Goal: Communication & Community: Answer question/provide support

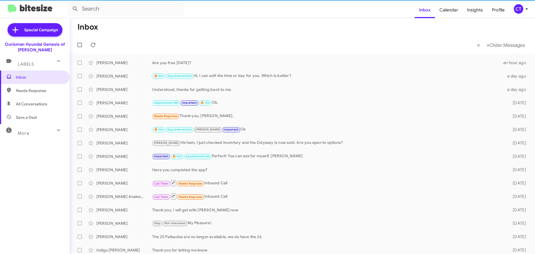
drag, startPoint x: 522, startPoint y: 17, endPoint x: 523, endPoint y: 8, distance: 8.7
click at [523, 8] on icon at bounding box center [526, 9] width 7 height 7
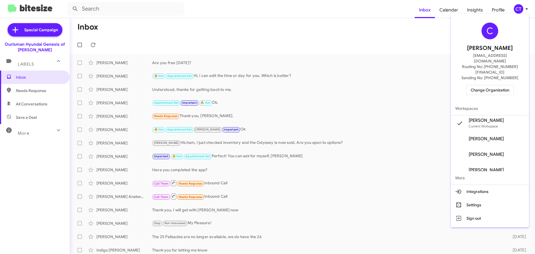
click at [489, 85] on span "Change Organization" at bounding box center [489, 89] width 39 height 9
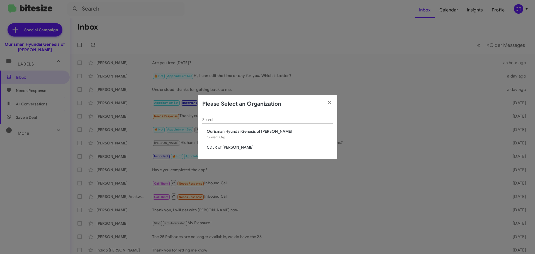
click at [223, 147] on span "CDJR of Bowie" at bounding box center [270, 147] width 126 height 6
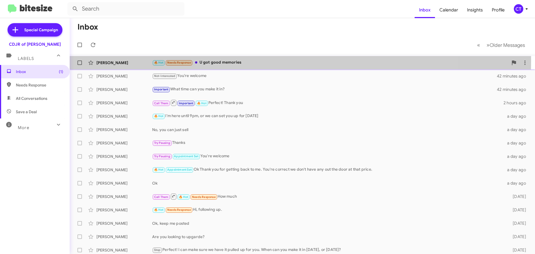
click at [247, 60] on div "🔥 Hot Needs Response U got good memories" at bounding box center [330, 62] width 356 height 6
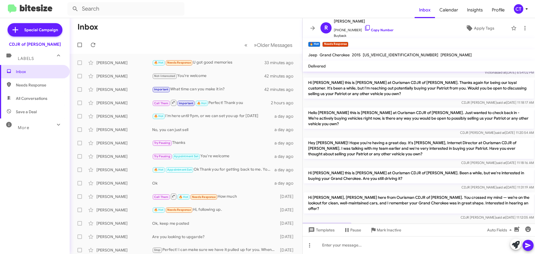
scroll to position [416, 0]
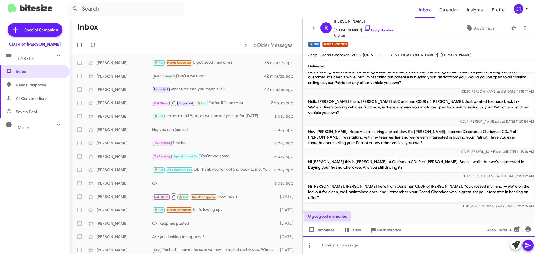
click at [366, 248] on div at bounding box center [419, 245] width 232 height 18
click at [442, 244] on div "And you have an even better trade. Are you able to make it in today?" at bounding box center [419, 245] width 232 height 18
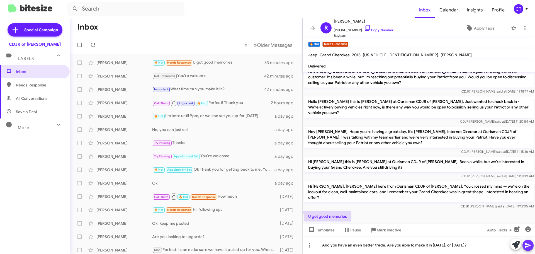
click at [524, 243] on button at bounding box center [527, 245] width 11 height 11
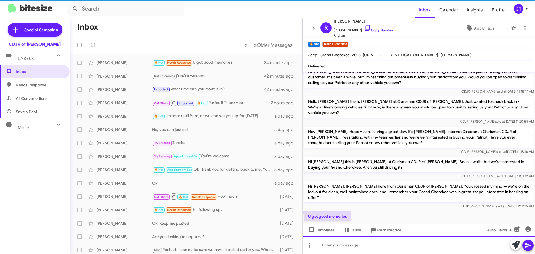
scroll to position [0, 0]
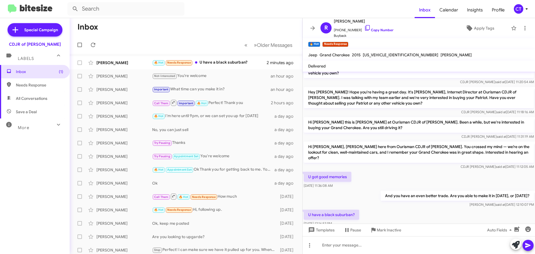
scroll to position [394, 0]
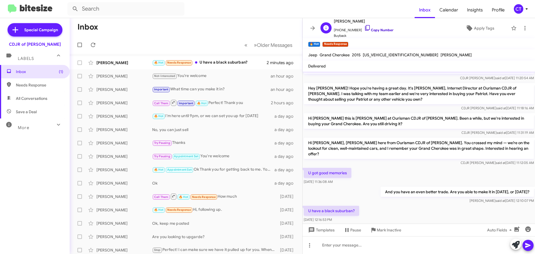
click at [364, 28] on icon at bounding box center [367, 28] width 7 height 7
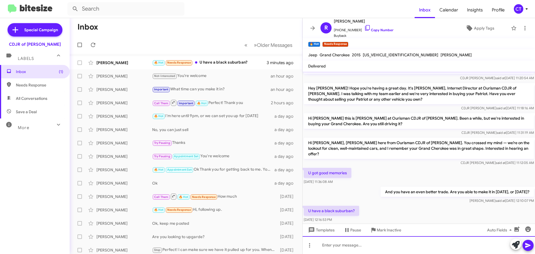
drag, startPoint x: 336, startPoint y: 248, endPoint x: 332, endPoint y: 249, distance: 4.5
click at [336, 248] on div at bounding box center [419, 245] width 232 height 18
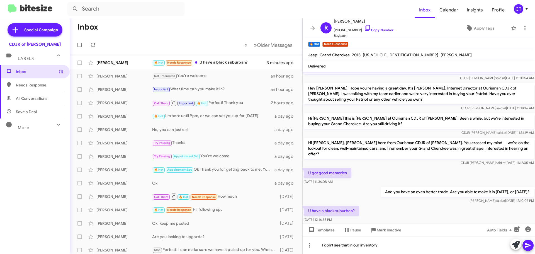
click at [525, 248] on icon at bounding box center [528, 245] width 7 height 7
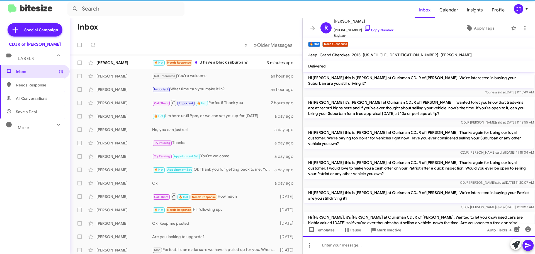
scroll to position [28, 0]
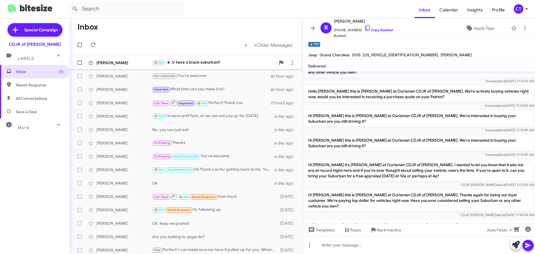
click at [209, 66] on div "Rodney Dennis 🔥 Hot U have a black suburban? 4 minutes ago" at bounding box center [186, 62] width 224 height 11
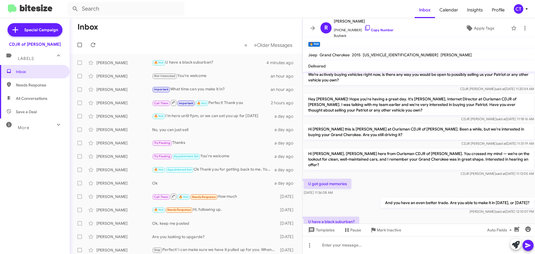
scroll to position [503, 0]
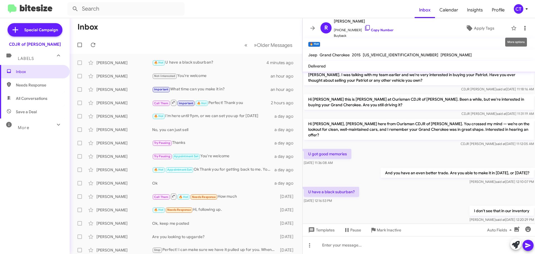
click at [523, 27] on icon at bounding box center [524, 28] width 7 height 7
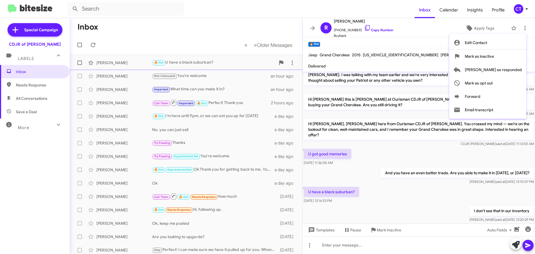
click at [513, 67] on span "Mark as responded" at bounding box center [493, 69] width 57 height 13
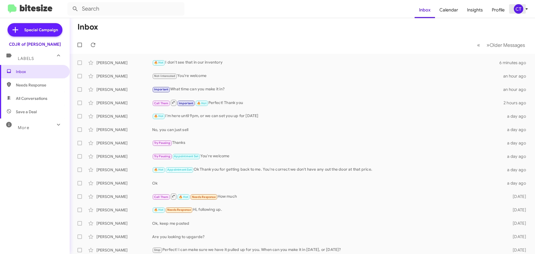
click at [526, 13] on span "CT" at bounding box center [521, 8] width 17 height 9
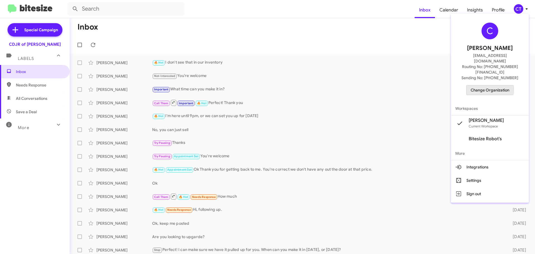
click at [482, 85] on span "Change Organization" at bounding box center [489, 89] width 39 height 9
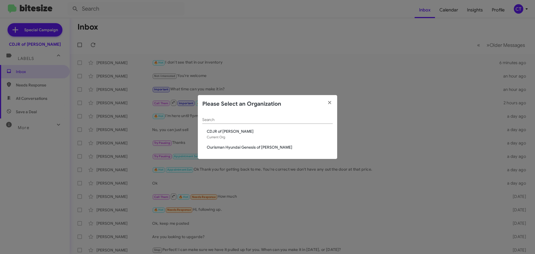
click at [209, 145] on span "Ourisman Hyundai Genesis of [PERSON_NAME]" at bounding box center [270, 147] width 126 height 6
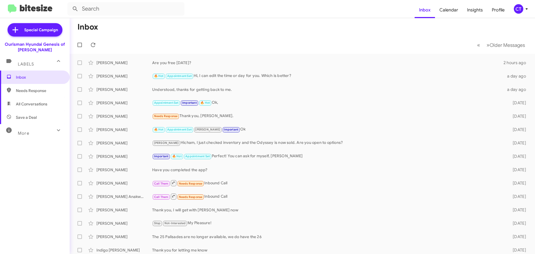
click at [527, 9] on icon at bounding box center [526, 9] width 7 height 7
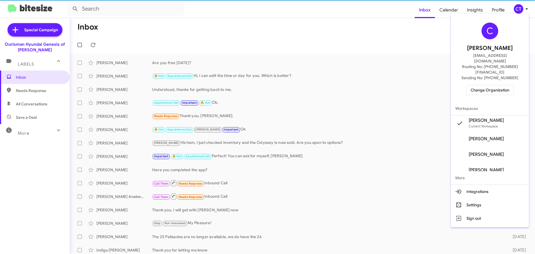
click at [484, 85] on span "Change Organization" at bounding box center [489, 89] width 39 height 9
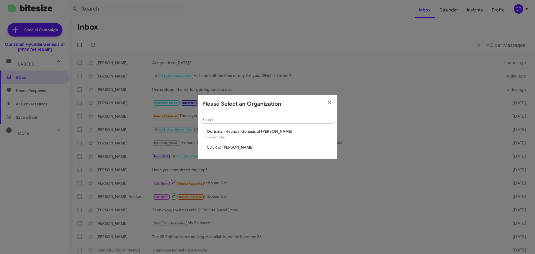
click at [229, 148] on span "CDJR of [PERSON_NAME]" at bounding box center [270, 147] width 126 height 6
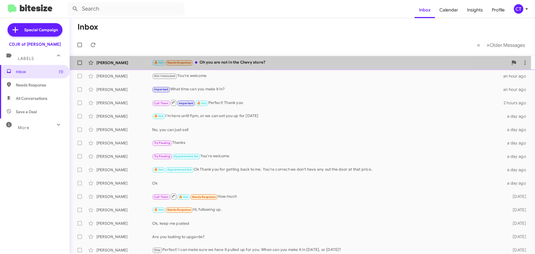
click at [289, 60] on div "🔥 Hot Needs Response Oh you are not in the Chevy store?" at bounding box center [330, 62] width 356 height 6
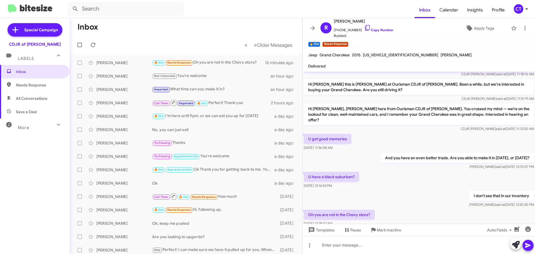
scroll to position [377, 0]
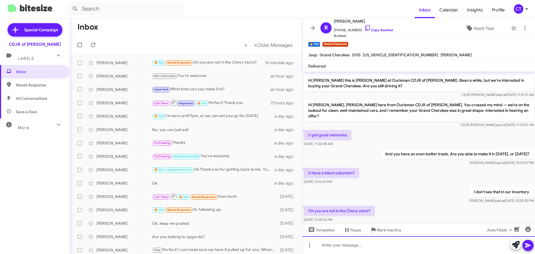
click at [366, 247] on div at bounding box center [419, 245] width 232 height 18
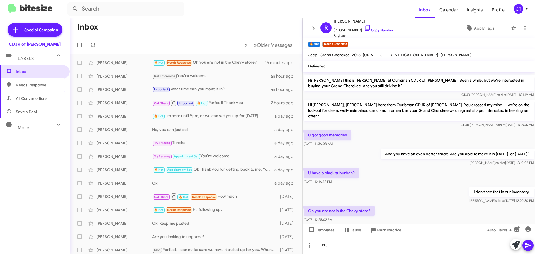
click at [522, 245] on div at bounding box center [521, 244] width 23 height 12
click at [524, 246] on button at bounding box center [527, 245] width 11 height 11
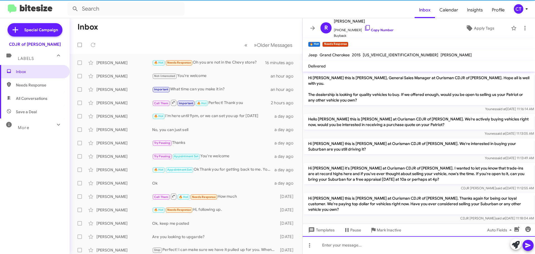
scroll to position [28, 0]
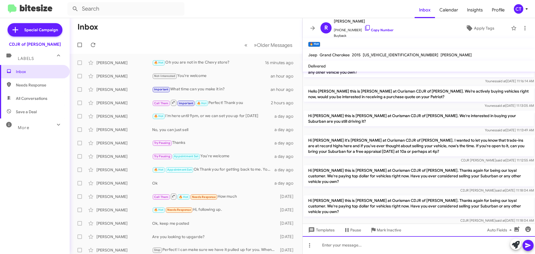
click at [321, 250] on div at bounding box center [419, 245] width 232 height 18
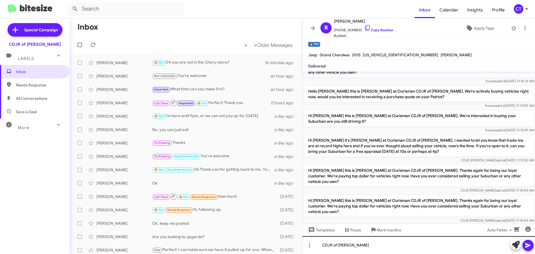
click at [531, 247] on icon at bounding box center [528, 245] width 7 height 7
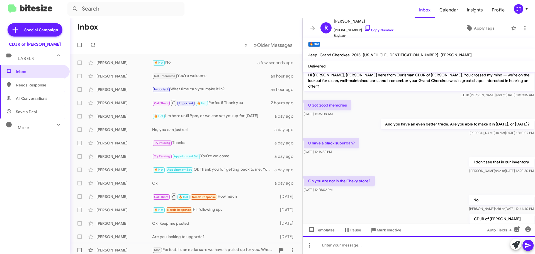
scroll to position [564, 0]
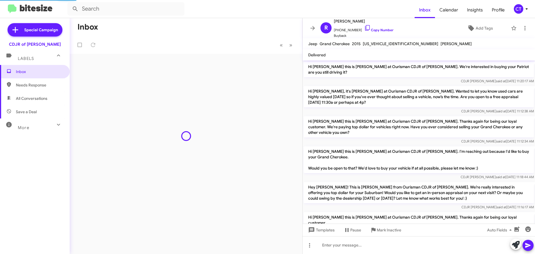
scroll to position [350, 0]
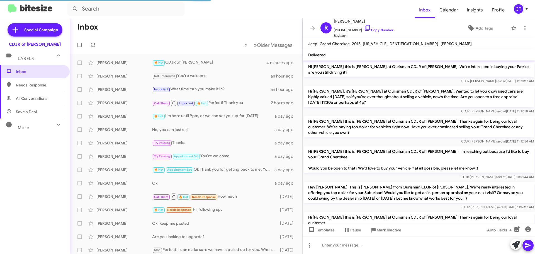
scroll to position [350, 0]
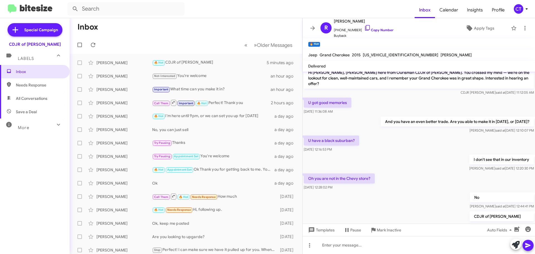
drag, startPoint x: 525, startPoint y: 11, endPoint x: 515, endPoint y: 10, distance: 9.8
click at [525, 10] on icon at bounding box center [526, 9] width 7 height 7
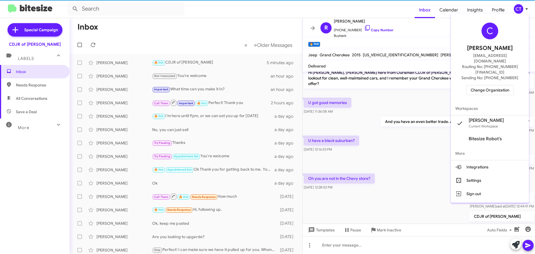
click at [480, 85] on span "Change Organization" at bounding box center [489, 89] width 39 height 9
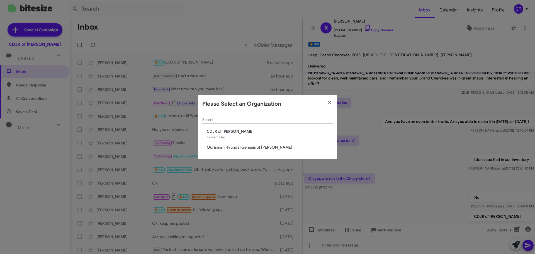
click at [232, 144] on span "Ourisman Hyundai Genesis of [PERSON_NAME]" at bounding box center [270, 147] width 126 height 6
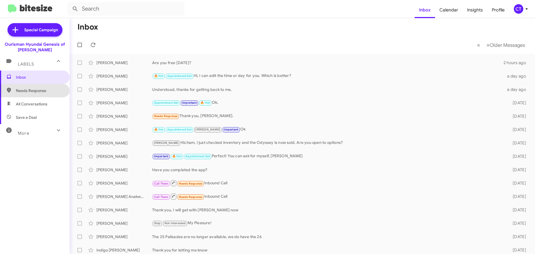
click at [47, 91] on span "Needs Response" at bounding box center [39, 91] width 47 height 6
type input "in:needs-response"
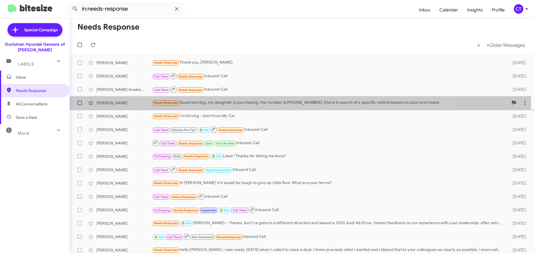
click at [245, 105] on div "Needs Response Good morning, my daughter is purchasing. Her number is 443-345-6…" at bounding box center [330, 102] width 356 height 6
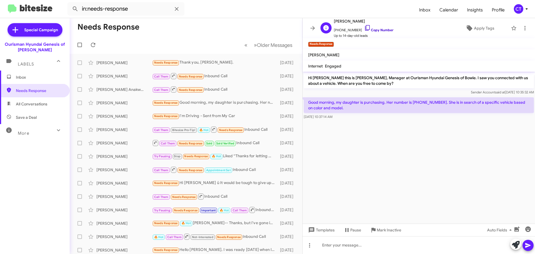
click at [364, 27] on icon at bounding box center [367, 28] width 7 height 7
click at [31, 90] on span "Needs Response" at bounding box center [39, 91] width 47 height 6
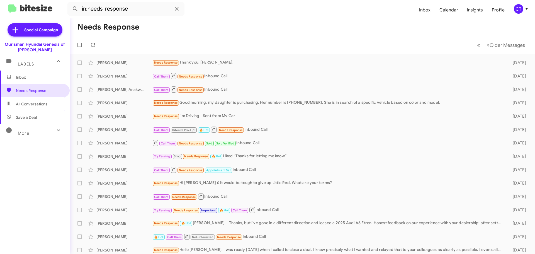
click at [21, 76] on span "Inbox" at bounding box center [39, 77] width 47 height 6
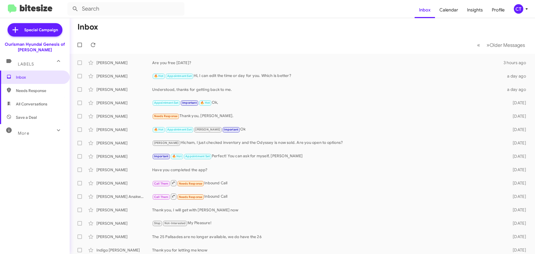
click at [38, 87] on span "Needs Response" at bounding box center [35, 90] width 70 height 13
type input "in:needs-response"
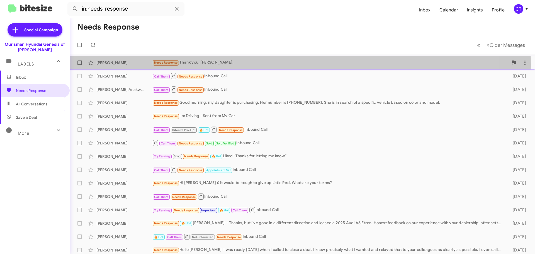
click at [232, 65] on div "Needs Response Thank you, Ciara." at bounding box center [330, 62] width 356 height 6
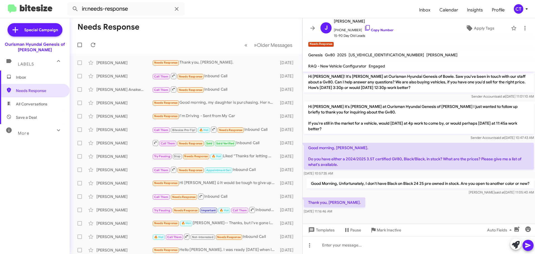
scroll to position [31, 0]
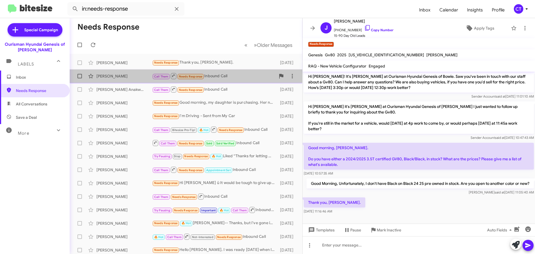
click at [229, 75] on div "Call Them Needs Response Inbound Call" at bounding box center [213, 75] width 123 height 7
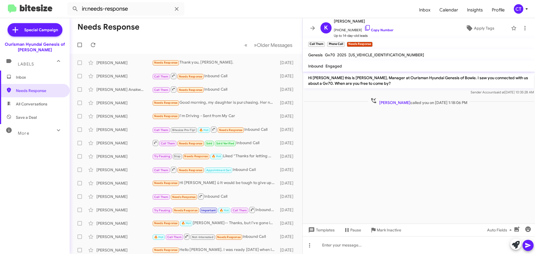
click at [26, 73] on span "Inbox" at bounding box center [35, 76] width 70 height 13
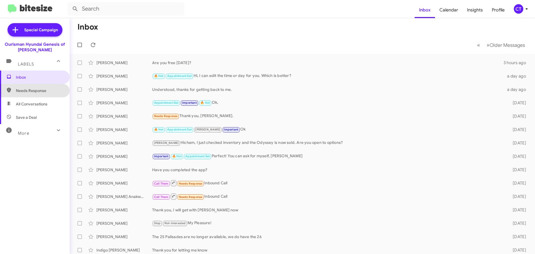
click at [45, 92] on span "Needs Response" at bounding box center [39, 91] width 47 height 6
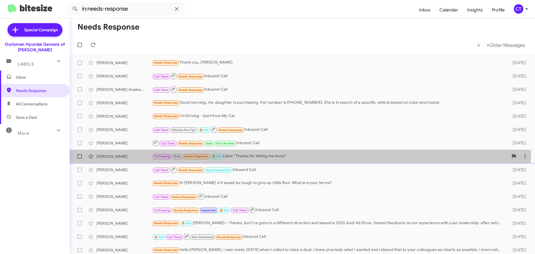
click at [261, 154] on div "Try Pausing Stop Needs Response 🔥 Hot Liked “Thanks for letting me know”" at bounding box center [330, 156] width 356 height 6
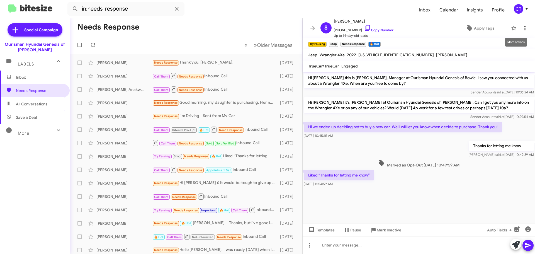
click at [521, 32] on button at bounding box center [524, 28] width 11 height 11
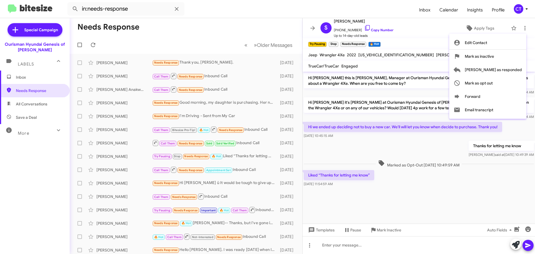
click at [449, 196] on div at bounding box center [267, 127] width 535 height 254
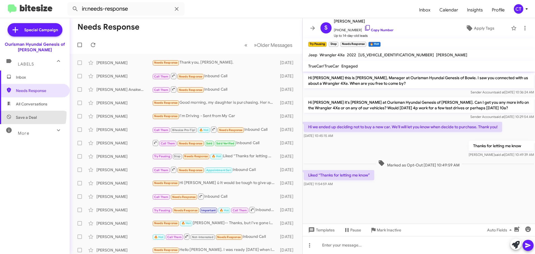
click at [21, 118] on span "Save a Deal" at bounding box center [26, 117] width 21 height 6
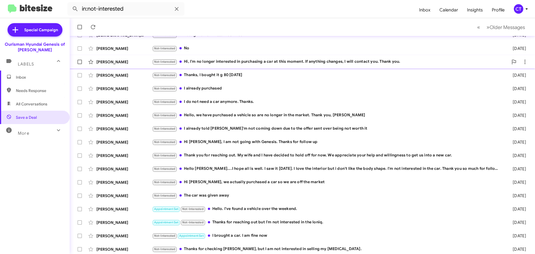
scroll to position [70, 0]
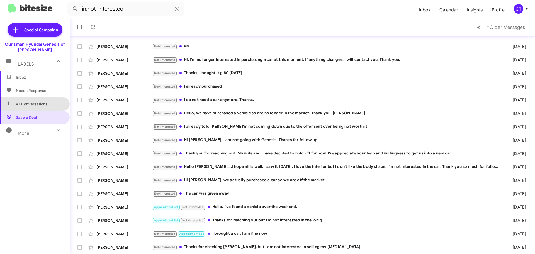
click at [41, 99] on span "All Conversations" at bounding box center [35, 103] width 70 height 13
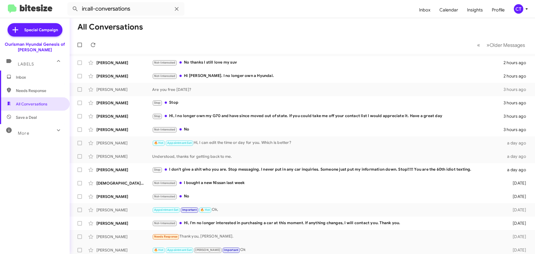
click at [36, 88] on span "Needs Response" at bounding box center [39, 91] width 47 height 6
type input "in:needs-response"
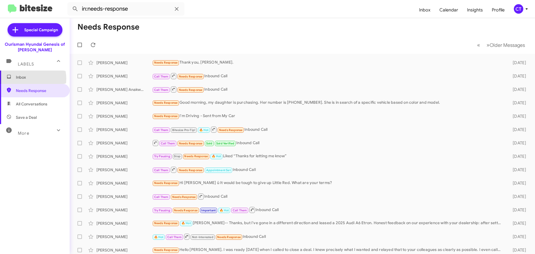
click at [29, 79] on span "Inbox" at bounding box center [39, 77] width 47 height 6
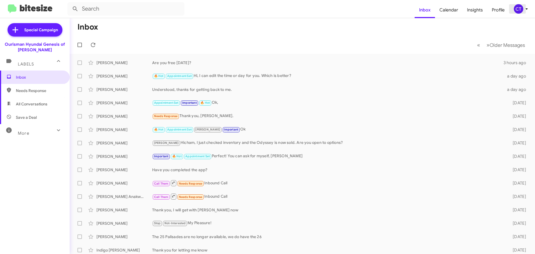
click at [520, 13] on div "CT" at bounding box center [518, 8] width 9 height 9
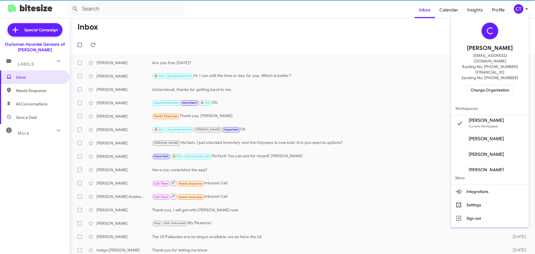
click at [491, 85] on span "Change Organization" at bounding box center [489, 89] width 39 height 9
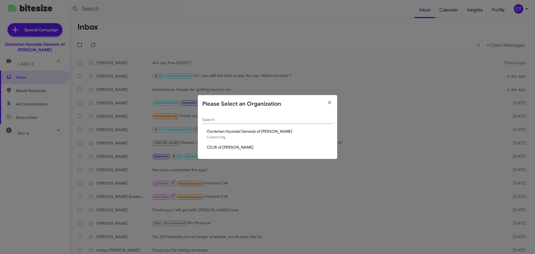
click at [229, 146] on span "CDJR of [PERSON_NAME]" at bounding box center [270, 147] width 126 height 6
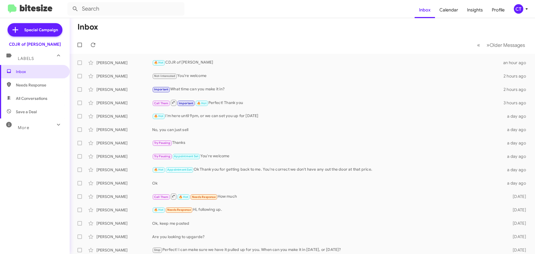
click at [522, 9] on div "CT" at bounding box center [518, 8] width 9 height 9
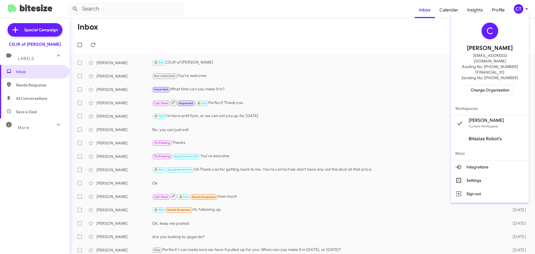
click at [482, 85] on span "Change Organization" at bounding box center [489, 89] width 39 height 9
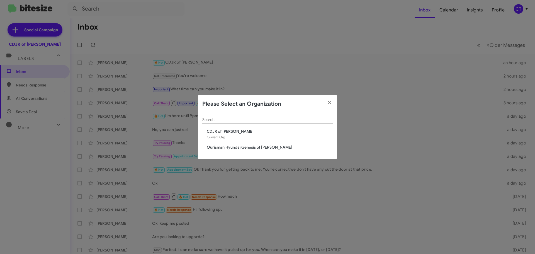
click at [236, 147] on span "Ourisman Hyundai Genesis of [PERSON_NAME]" at bounding box center [270, 147] width 126 height 6
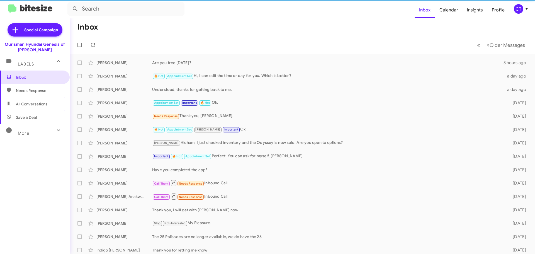
click at [41, 91] on span "Needs Response" at bounding box center [39, 91] width 47 height 6
type input "in:needs-response"
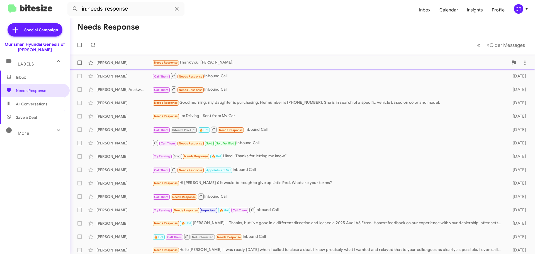
click at [229, 62] on div "Needs Response Thank you, [PERSON_NAME]." at bounding box center [330, 62] width 356 height 6
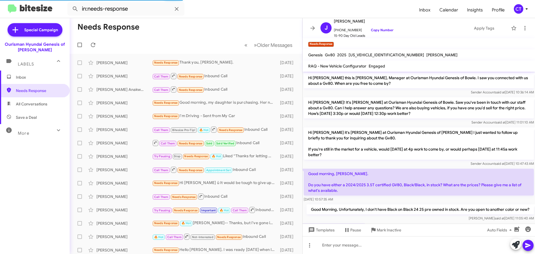
scroll to position [31, 0]
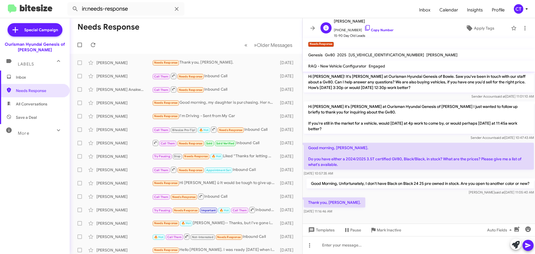
drag, startPoint x: 363, startPoint y: 26, endPoint x: 350, endPoint y: 27, distance: 12.9
click at [364, 26] on icon at bounding box center [367, 28] width 7 height 7
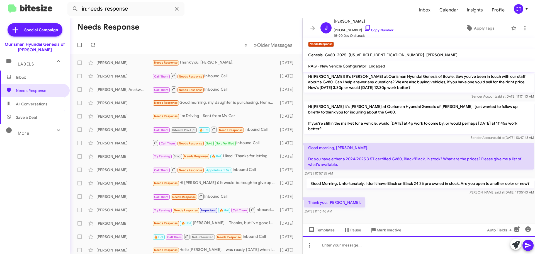
click at [326, 244] on div at bounding box center [419, 245] width 232 height 18
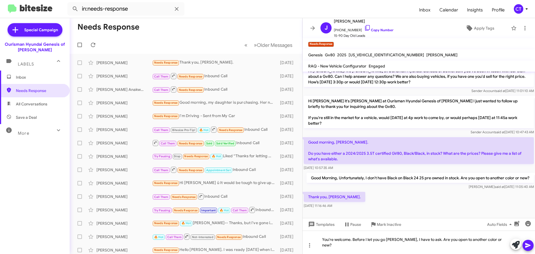
click at [528, 247] on icon at bounding box center [528, 245] width 7 height 7
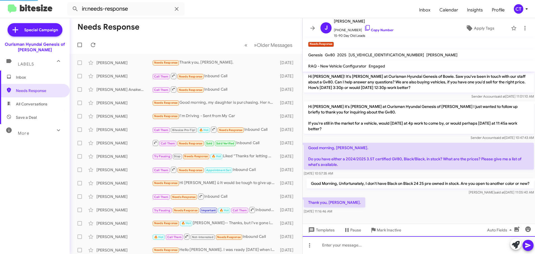
scroll to position [0, 0]
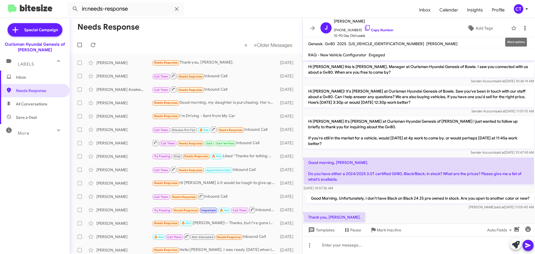
click at [523, 31] on icon at bounding box center [524, 28] width 7 height 7
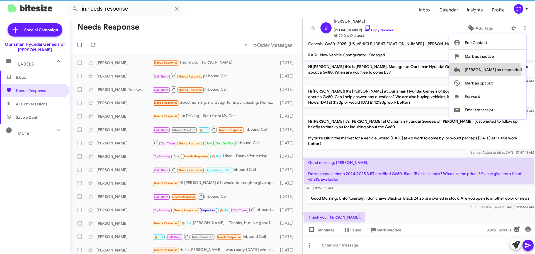
click at [507, 73] on span "[PERSON_NAME] as responded" at bounding box center [493, 69] width 57 height 13
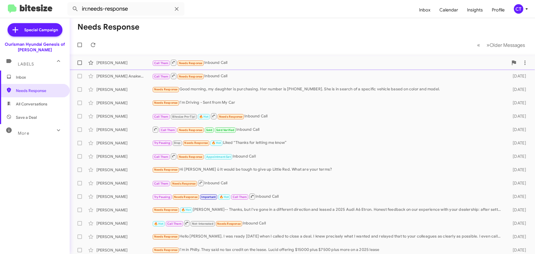
click at [229, 65] on div "Call Them Needs Response Inbound Call" at bounding box center [330, 62] width 356 height 7
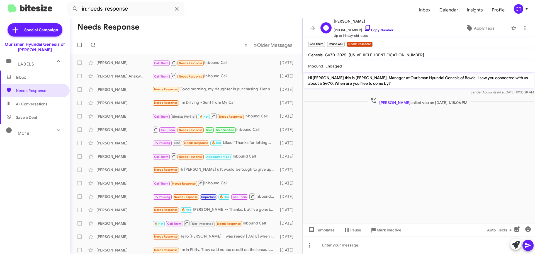
click at [364, 27] on icon at bounding box center [367, 28] width 7 height 7
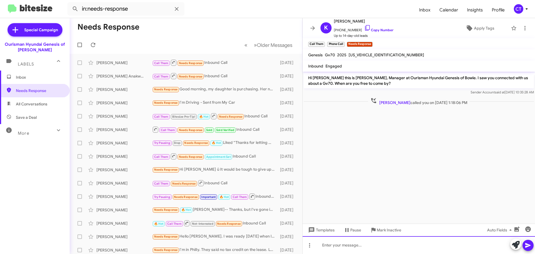
click at [341, 248] on div at bounding box center [419, 245] width 232 height 18
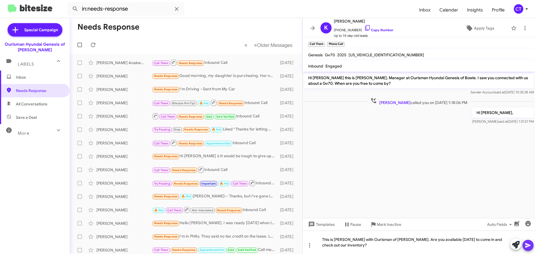
click at [525, 247] on icon at bounding box center [528, 245] width 7 height 7
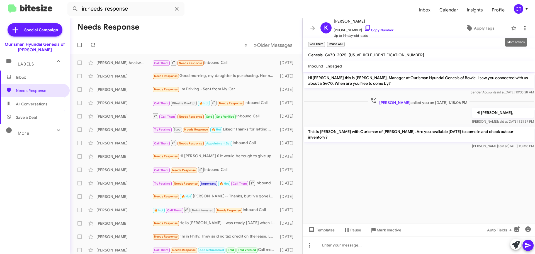
click at [521, 28] on icon at bounding box center [524, 28] width 7 height 7
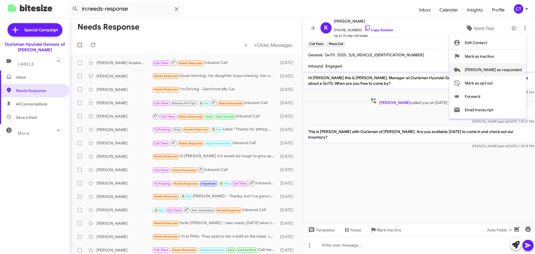
click at [513, 71] on span "[PERSON_NAME] as responded" at bounding box center [493, 69] width 57 height 13
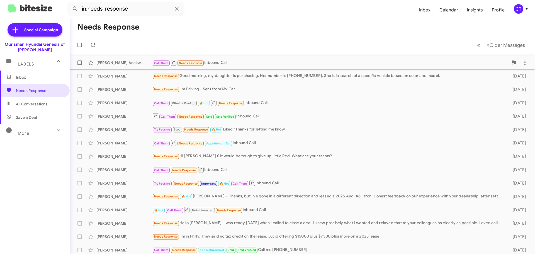
click at [241, 65] on div "Call Them Needs Response Inbound Call" at bounding box center [330, 62] width 356 height 7
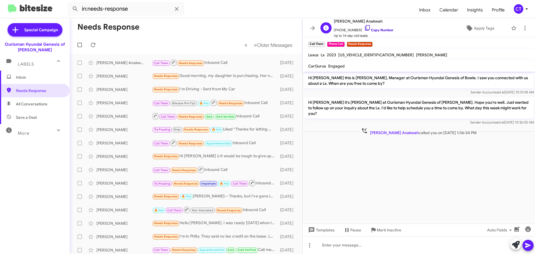
click at [364, 27] on icon at bounding box center [367, 28] width 7 height 7
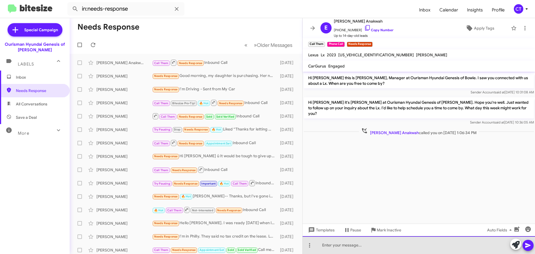
click at [340, 245] on div at bounding box center [419, 245] width 232 height 18
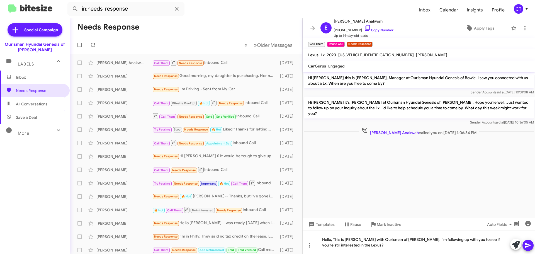
click at [530, 246] on icon at bounding box center [528, 245] width 7 height 7
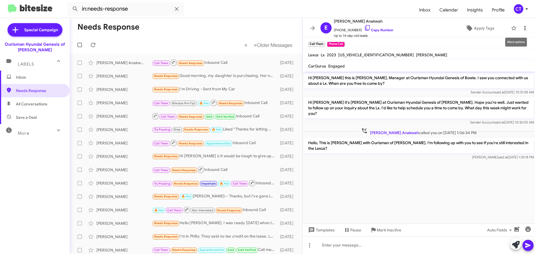
click at [521, 27] on icon at bounding box center [524, 28] width 7 height 7
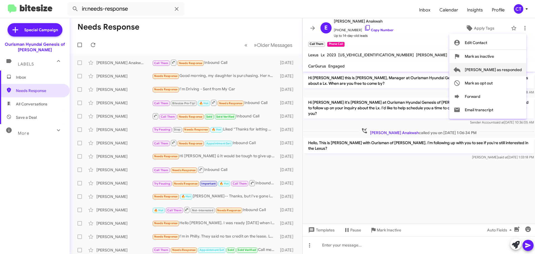
click at [503, 70] on span "[PERSON_NAME] as responded" at bounding box center [493, 69] width 57 height 13
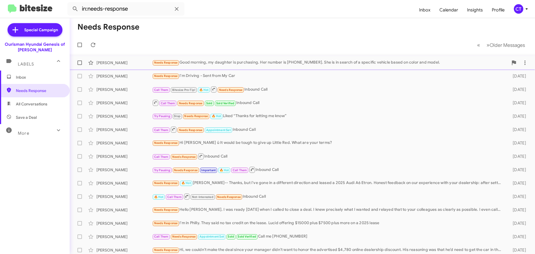
click at [204, 62] on div "Needs Response Good morning, my daughter is purchasing. Her number is [PHONE_NU…" at bounding box center [330, 62] width 356 height 6
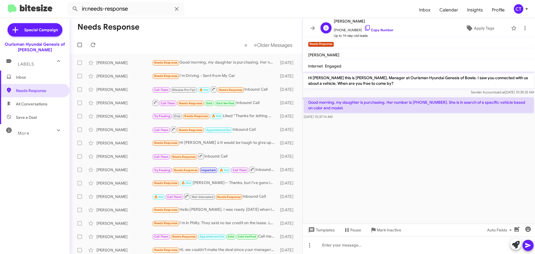
drag, startPoint x: 361, startPoint y: 27, endPoint x: 354, endPoint y: 28, distance: 7.6
click at [364, 27] on icon at bounding box center [367, 28] width 7 height 7
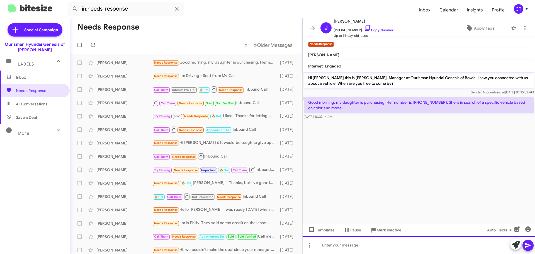
drag, startPoint x: 330, startPoint y: 246, endPoint x: 334, endPoint y: 248, distance: 4.1
click at [330, 246] on div at bounding box center [419, 245] width 232 height 18
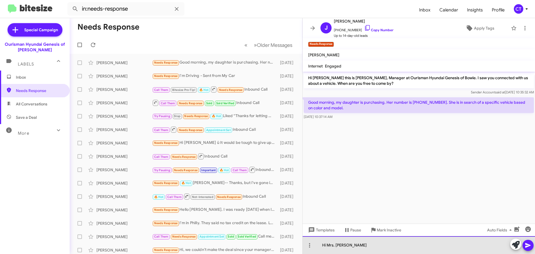
click at [379, 249] on div "Hi Mrs. [PERSON_NAME]" at bounding box center [419, 245] width 232 height 18
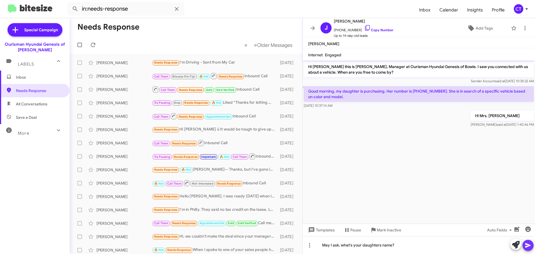
click at [525, 243] on icon at bounding box center [528, 245] width 7 height 7
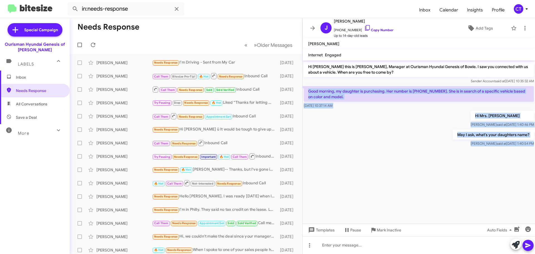
drag, startPoint x: 316, startPoint y: 91, endPoint x: 517, endPoint y: 148, distance: 209.3
click at [517, 148] on cdk-virtual-scroll-viewport "Hi Joann this is Ciara Taylor, Manager at Ourisman Hyundai Genesis of Bowie. I …" at bounding box center [419, 141] width 232 height 163
copy div "Good morning, my daughter is purchasing. Her number is 443-345-6559. She is in …"
click at [521, 28] on icon at bounding box center [524, 28] width 7 height 7
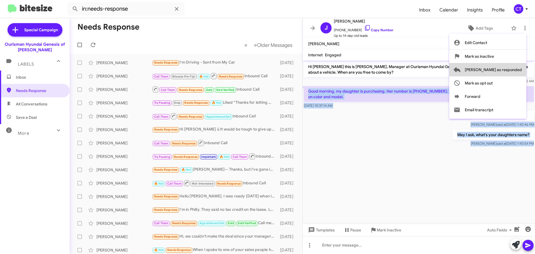
click at [514, 71] on span "Mark as responded" at bounding box center [493, 69] width 57 height 13
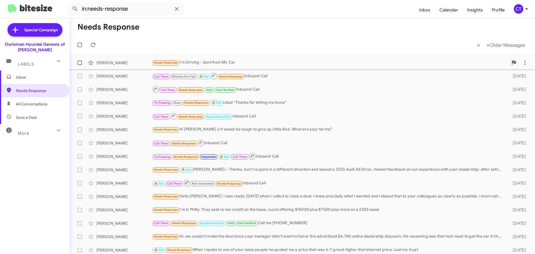
click at [268, 65] on div "Needs Response I'm Driving - Sent from My Car" at bounding box center [330, 62] width 356 height 6
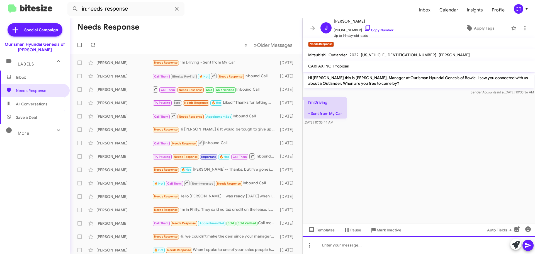
click at [339, 243] on div at bounding box center [419, 245] width 232 height 18
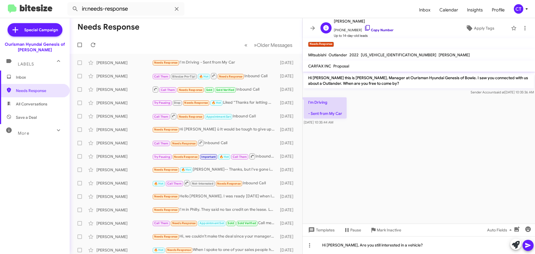
click at [364, 26] on icon at bounding box center [367, 28] width 7 height 7
click at [526, 245] on icon at bounding box center [528, 245] width 7 height 7
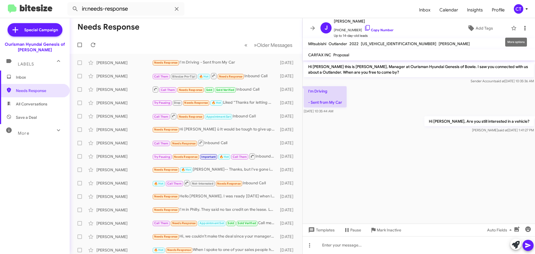
click at [521, 30] on icon at bounding box center [524, 28] width 7 height 7
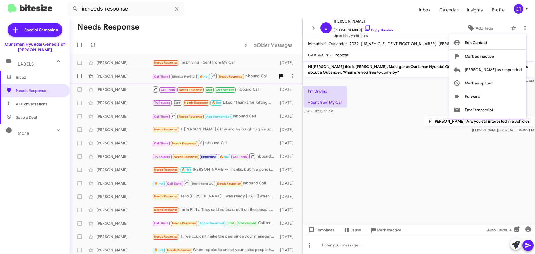
click at [508, 71] on span "Mark as responded" at bounding box center [493, 69] width 57 height 13
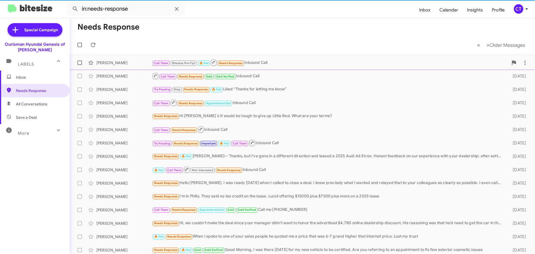
click at [280, 65] on div "Call Them Bitesize Pro-Tip! 🔥 Hot Needs Response Inbound Call" at bounding box center [330, 62] width 356 height 7
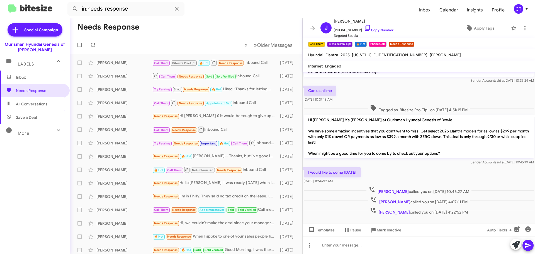
scroll to position [15, 0]
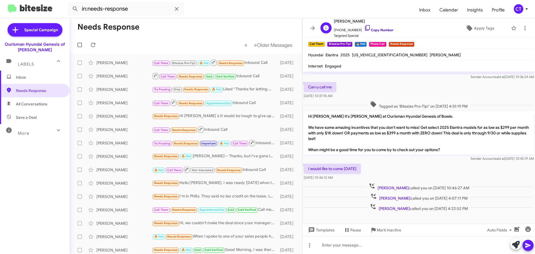
click at [364, 26] on icon at bounding box center [367, 28] width 7 height 7
click at [524, 26] on span at bounding box center [524, 28] width 11 height 7
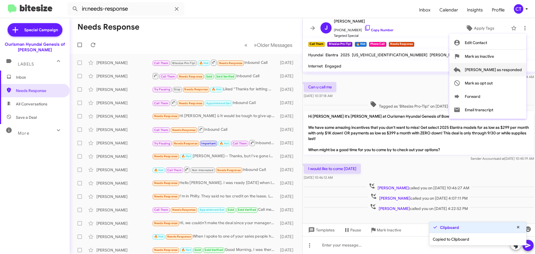
click at [506, 68] on span "Mark as responded" at bounding box center [493, 69] width 57 height 13
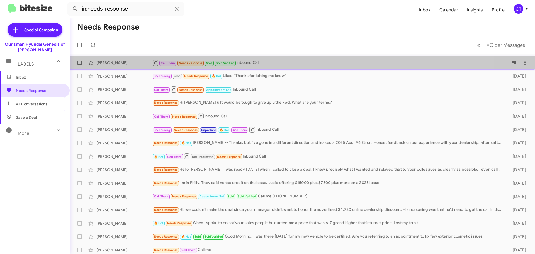
click at [305, 66] on div "Call Them Needs Response Sold Sold Verified Inbound Call" at bounding box center [330, 62] width 356 height 7
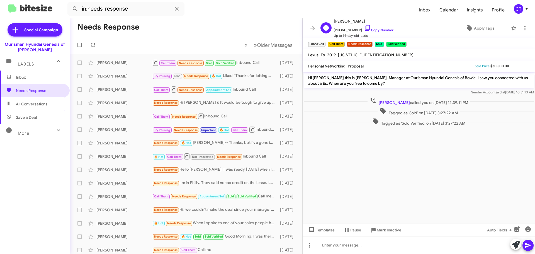
drag, startPoint x: 362, startPoint y: 27, endPoint x: 342, endPoint y: 31, distance: 20.2
click at [364, 27] on icon at bounding box center [367, 28] width 7 height 7
click at [521, 29] on icon at bounding box center [524, 28] width 7 height 7
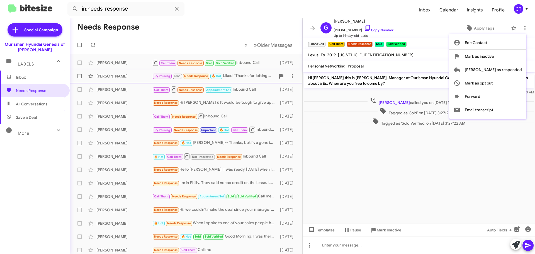
click at [502, 70] on span "Mark as responded" at bounding box center [493, 69] width 57 height 13
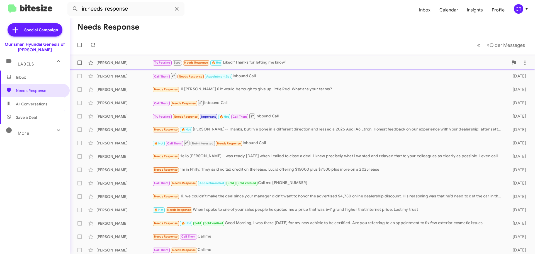
click at [286, 63] on div "Try Pausing Stop Needs Response 🔥 Hot Liked “Thanks for letting me know”" at bounding box center [330, 62] width 356 height 6
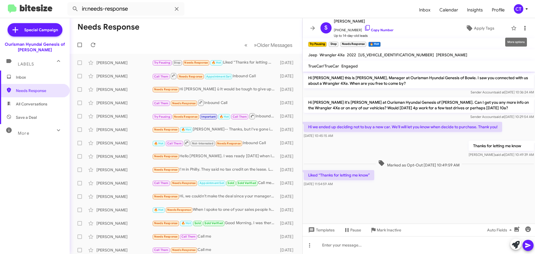
click at [523, 30] on icon at bounding box center [524, 28] width 7 height 7
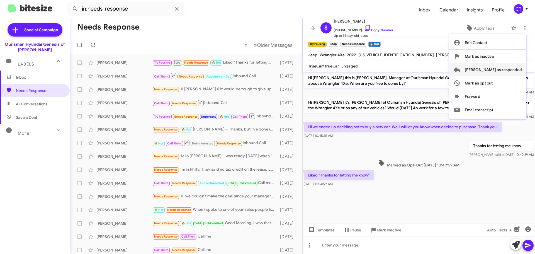
click at [508, 69] on span "Mark as responded" at bounding box center [493, 69] width 57 height 13
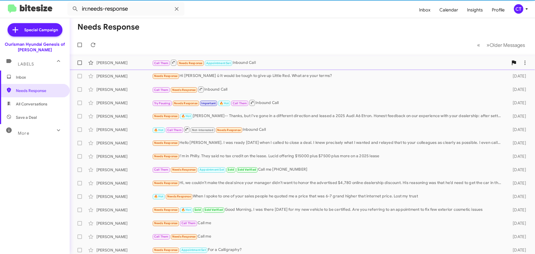
click at [279, 62] on div "Call Them Needs Response Appointment Set Inbound Call" at bounding box center [330, 62] width 356 height 7
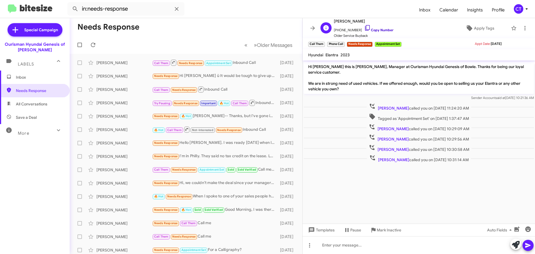
drag, startPoint x: 364, startPoint y: 27, endPoint x: 361, endPoint y: 29, distance: 3.0
click at [364, 27] on icon at bounding box center [367, 28] width 7 height 7
click at [523, 29] on icon at bounding box center [524, 28] width 7 height 7
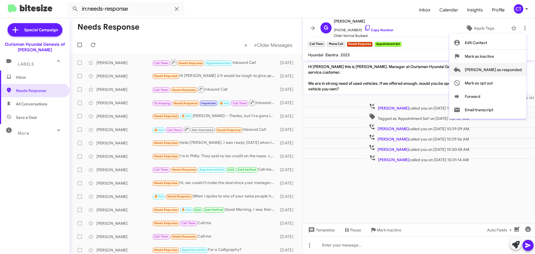
click at [509, 72] on span "[PERSON_NAME] as responded" at bounding box center [493, 69] width 57 height 13
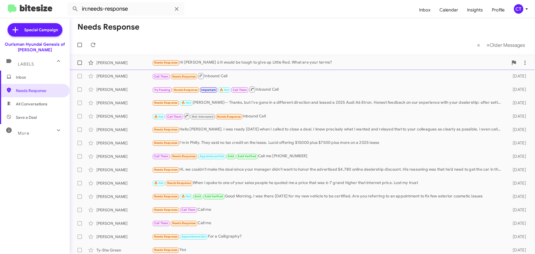
click at [245, 64] on div "Needs Response Hi Ciara ü It would be tough to give up Little Red. What are you…" at bounding box center [330, 62] width 356 height 6
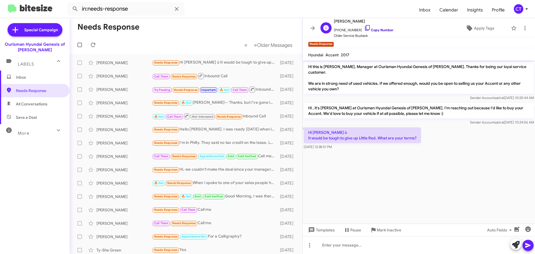
click at [364, 26] on icon at bounding box center [367, 28] width 7 height 7
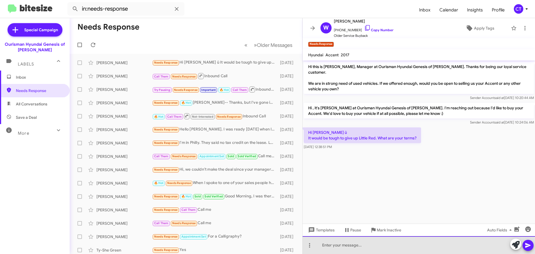
click at [350, 248] on div at bounding box center [419, 245] width 232 height 18
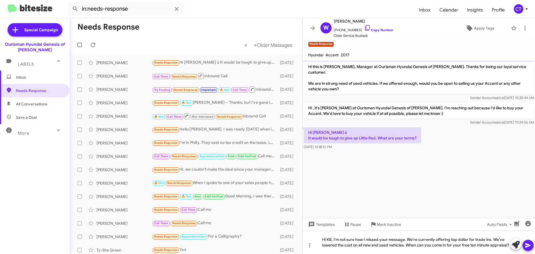
click at [525, 244] on icon at bounding box center [528, 245] width 7 height 7
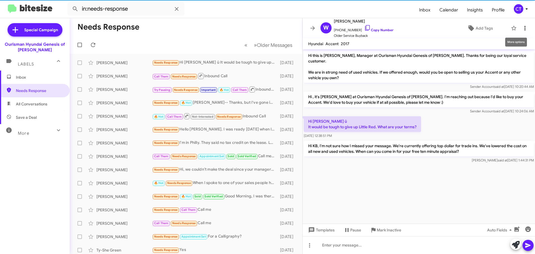
click at [521, 27] on icon at bounding box center [524, 28] width 7 height 7
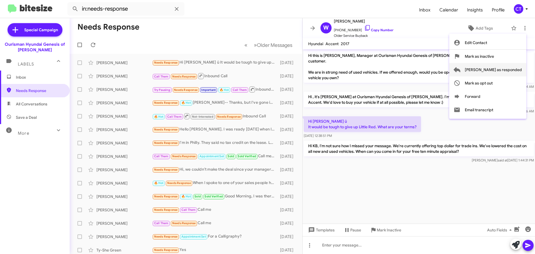
click at [501, 73] on span "[PERSON_NAME] as responded" at bounding box center [493, 69] width 57 height 13
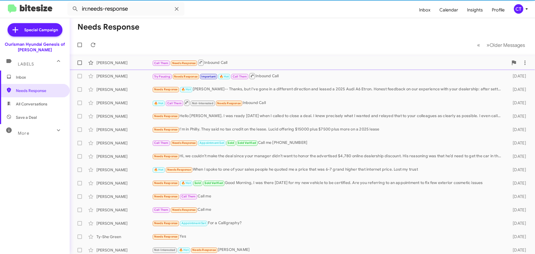
click at [226, 65] on div "Call Them Needs Response Inbound Call" at bounding box center [330, 62] width 356 height 7
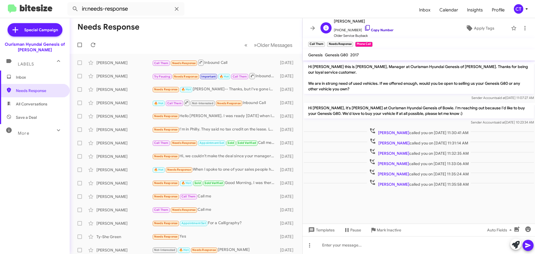
click at [364, 26] on icon at bounding box center [367, 28] width 7 height 7
click at [524, 30] on icon at bounding box center [524, 28] width 1 height 4
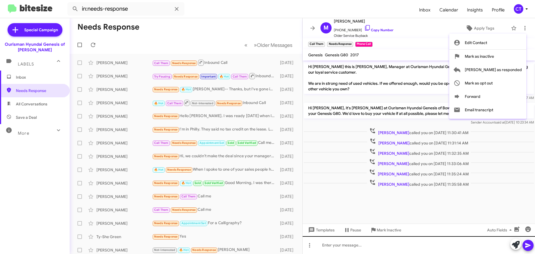
click at [404, 242] on div at bounding box center [267, 127] width 535 height 254
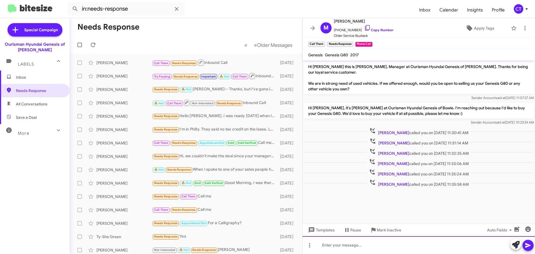
click at [399, 240] on div at bounding box center [419, 245] width 232 height 18
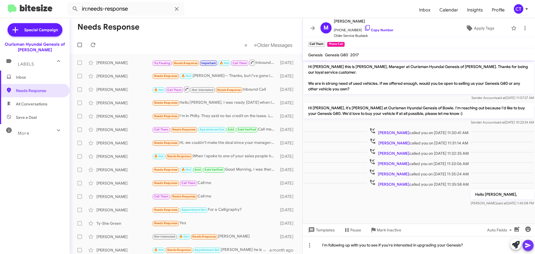
click at [530, 243] on icon at bounding box center [528, 245] width 7 height 7
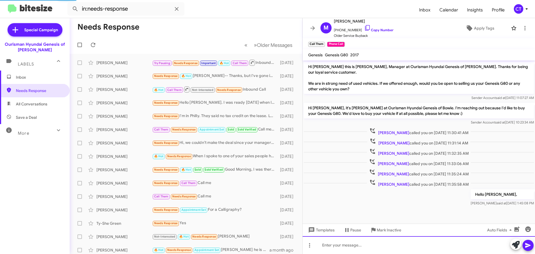
scroll to position [16, 0]
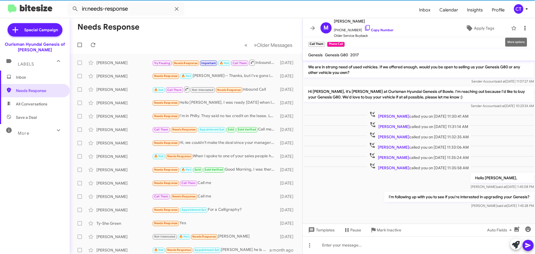
click at [521, 28] on icon at bounding box center [524, 28] width 7 height 7
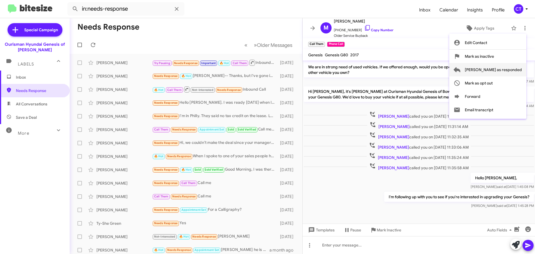
click at [503, 70] on span "[PERSON_NAME] as responded" at bounding box center [493, 69] width 57 height 13
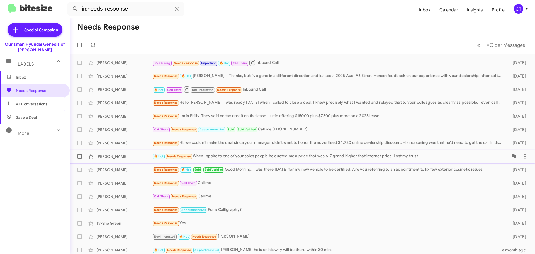
scroll to position [70, 0]
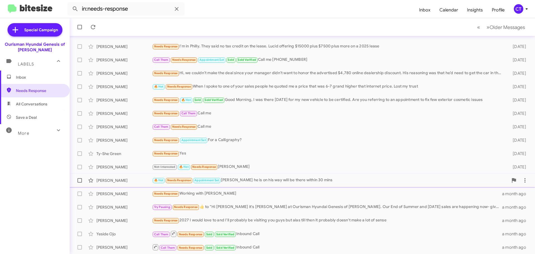
click at [257, 184] on div "Roshni Rawat 🔥 Hot Needs Response Appointment Set Joshua Gaines he is on his wa…" at bounding box center [302, 180] width 456 height 11
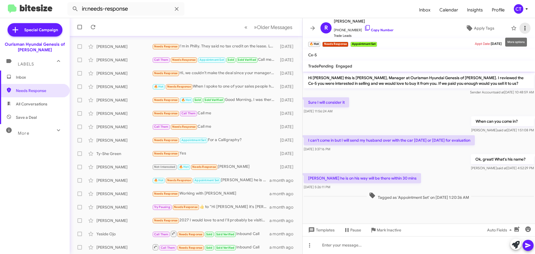
click at [521, 29] on icon at bounding box center [524, 28] width 7 height 7
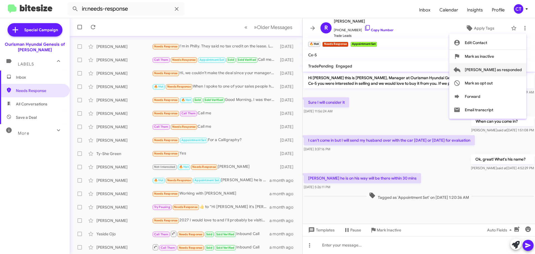
click at [503, 74] on span "[PERSON_NAME] as responded" at bounding box center [493, 69] width 57 height 13
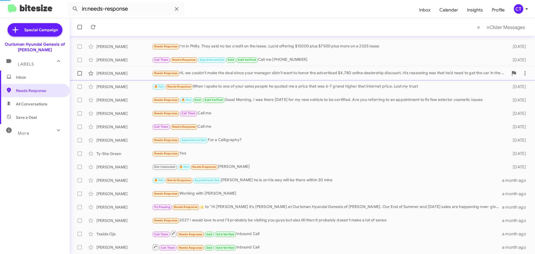
scroll to position [56, 0]
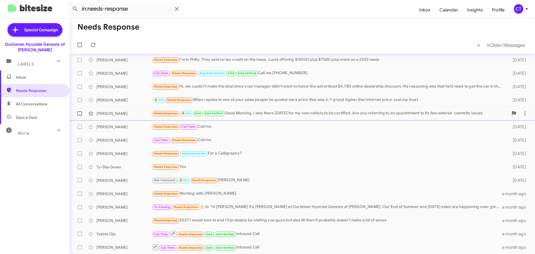
click at [252, 114] on div "Needs Response 🔥 Hot Sold Sold Verified Good Morning, I was there yesterday for…" at bounding box center [330, 113] width 356 height 6
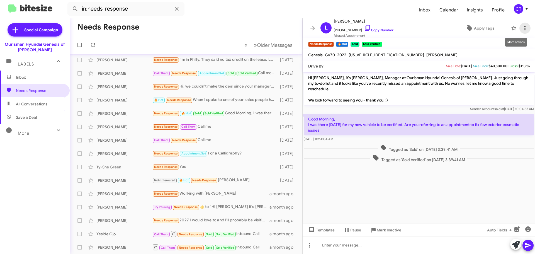
click at [522, 31] on icon at bounding box center [524, 28] width 7 height 7
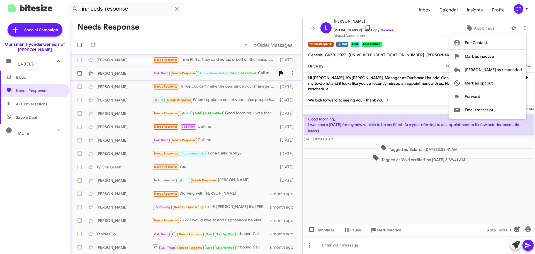
click at [508, 72] on span "[PERSON_NAME] as responded" at bounding box center [493, 69] width 57 height 13
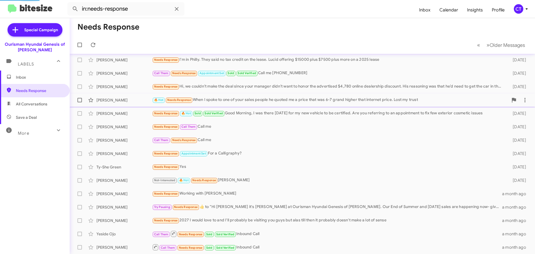
scroll to position [43, 0]
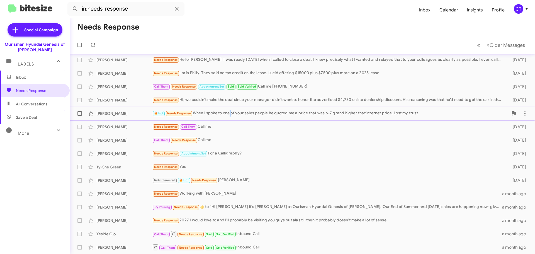
click at [232, 113] on div "🔥 Hot Needs Response When I spoke to one of your sales people he quoted me a pr…" at bounding box center [330, 113] width 356 height 6
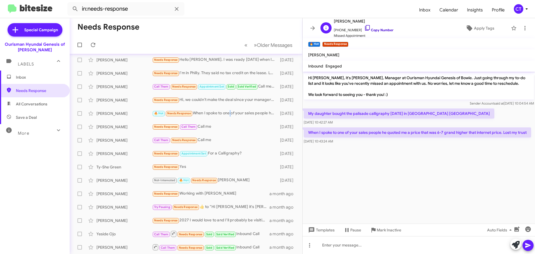
click at [364, 27] on icon at bounding box center [367, 28] width 7 height 7
drag, startPoint x: 308, startPoint y: 111, endPoint x: 373, endPoint y: 140, distance: 70.7
click at [373, 140] on div "Hi William, it's Ciara Taylor, Manager at Ourisman Hyundai Genesis of Bowie. Ju…" at bounding box center [419, 109] width 232 height 74
copy div "My daughter bought the palisade calligraphy Monday in Springfield VA Sep 3, 202…"
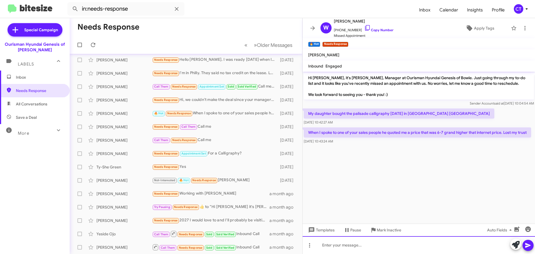
click at [343, 247] on div at bounding box center [419, 245] width 232 height 18
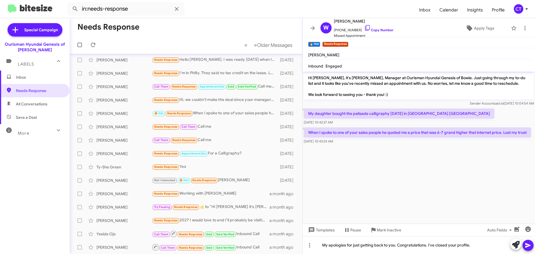
click at [526, 245] on icon at bounding box center [528, 245] width 7 height 7
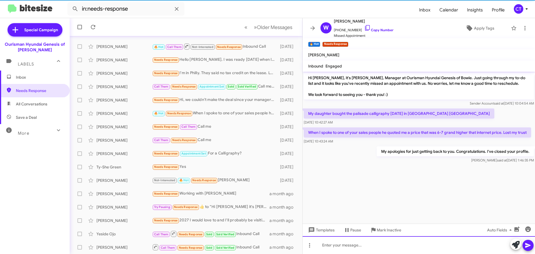
scroll to position [70, 0]
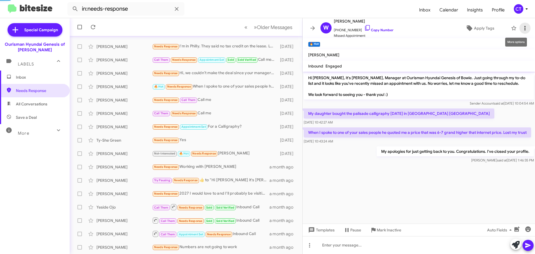
click at [521, 31] on icon at bounding box center [524, 28] width 7 height 7
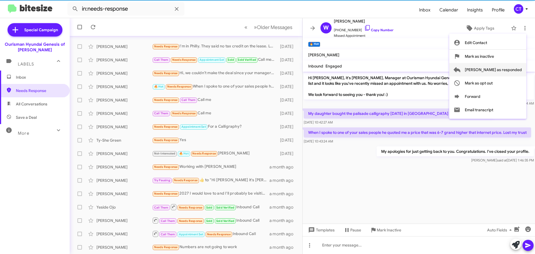
click at [511, 67] on span "[PERSON_NAME] as responded" at bounding box center [493, 69] width 57 height 13
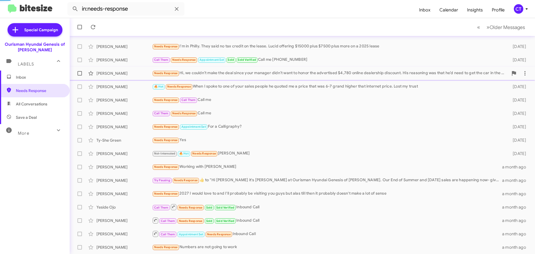
scroll to position [56, 0]
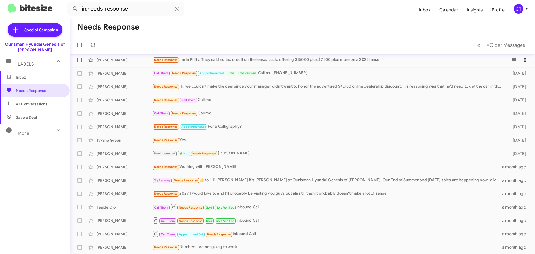
drag, startPoint x: 290, startPoint y: 59, endPoint x: 287, endPoint y: 62, distance: 4.7
click at [290, 59] on div "Needs Response I'm in Philly. They said no tax credit on the lease. Lucid offer…" at bounding box center [330, 60] width 356 height 6
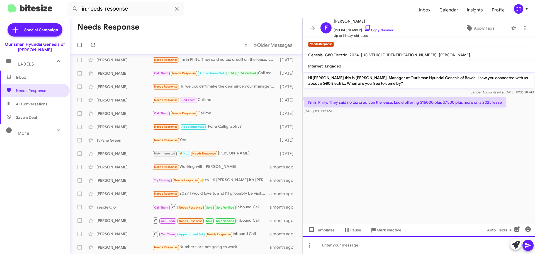
click at [352, 249] on div at bounding box center [419, 245] width 232 height 18
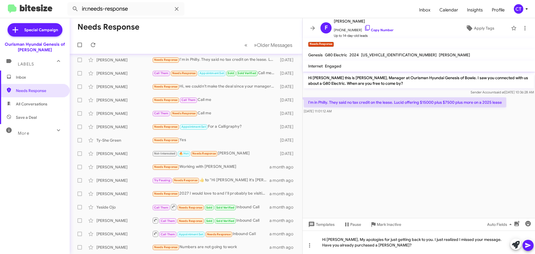
click at [529, 243] on icon at bounding box center [528, 245] width 7 height 7
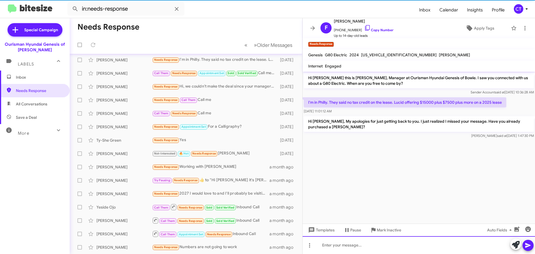
scroll to position [70, 0]
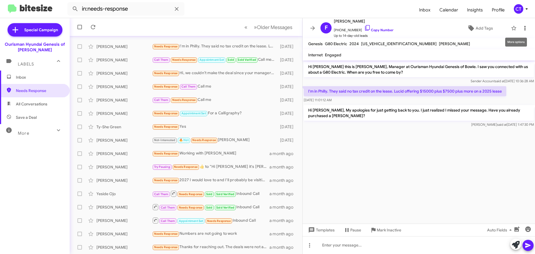
click at [524, 28] on icon at bounding box center [524, 28] width 1 height 4
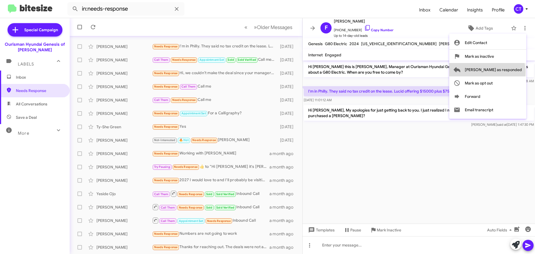
click at [509, 72] on span "[PERSON_NAME] as responded" at bounding box center [493, 69] width 57 height 13
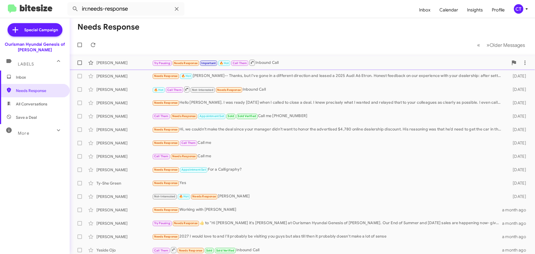
click at [318, 66] on div "Try Pausing Needs Response Important 🔥 Hot Call Them Inbound Call" at bounding box center [330, 62] width 356 height 7
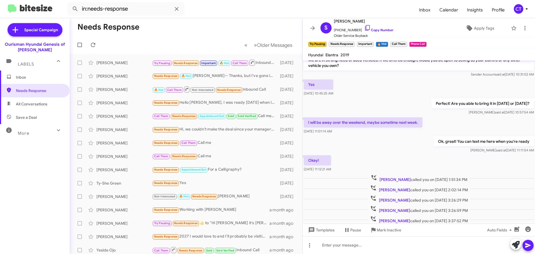
scroll to position [40, 0]
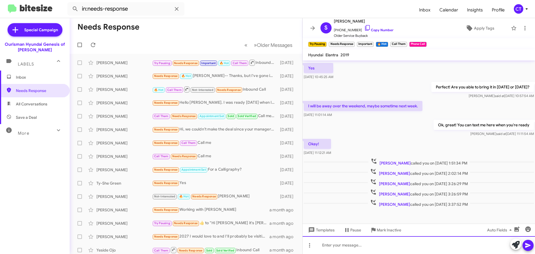
click at [362, 249] on div at bounding box center [419, 245] width 232 height 18
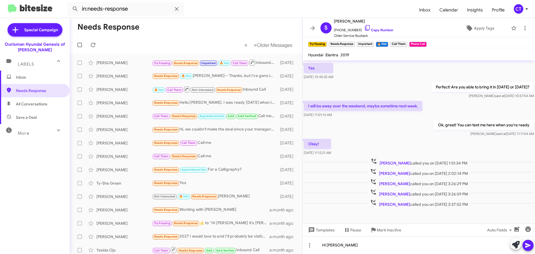
drag, startPoint x: 362, startPoint y: 27, endPoint x: 270, endPoint y: 30, distance: 92.8
click at [364, 26] on icon at bounding box center [367, 28] width 7 height 7
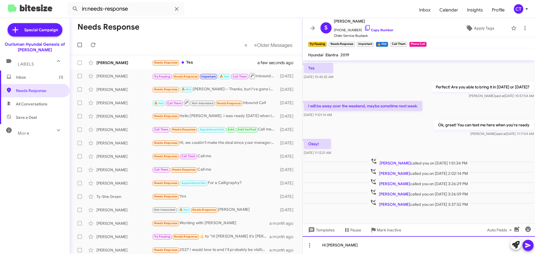
click at [383, 241] on div "Hi Steven" at bounding box center [419, 245] width 232 height 18
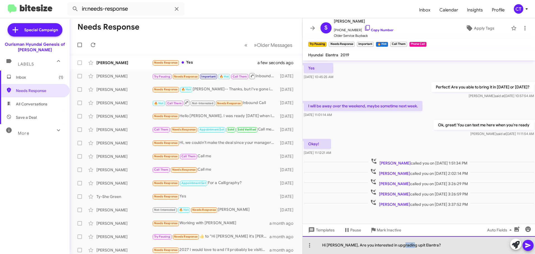
drag, startPoint x: 406, startPoint y: 245, endPoint x: 399, endPoint y: 245, distance: 7.3
click at [399, 245] on div "Hi Steven, Are you interested in upgrading upit Elantra?" at bounding box center [419, 245] width 232 height 18
click at [437, 252] on div "Hi Steven, Are you interested in upgrading your Elantra?" at bounding box center [419, 245] width 232 height 18
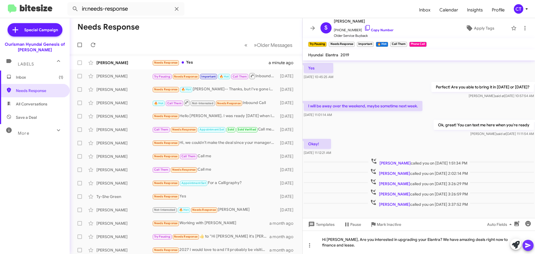
click at [525, 246] on icon at bounding box center [528, 245] width 7 height 7
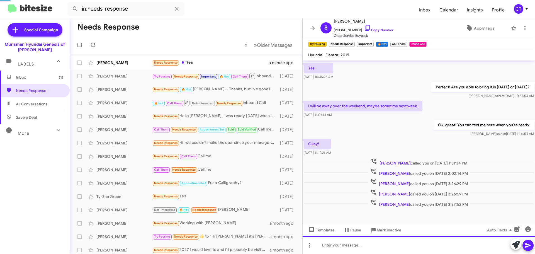
scroll to position [0, 0]
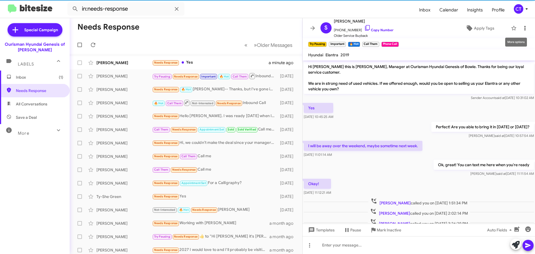
click at [524, 26] on icon at bounding box center [524, 28] width 1 height 4
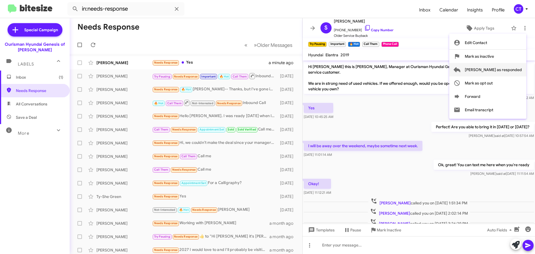
click at [516, 65] on span "[PERSON_NAME] as responded" at bounding box center [493, 69] width 57 height 13
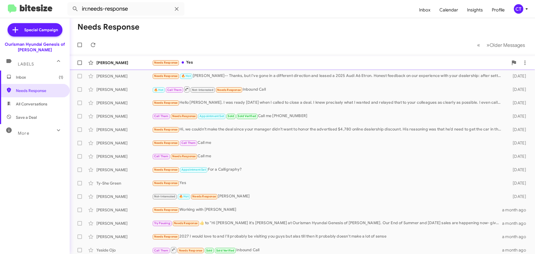
click at [244, 65] on div "Needs Response Yes" at bounding box center [330, 62] width 356 height 6
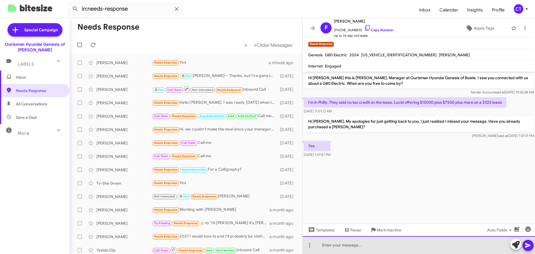
click at [347, 250] on div at bounding box center [419, 245] width 232 height 18
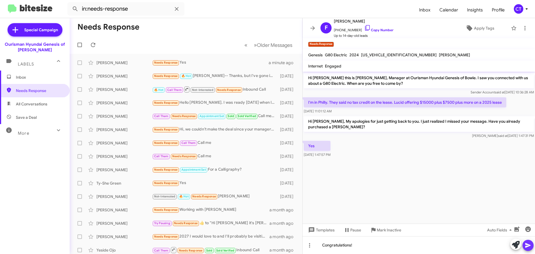
click at [530, 246] on icon at bounding box center [528, 245] width 7 height 7
click at [521, 30] on icon at bounding box center [524, 28] width 7 height 7
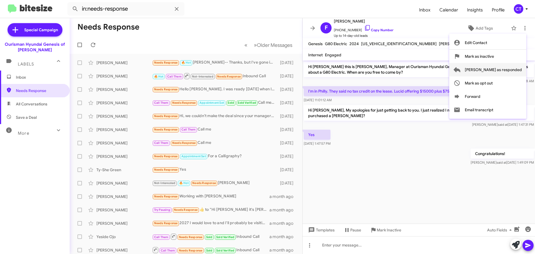
click at [491, 72] on span "Mark as responded" at bounding box center [493, 69] width 57 height 13
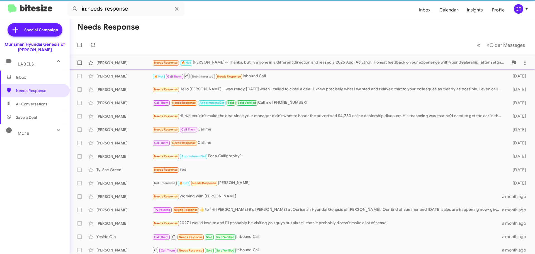
click at [241, 65] on div "Needs Response 🔥 Hot Ciara-- Thanks, but I've gone in a different direction and…" at bounding box center [330, 62] width 356 height 6
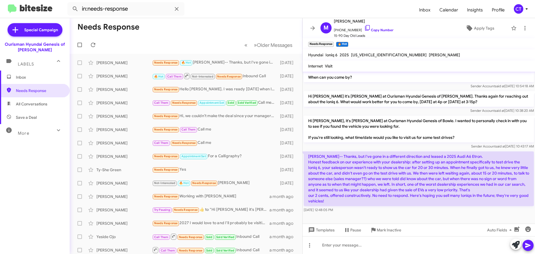
scroll to position [130, 0]
click at [364, 29] on icon at bounding box center [367, 28] width 7 height 7
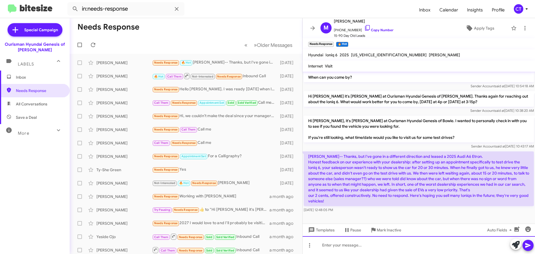
click at [345, 248] on div at bounding box center [419, 245] width 232 height 18
click at [333, 246] on div "Mike, Thank you for your feed back" at bounding box center [419, 245] width 232 height 18
click at [337, 247] on div "Mike, I'mnot sure how I missed your message. Thank you for your feed back" at bounding box center [419, 245] width 232 height 18
click at [474, 248] on div "Mike, I'm not sure how I missed your message. Thank you for your feed back" at bounding box center [419, 245] width 232 height 18
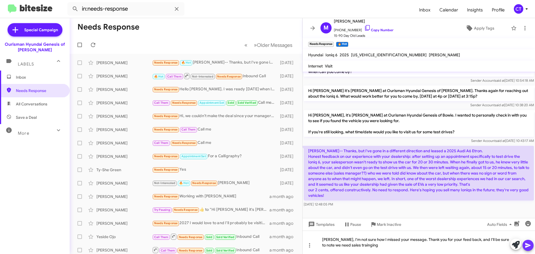
click at [528, 245] on icon at bounding box center [527, 245] width 5 height 5
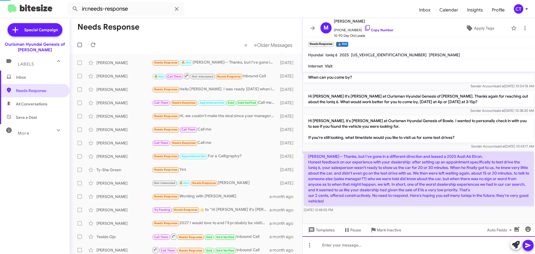
scroll to position [0, 0]
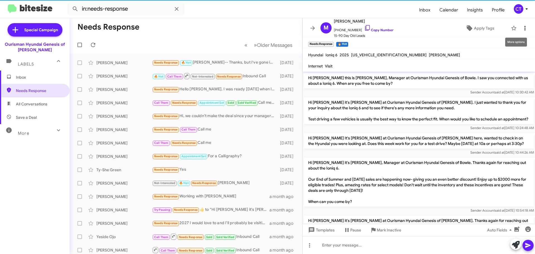
click at [523, 29] on icon at bounding box center [524, 28] width 7 height 7
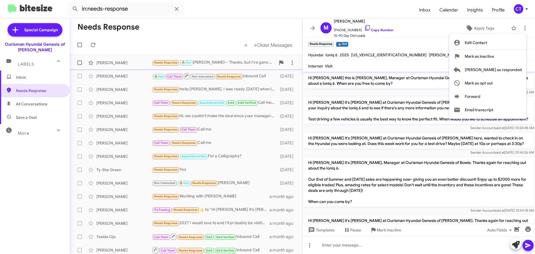
click at [489, 68] on span "[PERSON_NAME] as responded" at bounding box center [493, 69] width 57 height 13
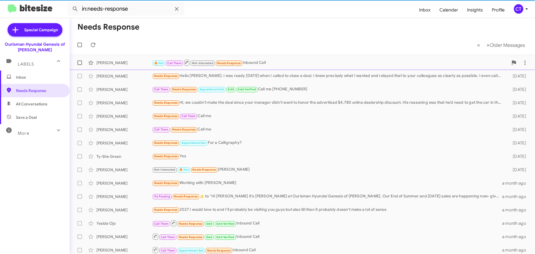
click at [266, 64] on div "🔥 Hot Call Them Not-Interested Needs Response Inbound Call" at bounding box center [330, 62] width 356 height 7
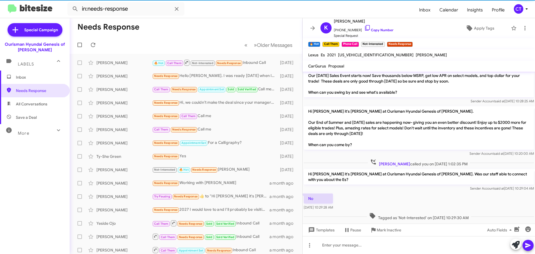
scroll to position [109, 0]
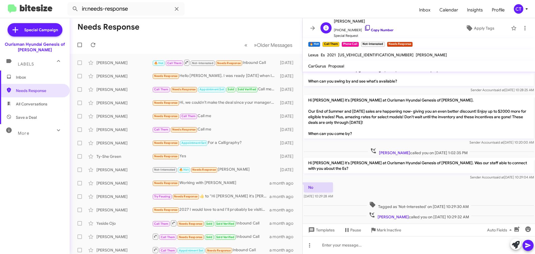
click at [364, 28] on icon at bounding box center [367, 28] width 7 height 7
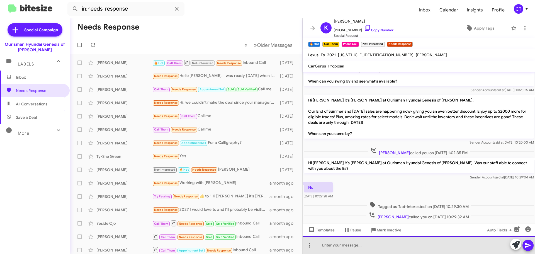
click at [336, 250] on div at bounding box center [419, 245] width 232 height 18
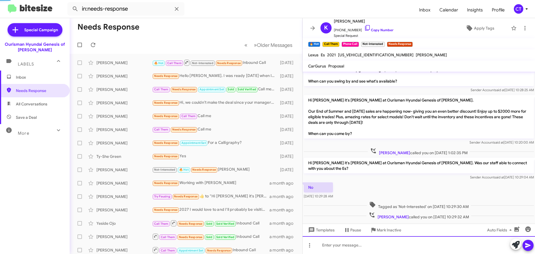
scroll to position [0, 0]
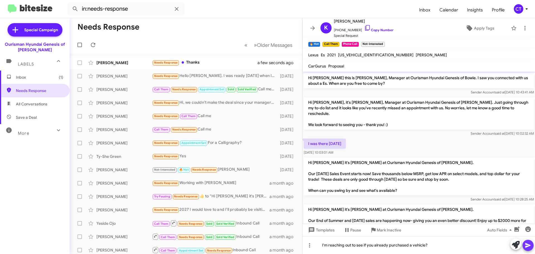
click at [530, 245] on icon at bounding box center [528, 245] width 7 height 7
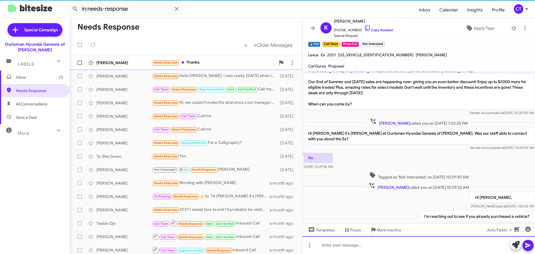
scroll to position [150, 0]
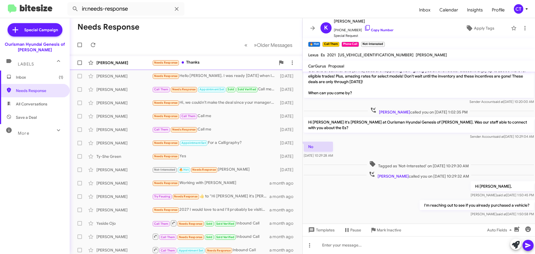
click at [228, 65] on div "Needs Response Thanks" at bounding box center [213, 62] width 123 height 6
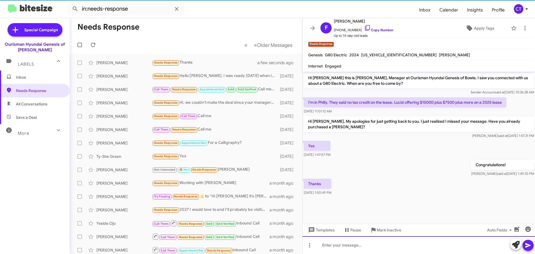
click at [359, 251] on div at bounding box center [419, 245] width 232 height 18
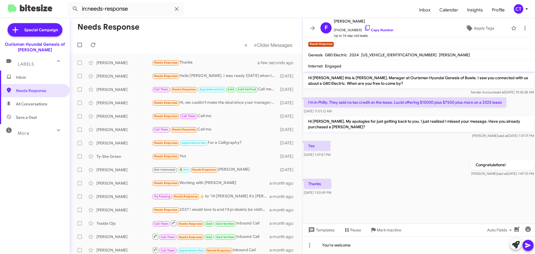
click at [528, 246] on icon at bounding box center [527, 245] width 5 height 5
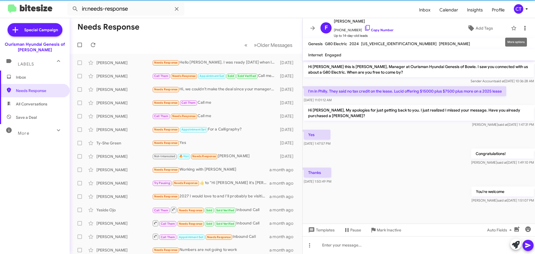
click at [521, 30] on icon at bounding box center [524, 28] width 7 height 7
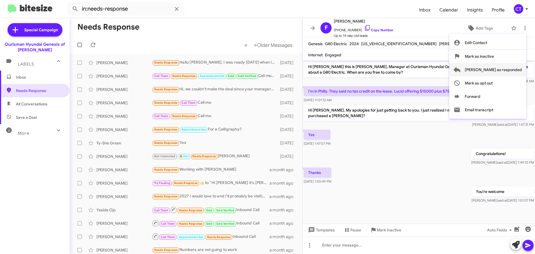
click at [497, 72] on span "[PERSON_NAME] as responded" at bounding box center [493, 69] width 57 height 13
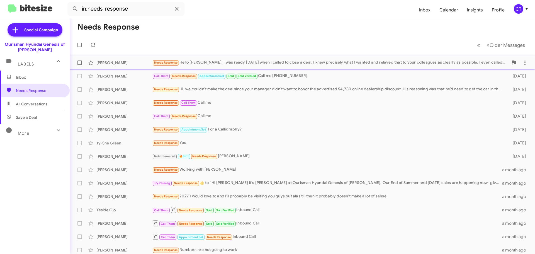
click at [223, 67] on div "Barbara Klusaritz Needs Response Hello Ciara. I was ready ten days ago when I c…" at bounding box center [302, 62] width 456 height 11
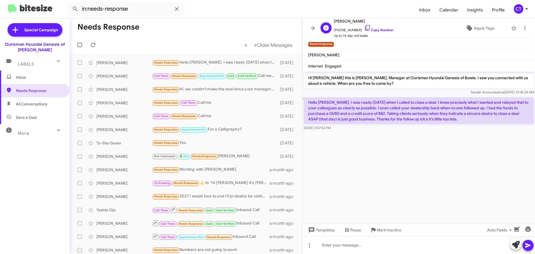
drag, startPoint x: 362, startPoint y: 26, endPoint x: 320, endPoint y: 31, distance: 42.4
click at [364, 26] on icon at bounding box center [367, 28] width 7 height 7
click at [521, 28] on icon at bounding box center [524, 28] width 7 height 7
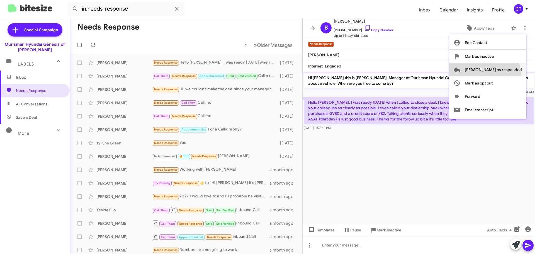
click at [506, 75] on span "[PERSON_NAME] as responded" at bounding box center [493, 69] width 57 height 13
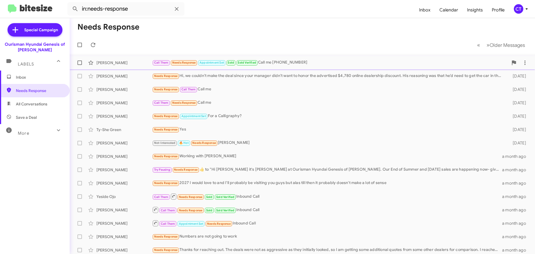
click at [297, 60] on div "Call Them Needs Response Appointment Set Sold Sold Verified Call me 240-970-2206" at bounding box center [330, 62] width 356 height 6
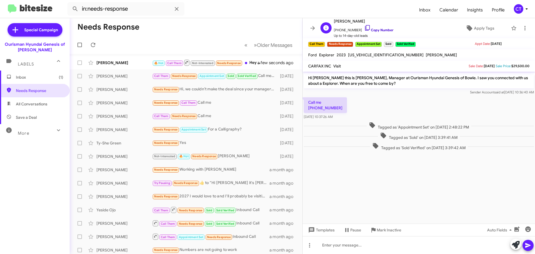
click at [364, 28] on icon at bounding box center [367, 28] width 7 height 7
click at [519, 29] on span at bounding box center [524, 28] width 11 height 7
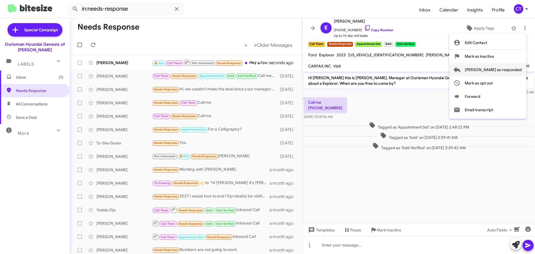
click at [516, 71] on span "[PERSON_NAME] as responded" at bounding box center [493, 69] width 57 height 13
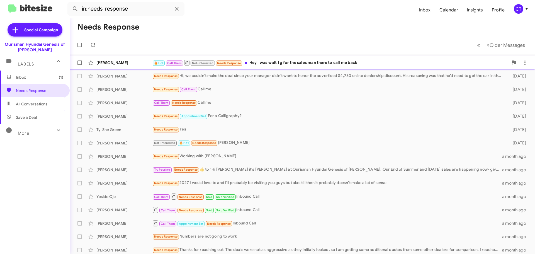
click at [272, 60] on div "🔥 Hot Call Them Not-Interested Needs Response Hey I was wait I g for the sales …" at bounding box center [330, 62] width 356 height 7
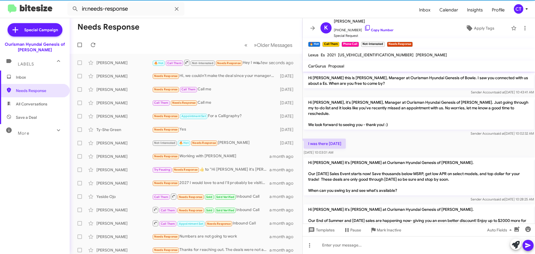
scroll to position [159, 0]
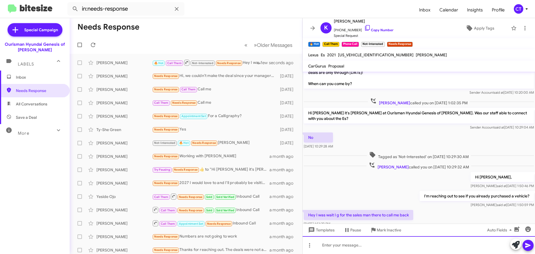
click at [363, 245] on div at bounding box center [419, 245] width 232 height 18
click at [387, 245] on div "The Lexus is available. Would you liek to schedule an in store visit?" at bounding box center [419, 245] width 232 height 18
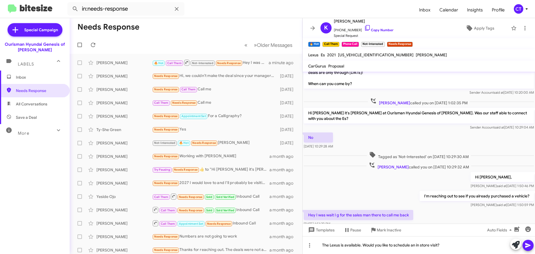
click at [530, 248] on icon at bounding box center [528, 245] width 7 height 7
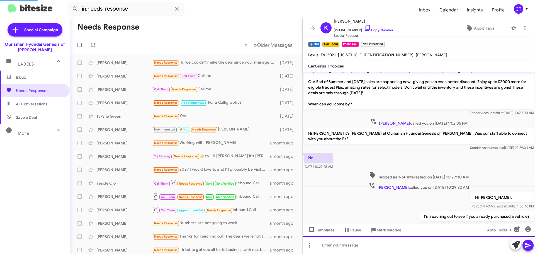
scroll to position [0, 0]
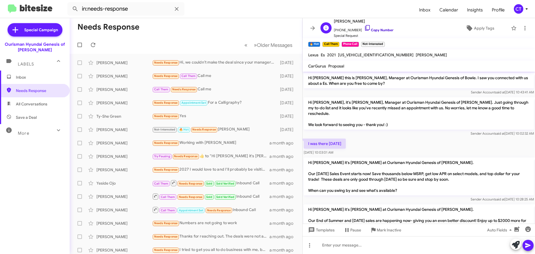
click at [365, 26] on icon at bounding box center [367, 28] width 5 height 6
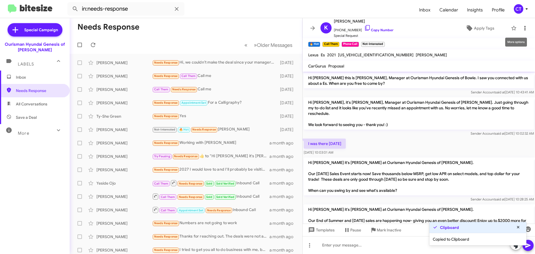
click at [521, 29] on icon at bounding box center [524, 28] width 7 height 7
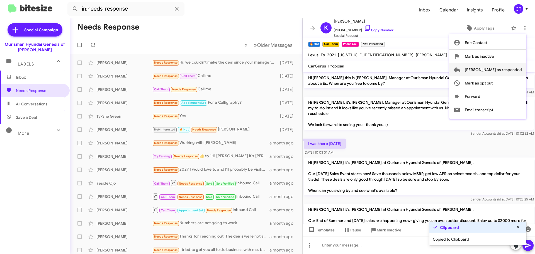
click at [496, 68] on span "[PERSON_NAME] as responded" at bounding box center [493, 69] width 57 height 13
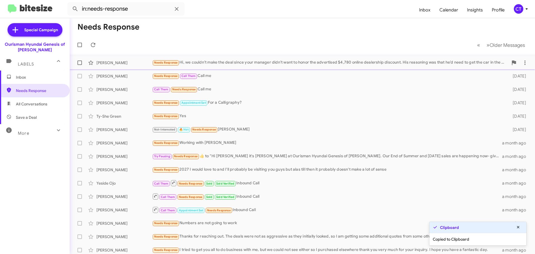
click at [237, 67] on div "Yasser Tajali Needs Response Hi, we couldn’t make the deal since your manager d…" at bounding box center [302, 62] width 456 height 11
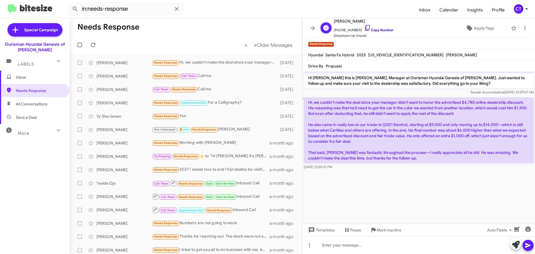
click at [364, 28] on icon at bounding box center [367, 28] width 7 height 7
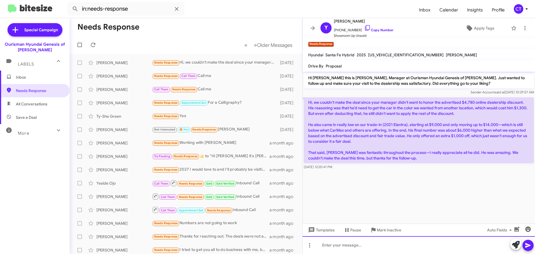
click at [365, 247] on div at bounding box center [419, 245] width 232 height 18
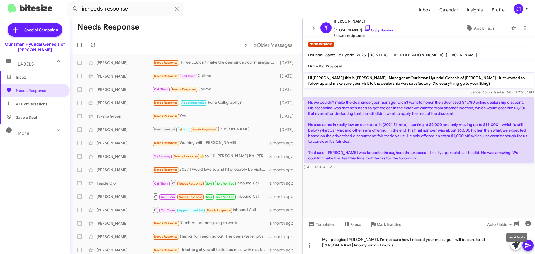
click at [525, 245] on mat-tooltip-component "Insert Media" at bounding box center [516, 237] width 28 height 17
click at [521, 31] on icon at bounding box center [524, 28] width 7 height 7
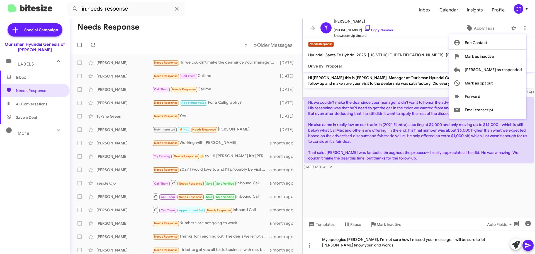
click at [530, 245] on div at bounding box center [267, 127] width 535 height 254
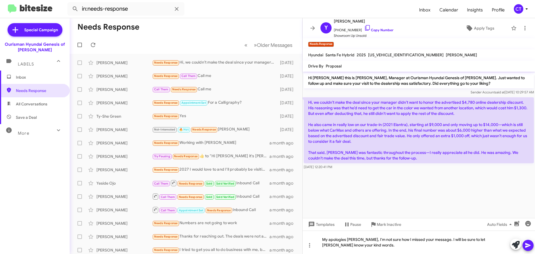
click at [529, 248] on span at bounding box center [528, 245] width 7 height 11
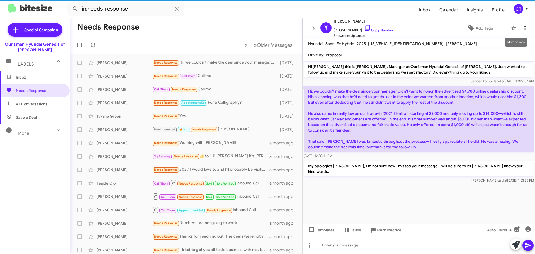
click at [521, 28] on icon at bounding box center [524, 28] width 7 height 7
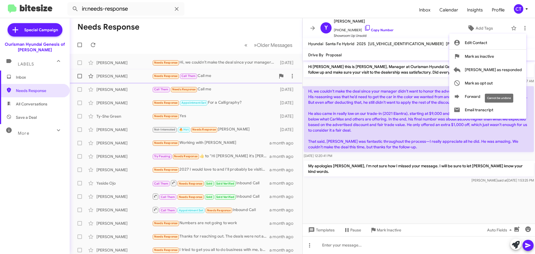
click at [497, 72] on span "[PERSON_NAME] as responded" at bounding box center [493, 69] width 57 height 13
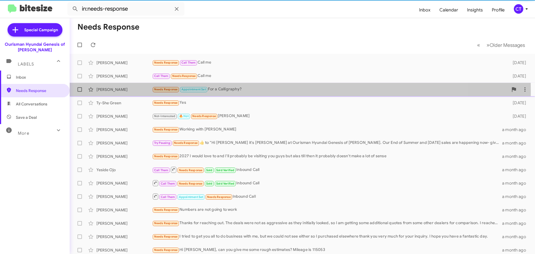
click at [216, 91] on div "Needs Response Appointment Set For a Calligraphy?" at bounding box center [330, 89] width 356 height 6
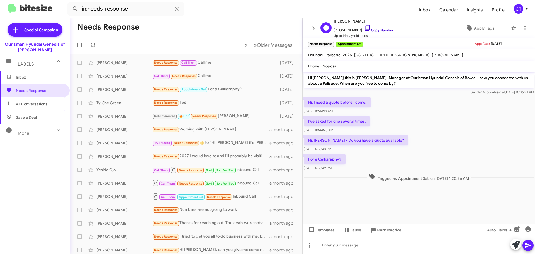
click at [364, 27] on icon at bounding box center [367, 28] width 7 height 7
drag, startPoint x: 306, startPoint y: 101, endPoint x: 397, endPoint y: 165, distance: 111.8
click at [397, 165] on div "Hi Maryellen this is Ciara Taylor, Manager at Ourisman Hyundai Genesis of Bowie…" at bounding box center [419, 127] width 232 height 111
copy div "Hi, I need a quote before I come. Aug 28, 2025, 10:44:13 AM I've asked for one …"
click at [521, 28] on icon at bounding box center [524, 28] width 7 height 7
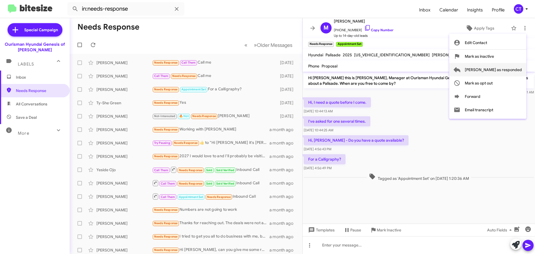
click at [509, 68] on span "[PERSON_NAME] as responded" at bounding box center [493, 69] width 57 height 13
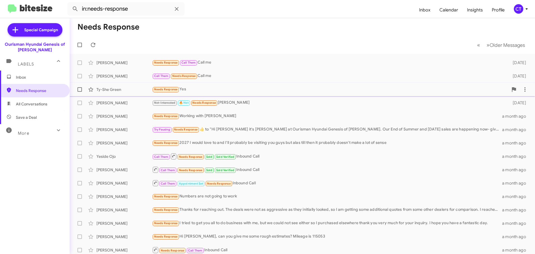
click at [230, 86] on div "Needs Response Yes" at bounding box center [330, 89] width 356 height 6
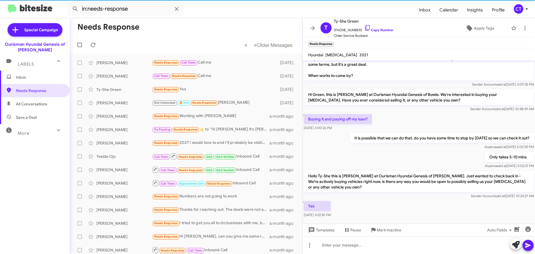
scroll to position [35, 0]
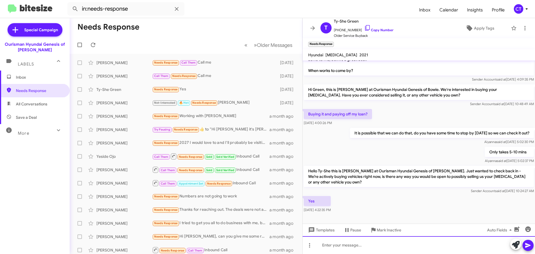
click at [372, 247] on div at bounding box center [419, 245] width 232 height 18
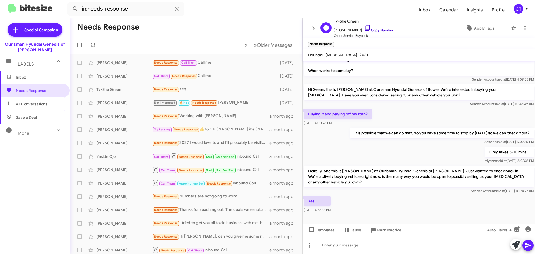
click at [364, 28] on icon at bounding box center [367, 28] width 7 height 7
click at [365, 27] on icon at bounding box center [367, 28] width 5 height 6
click at [526, 31] on span at bounding box center [524, 28] width 11 height 7
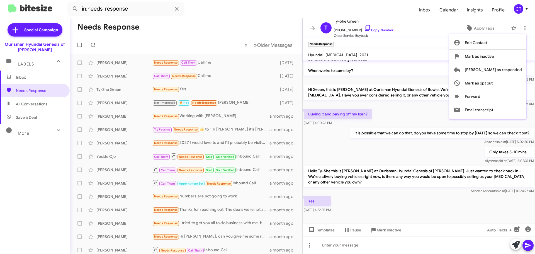
click at [383, 146] on div at bounding box center [267, 127] width 535 height 254
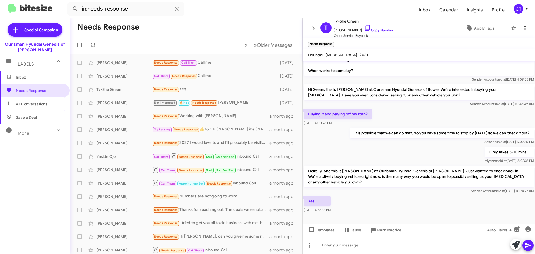
click at [524, 28] on icon at bounding box center [524, 28] width 1 height 4
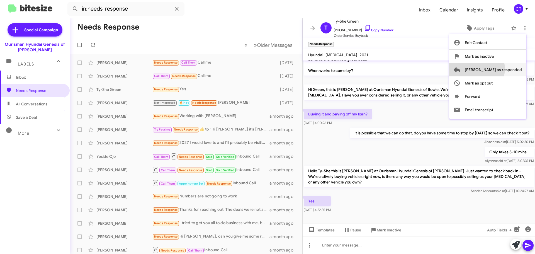
click at [499, 69] on span "[PERSON_NAME] as responded" at bounding box center [493, 69] width 57 height 13
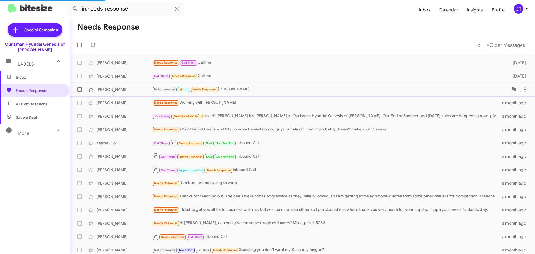
click at [241, 92] on div "Not-Interested 🔥 Hot Needs Response Harry Jackson" at bounding box center [330, 89] width 356 height 6
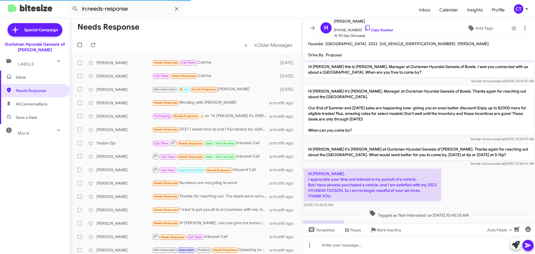
scroll to position [23, 0]
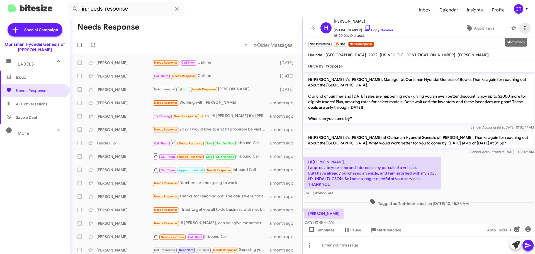
click at [525, 28] on span at bounding box center [524, 28] width 11 height 7
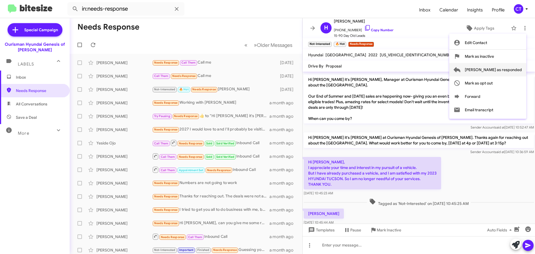
click at [503, 73] on span "[PERSON_NAME] as responded" at bounding box center [493, 69] width 57 height 13
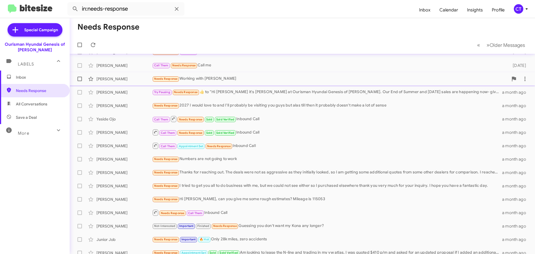
scroll to position [16, 0]
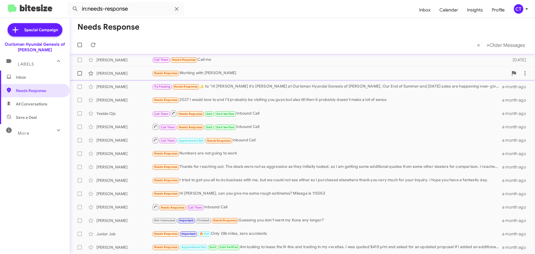
click at [215, 77] on div "Trigg Mcnair Needs Response Working with sorrell a month ago" at bounding box center [302, 73] width 456 height 11
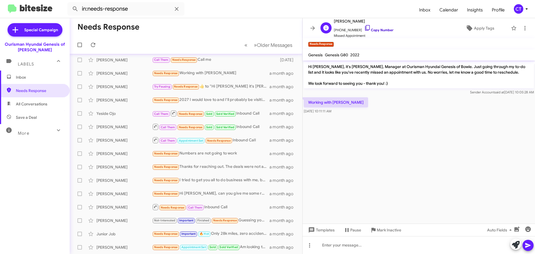
click at [365, 27] on icon at bounding box center [367, 28] width 5 height 6
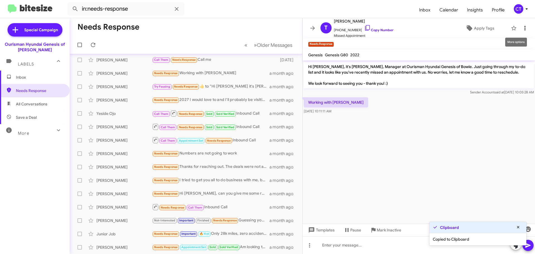
click at [524, 28] on icon at bounding box center [524, 28] width 1 height 4
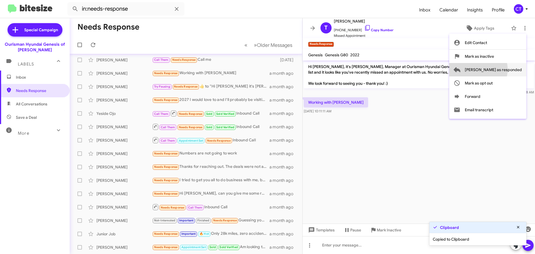
click at [500, 69] on span "[PERSON_NAME] as responded" at bounding box center [493, 69] width 57 height 13
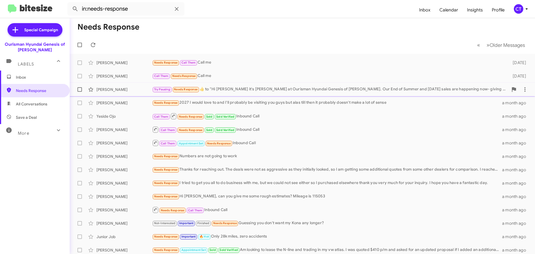
click at [236, 90] on div "Try Pausing Needs Response ​👍​ to " Hi Charles it's Ciara Taylor at Ourisman Hy…" at bounding box center [330, 89] width 356 height 6
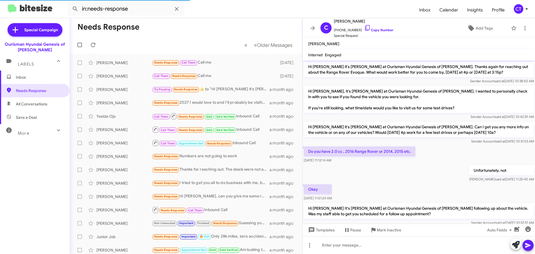
scroll to position [539, 0]
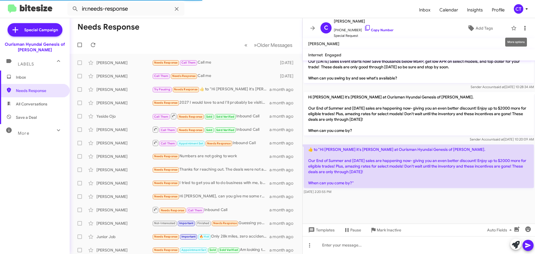
click at [522, 30] on icon at bounding box center [524, 28] width 7 height 7
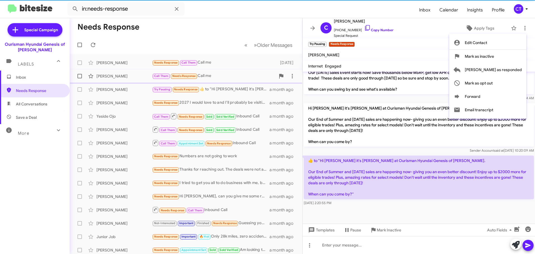
click at [514, 72] on span "[PERSON_NAME] as responded" at bounding box center [493, 69] width 57 height 13
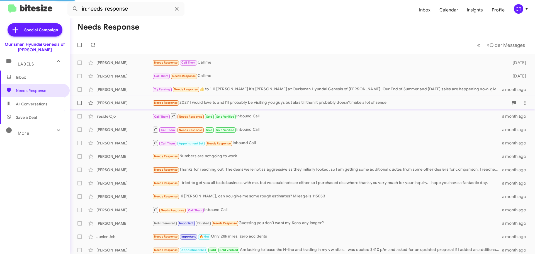
click at [225, 104] on div "Needs Response 2027 I would love to and I'll probably be visiting you guys but …" at bounding box center [330, 102] width 356 height 6
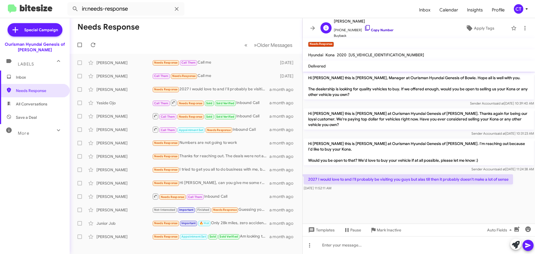
click at [364, 28] on icon at bounding box center [367, 28] width 7 height 7
drag, startPoint x: 308, startPoint y: 165, endPoint x: 355, endPoint y: 172, distance: 47.9
click at [357, 181] on cdk-virtual-scroll-viewport "Hi Justin this is Stephanie Warrington, Manager at Ourisman Hyundai Genesis of …" at bounding box center [419, 148] width 232 height 152
copy div "2027 I would love to and I'll probably be visiting you guys but alas till then …"
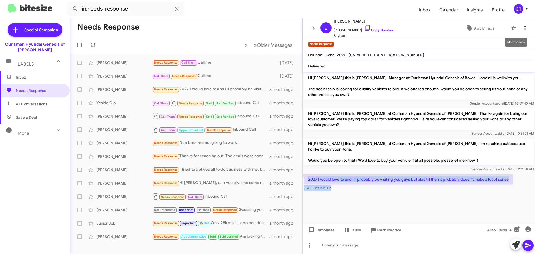
click at [521, 29] on icon at bounding box center [524, 28] width 7 height 7
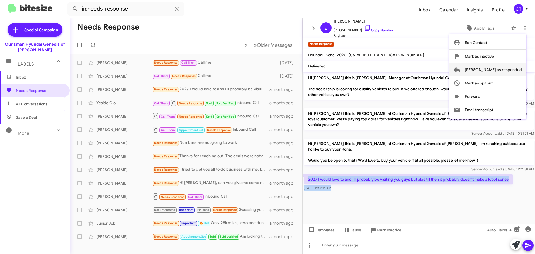
drag, startPoint x: 496, startPoint y: 72, endPoint x: 409, endPoint y: 69, distance: 86.9
click at [496, 72] on span "[PERSON_NAME] as responded" at bounding box center [493, 69] width 57 height 13
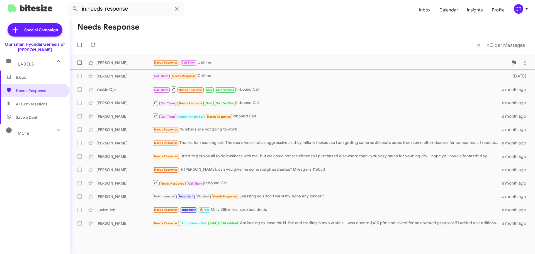
drag, startPoint x: 234, startPoint y: 61, endPoint x: 230, endPoint y: 65, distance: 6.1
click at [234, 61] on div "Needs Response Call Them Call me" at bounding box center [330, 62] width 356 height 6
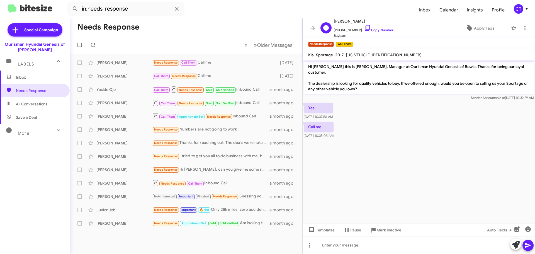
drag, startPoint x: 363, startPoint y: 27, endPoint x: 350, endPoint y: 31, distance: 13.4
click at [364, 27] on icon at bounding box center [367, 28] width 7 height 7
click at [524, 28] on span at bounding box center [524, 28] width 11 height 7
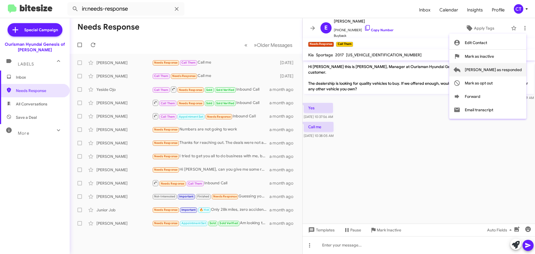
click at [512, 70] on span "[PERSON_NAME] as responded" at bounding box center [493, 69] width 57 height 13
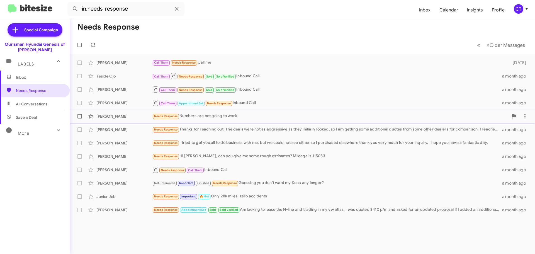
click at [231, 118] on div "Needs Response Numbers are not going to work" at bounding box center [330, 116] width 356 height 6
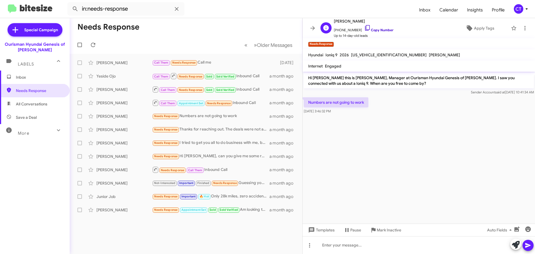
click at [364, 26] on icon at bounding box center [367, 28] width 7 height 7
click at [364, 28] on icon at bounding box center [367, 28] width 7 height 7
click at [521, 28] on icon at bounding box center [524, 28] width 7 height 7
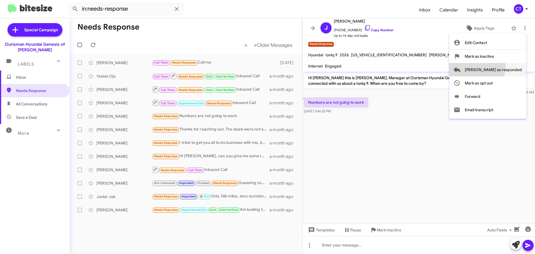
click at [498, 67] on span "[PERSON_NAME] as responded" at bounding box center [493, 69] width 57 height 13
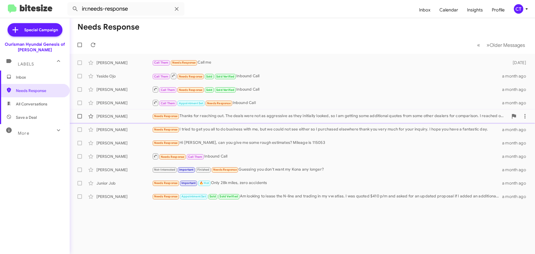
click at [272, 117] on div "Needs Response Thanks for reaching out. The deals were not as aggressive as the…" at bounding box center [330, 116] width 356 height 6
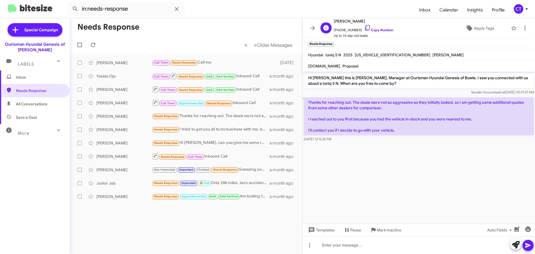
drag, startPoint x: 364, startPoint y: 28, endPoint x: 355, endPoint y: 30, distance: 8.5
click at [364, 28] on icon at bounding box center [367, 28] width 7 height 7
drag, startPoint x: 305, startPoint y: 101, endPoint x: 354, endPoint y: 141, distance: 63.8
click at [354, 141] on div "Thanks for reaching out. The deals were not as aggressive as they initially loo…" at bounding box center [419, 119] width 230 height 45
copy div "Thanks for reaching out. The deals were not as aggressive as they initially loo…"
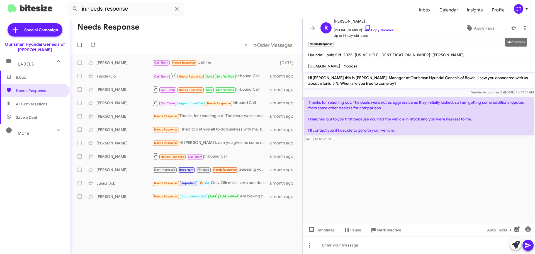
click at [521, 28] on icon at bounding box center [524, 28] width 7 height 7
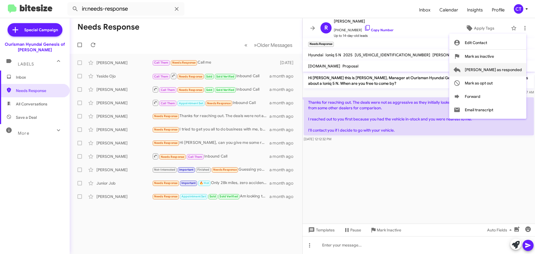
drag, startPoint x: 509, startPoint y: 72, endPoint x: 505, endPoint y: 80, distance: 9.1
click at [509, 72] on span "[PERSON_NAME] as responded" at bounding box center [493, 69] width 57 height 13
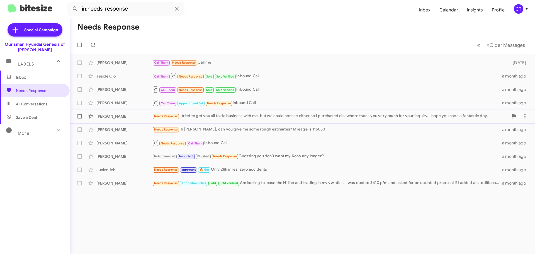
click at [224, 116] on div "Needs Response I tried to get you all to do business with me, but we could not …" at bounding box center [330, 116] width 356 height 6
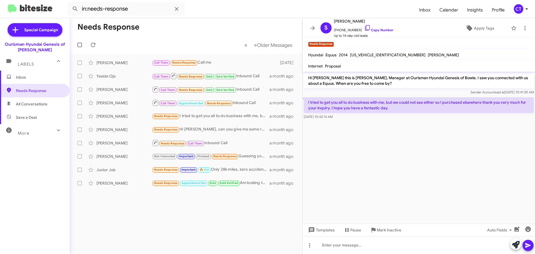
click at [308, 101] on p "I tried to get you all to do business with me, but we could not see either so I…" at bounding box center [419, 105] width 230 height 16
click at [364, 28] on icon at bounding box center [367, 28] width 7 height 7
drag, startPoint x: 304, startPoint y: 101, endPoint x: 345, endPoint y: 119, distance: 44.7
click at [345, 120] on div "I tried to get you all to do business with me, but we could not see either so I…" at bounding box center [419, 108] width 232 height 25
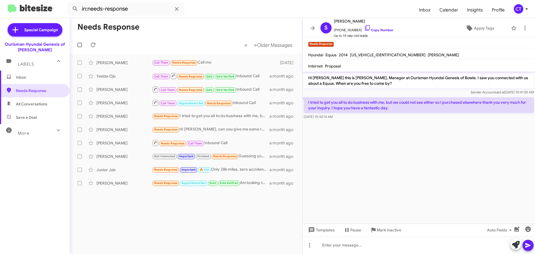
copy div "I tried to get you all to do business with me, but we could not see either so I…"
click at [521, 28] on icon at bounding box center [524, 28] width 7 height 7
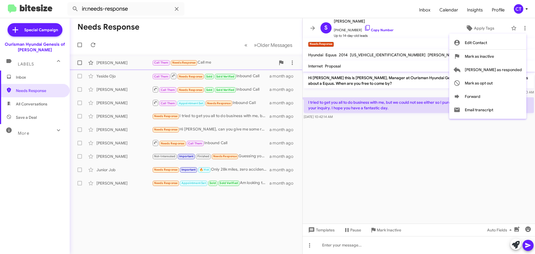
click at [509, 67] on span "[PERSON_NAME] as responded" at bounding box center [493, 69] width 57 height 13
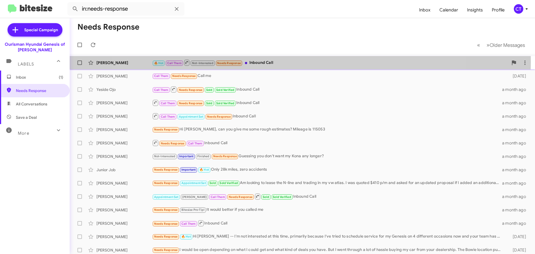
click at [286, 62] on div "🔥 Hot Call Them Not-Interested Needs Response Inbound Call" at bounding box center [330, 62] width 356 height 7
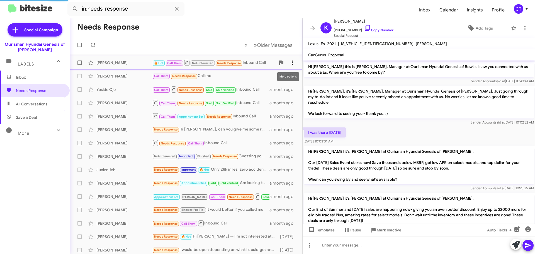
scroll to position [191, 0]
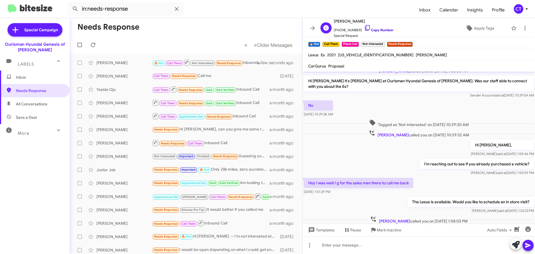
click at [364, 27] on icon at bounding box center [367, 28] width 7 height 7
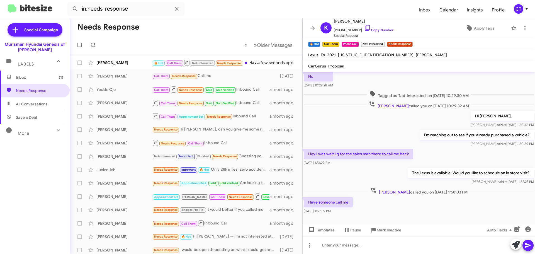
scroll to position [223, 0]
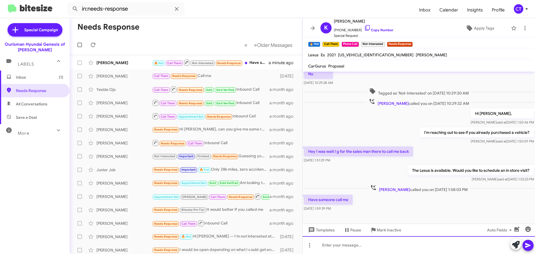
click at [377, 251] on div at bounding box center [419, 245] width 232 height 18
click at [365, 243] on div "I will reach out to Emmmanuel now" at bounding box center [419, 245] width 232 height 18
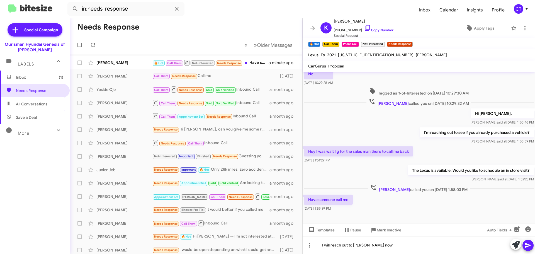
click at [530, 246] on icon at bounding box center [528, 245] width 7 height 7
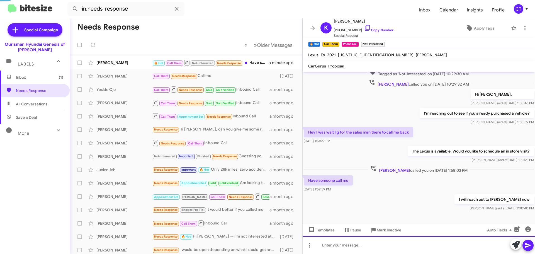
scroll to position [243, 0]
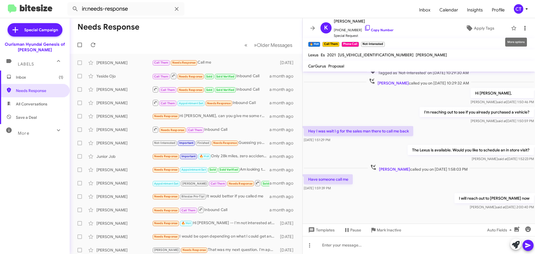
click at [521, 26] on icon at bounding box center [524, 28] width 7 height 7
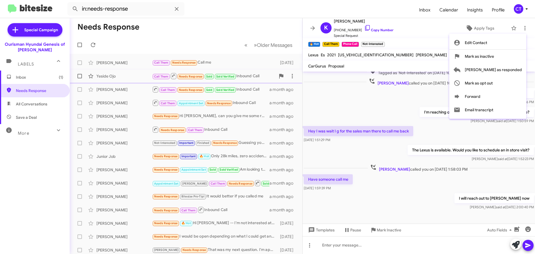
click at [501, 73] on span "[PERSON_NAME] as responded" at bounding box center [493, 69] width 57 height 13
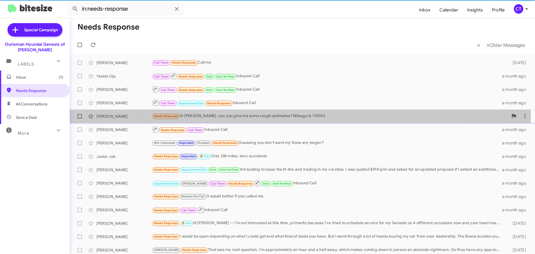
click at [252, 118] on div "Needs Response Hi Ciara, can you give me some rough estimates? Mileage is 115053" at bounding box center [330, 116] width 356 height 6
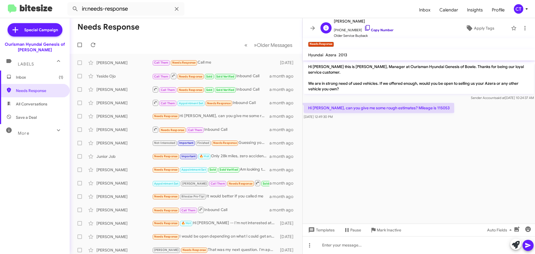
click at [364, 28] on icon at bounding box center [367, 28] width 7 height 7
click at [522, 28] on icon at bounding box center [524, 28] width 7 height 7
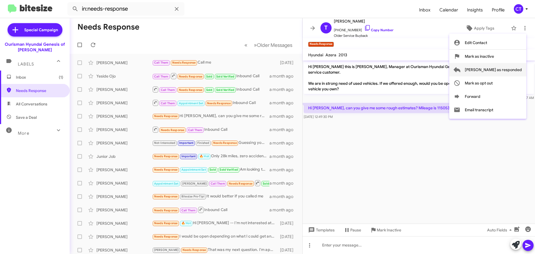
click at [496, 68] on span "[PERSON_NAME] as responded" at bounding box center [493, 69] width 57 height 13
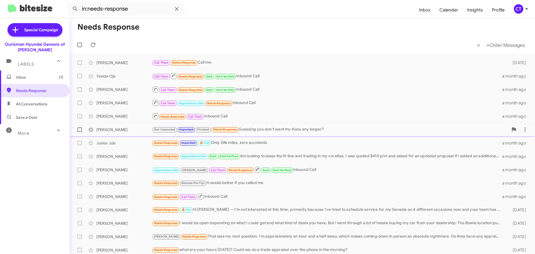
click at [258, 131] on div "Not-Interested Important Finished Needs Response Guessing you don't want my Kon…" at bounding box center [330, 129] width 356 height 6
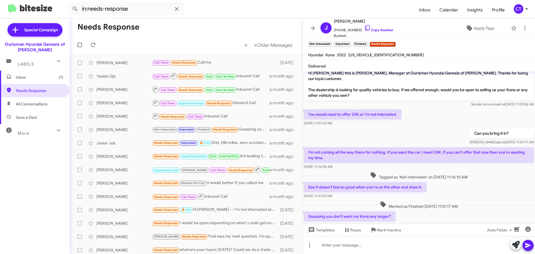
scroll to position [16, 0]
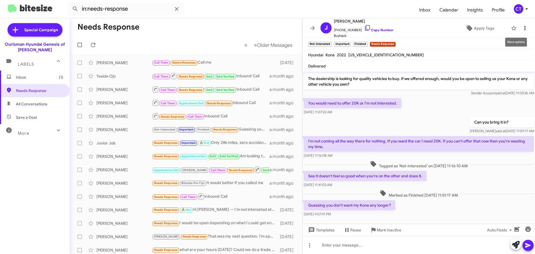
click at [522, 27] on icon at bounding box center [524, 28] width 7 height 7
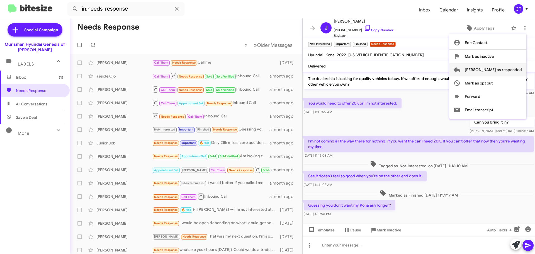
click at [499, 69] on span "[PERSON_NAME] as responded" at bounding box center [493, 69] width 57 height 13
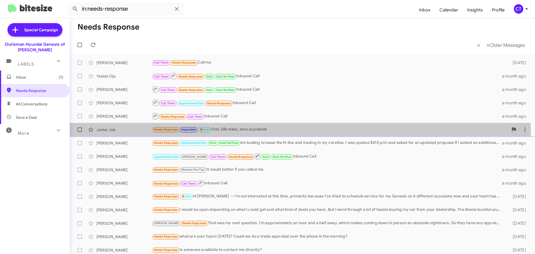
click at [238, 131] on div "Needs Response Important 🔥 Hot Only 28k miles, zero accidents" at bounding box center [330, 129] width 356 height 6
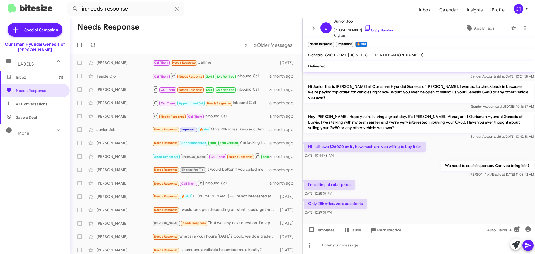
scroll to position [234, 0]
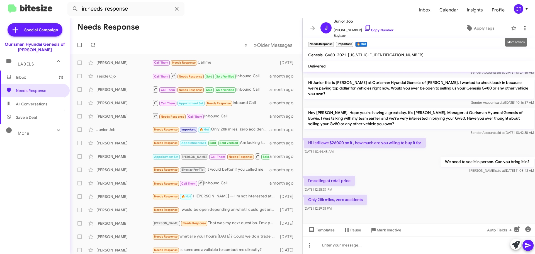
click at [522, 26] on icon at bounding box center [524, 28] width 7 height 7
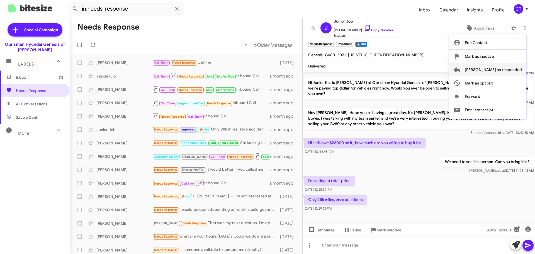
click at [509, 68] on span "[PERSON_NAME] as responded" at bounding box center [493, 69] width 57 height 13
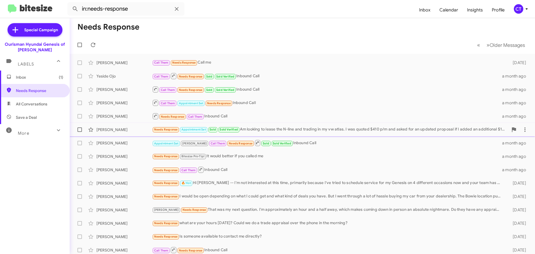
click at [266, 132] on div "Needs Response Appointment Set Sold Sold Verified Am looking to lease the N-lin…" at bounding box center [330, 129] width 356 height 6
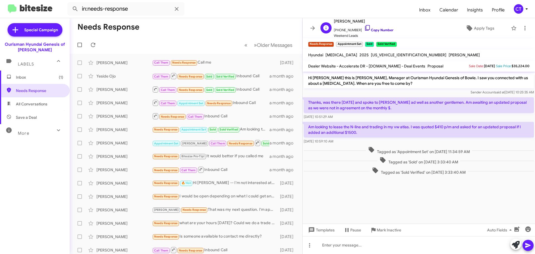
click at [364, 26] on icon at bounding box center [367, 28] width 7 height 7
click at [524, 27] on icon at bounding box center [524, 28] width 1 height 4
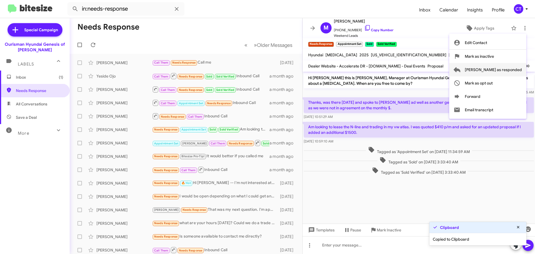
click at [506, 69] on span "[PERSON_NAME] as responded" at bounding box center [493, 69] width 57 height 13
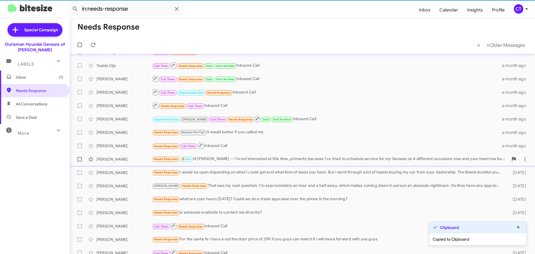
scroll to position [16, 0]
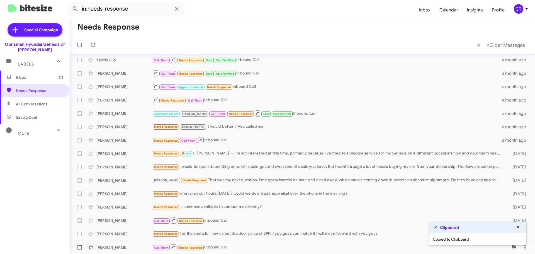
click at [225, 245] on div "Call Them Needs Response Inbound Call" at bounding box center [330, 246] width 356 height 7
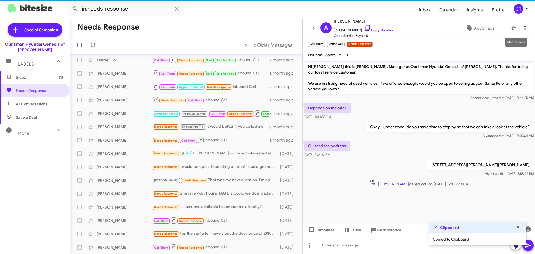
click at [521, 30] on icon at bounding box center [524, 28] width 7 height 7
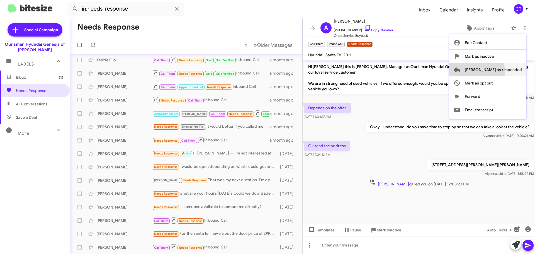
click at [495, 71] on span "[PERSON_NAME] as responded" at bounding box center [493, 69] width 57 height 13
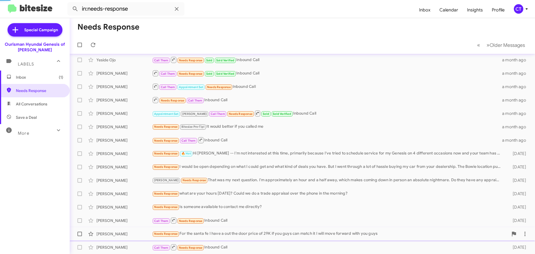
scroll to position [3, 0]
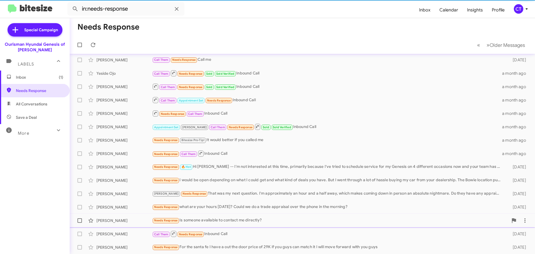
click at [250, 219] on div "Needs Response Is someone available to contact me directly?" at bounding box center [330, 220] width 356 height 6
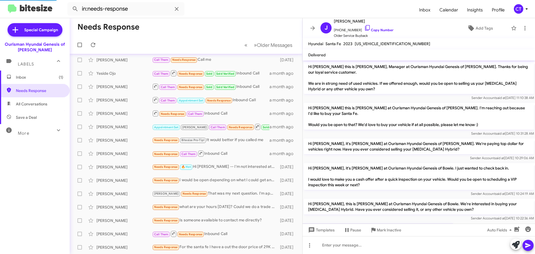
scroll to position [67, 0]
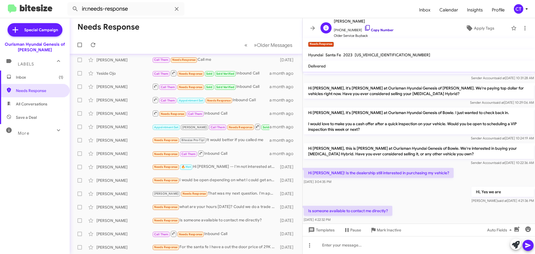
click at [364, 26] on icon at bounding box center [367, 28] width 7 height 7
click at [524, 28] on icon at bounding box center [524, 28] width 7 height 7
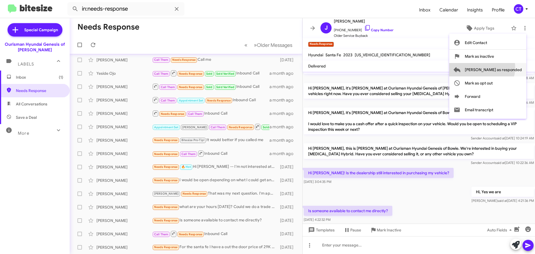
click at [504, 68] on span "[PERSON_NAME] as responded" at bounding box center [493, 69] width 57 height 13
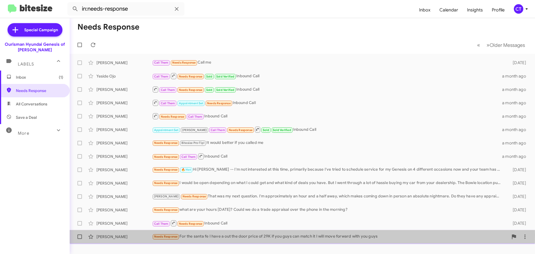
click at [239, 235] on div "Needs Response For the santa fe I have a out the door price of 29K if you guys …" at bounding box center [330, 236] width 356 height 6
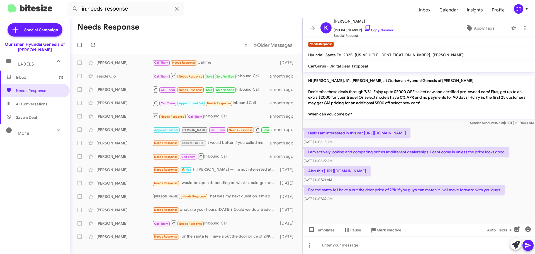
scroll to position [337, 0]
click at [522, 27] on icon at bounding box center [524, 28] width 7 height 7
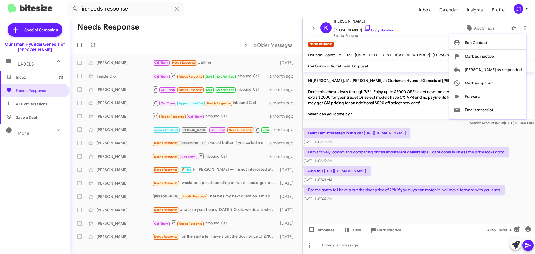
click at [360, 27] on div at bounding box center [267, 127] width 535 height 254
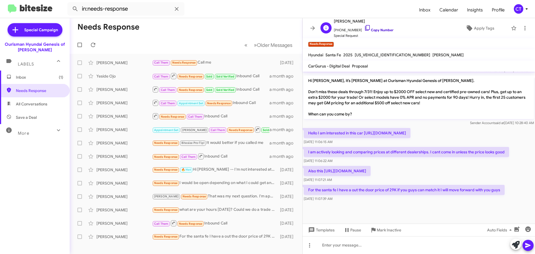
click at [364, 26] on icon at bounding box center [367, 28] width 7 height 7
drag, startPoint x: 304, startPoint y: 118, endPoint x: 311, endPoint y: 119, distance: 7.1
click at [392, 147] on p "I am actively looking and comparing prices at different dealerships. I cant com…" at bounding box center [406, 152] width 205 height 10
drag, startPoint x: 306, startPoint y: 120, endPoint x: 367, endPoint y: 198, distance: 98.6
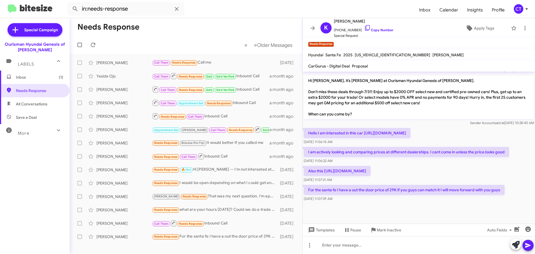
copy div "Hello I am interested in this car https://www.hyundaicarsofbowie.com/used/Toyot…"
click at [521, 29] on icon at bounding box center [524, 28] width 7 height 7
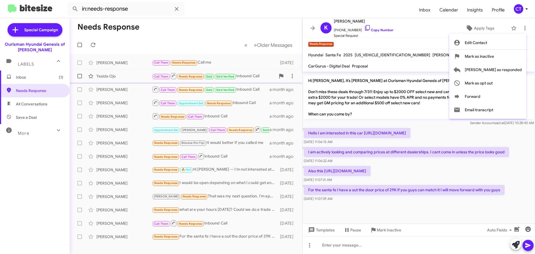
drag, startPoint x: 507, startPoint y: 73, endPoint x: 479, endPoint y: 79, distance: 28.4
click at [507, 73] on span "[PERSON_NAME] as responded" at bounding box center [493, 69] width 57 height 13
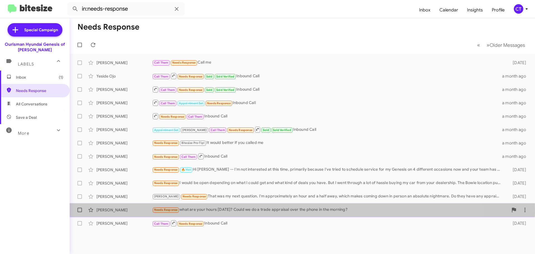
click at [225, 211] on div "Needs Response what are your hours tomorrow? Could we do a trade appraisal over…" at bounding box center [330, 209] width 356 height 6
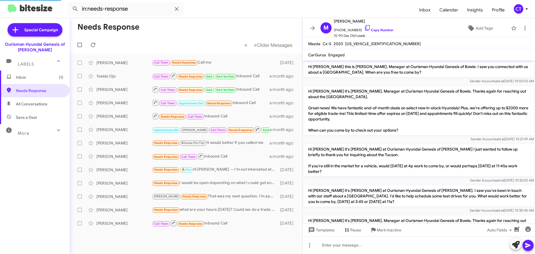
scroll to position [502, 0]
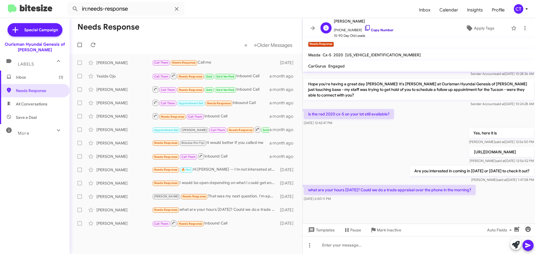
click at [364, 27] on icon at bounding box center [367, 28] width 7 height 7
click at [524, 27] on span at bounding box center [524, 28] width 11 height 7
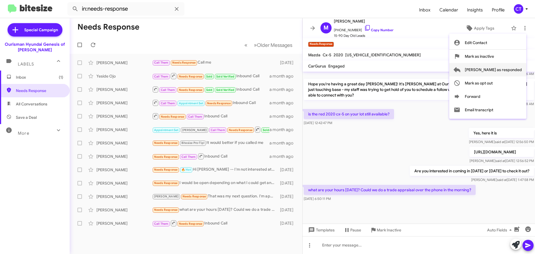
click at [509, 72] on span "[PERSON_NAME] as responded" at bounding box center [493, 69] width 57 height 13
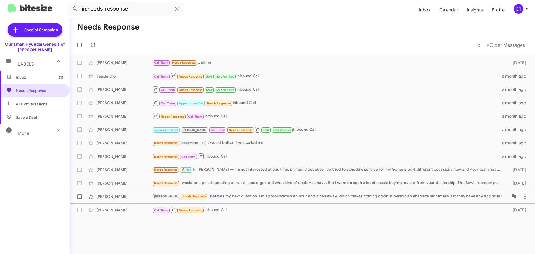
click at [226, 196] on div "Stephanie Needs Response That was my next question. I'm approximately an hour a…" at bounding box center [330, 196] width 356 height 6
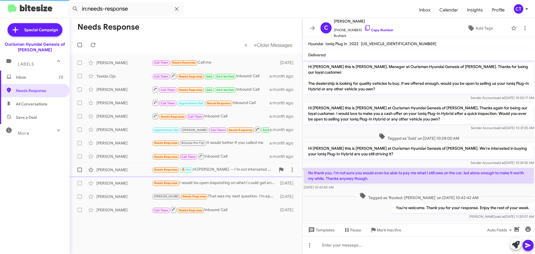
scroll to position [157, 0]
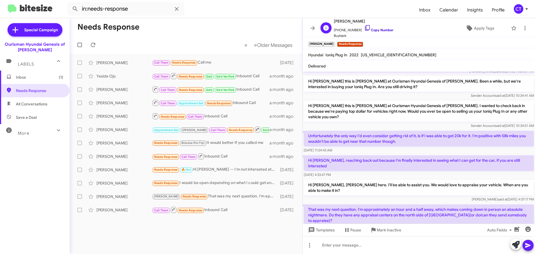
click at [364, 27] on icon at bounding box center [367, 28] width 7 height 7
drag, startPoint x: 305, startPoint y: 186, endPoint x: 379, endPoint y: 211, distance: 78.9
click at [379, 211] on div "That was my next question. I'm approximately an hour and a half away, which mak…" at bounding box center [419, 220] width 230 height 33
copy div "That was my next question. I'm approximately an hour and a half away, which mak…"
click at [519, 32] on button at bounding box center [524, 28] width 11 height 11
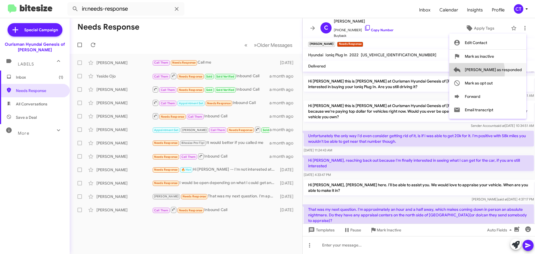
click at [494, 72] on span "[PERSON_NAME] as responded" at bounding box center [493, 69] width 57 height 13
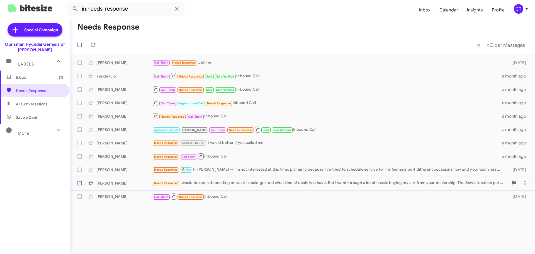
click at [240, 181] on div "Needs Response I would be open depending on what I could get and what kind of d…" at bounding box center [330, 183] width 356 height 6
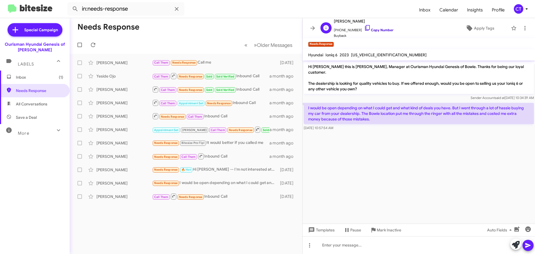
click at [364, 27] on icon at bounding box center [367, 28] width 7 height 7
drag, startPoint x: 307, startPoint y: 100, endPoint x: 342, endPoint y: 125, distance: 42.2
click at [342, 125] on div "I would be open depending on what I could get and what kind of deals you have. …" at bounding box center [419, 117] width 230 height 28
copy div "I would be open depending on what I could get and what kind of deals you have. …"
click at [522, 28] on icon at bounding box center [524, 28] width 7 height 7
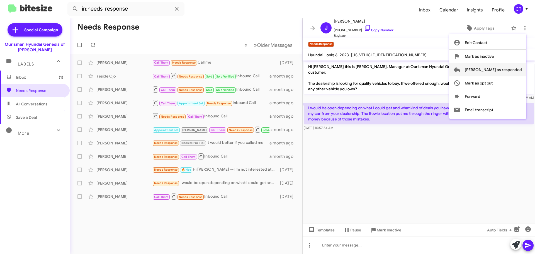
click at [494, 69] on span "[PERSON_NAME] as responded" at bounding box center [493, 69] width 57 height 13
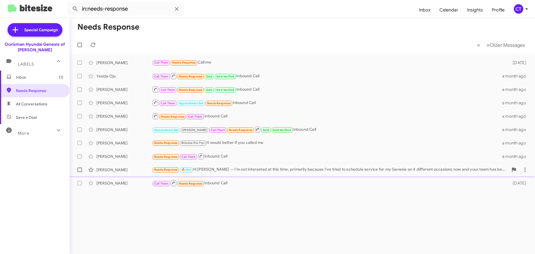
click at [269, 175] on mat-action-list "Rochelle Stevens Call Them Needs Response Call me 23 days ago Yeside Ojo Call T…" at bounding box center [302, 122] width 465 height 136
drag, startPoint x: 265, startPoint y: 167, endPoint x: 262, endPoint y: 172, distance: 5.9
click at [265, 167] on div "Needs Response 🔥 Hot Hi Ciara -- I'm not interested at this time, primarily bec…" at bounding box center [330, 169] width 356 height 6
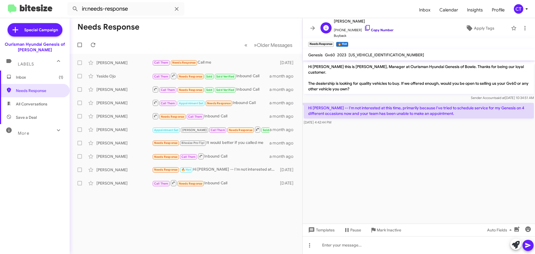
click at [365, 26] on icon at bounding box center [367, 28] width 5 height 6
drag, startPoint x: 306, startPoint y: 99, endPoint x: 343, endPoint y: 119, distance: 41.6
click at [343, 119] on div "Hi Ciara -- I'm not interested at this time, primarily because I've tried to sc…" at bounding box center [419, 114] width 230 height 22
copy div "Hi Ciara -- I'm not interested at this time, primarily because I've tried to sc…"
click at [522, 29] on icon at bounding box center [524, 28] width 7 height 7
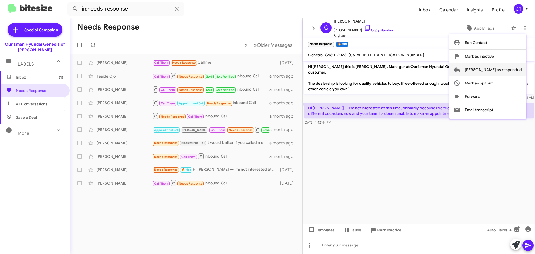
click at [506, 67] on span "[PERSON_NAME] as responded" at bounding box center [493, 69] width 57 height 13
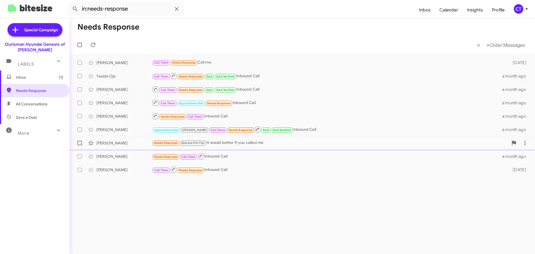
click at [251, 143] on div "Needs Response Bitesize Pro-Tip! It would better if you called me" at bounding box center [330, 143] width 356 height 6
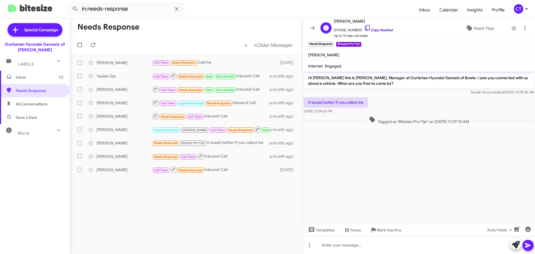
click at [364, 27] on icon at bounding box center [367, 28] width 7 height 7
click at [521, 30] on icon at bounding box center [524, 28] width 7 height 7
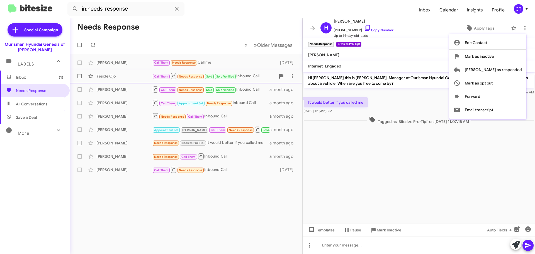
click at [498, 70] on span "[PERSON_NAME] as responded" at bounding box center [493, 69] width 57 height 13
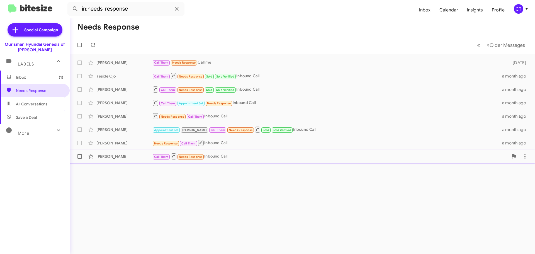
click at [220, 159] on div "Call Them Needs Response Inbound Call" at bounding box center [330, 156] width 356 height 7
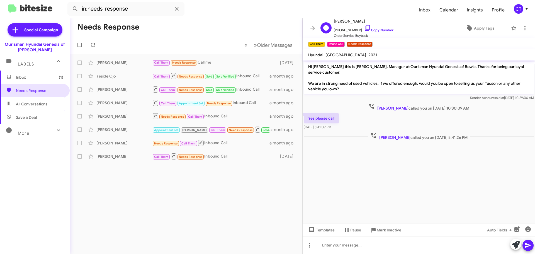
drag, startPoint x: 362, startPoint y: 28, endPoint x: 352, endPoint y: 30, distance: 10.1
click at [364, 28] on icon at bounding box center [367, 28] width 7 height 7
click at [521, 28] on icon at bounding box center [524, 28] width 7 height 7
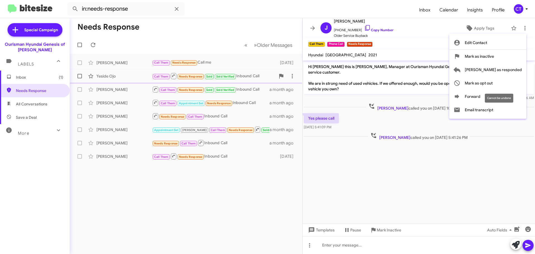
click at [502, 70] on span "[PERSON_NAME] as responded" at bounding box center [493, 69] width 57 height 13
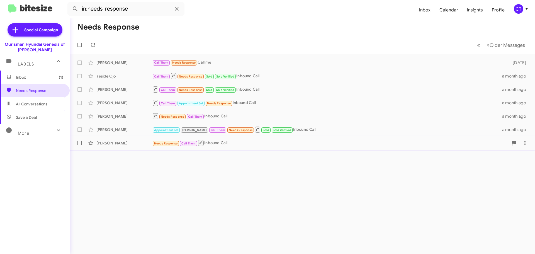
click at [274, 144] on div "Needs Response Call Them Inbound Call" at bounding box center [330, 142] width 356 height 7
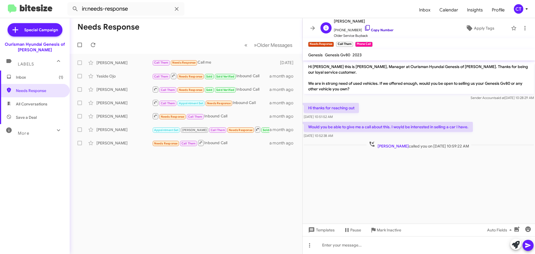
click at [364, 27] on icon at bounding box center [367, 28] width 7 height 7
click at [524, 30] on icon at bounding box center [524, 28] width 1 height 4
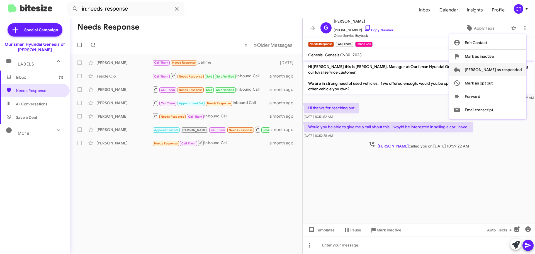
click at [497, 67] on span "[PERSON_NAME] as responded" at bounding box center [493, 69] width 57 height 13
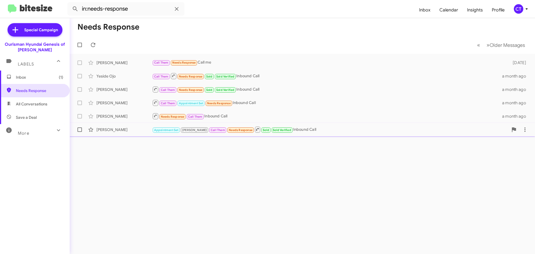
click at [294, 129] on div "Appointment Set Stephanie Call Them Needs Response Sold Sold Verified Inbound C…" at bounding box center [330, 129] width 356 height 7
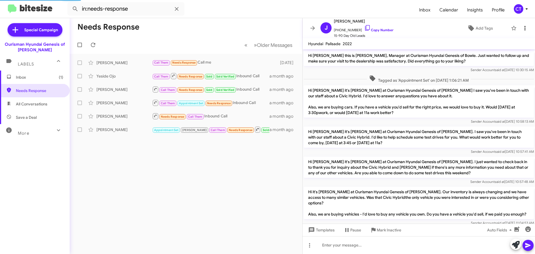
scroll to position [278, 0]
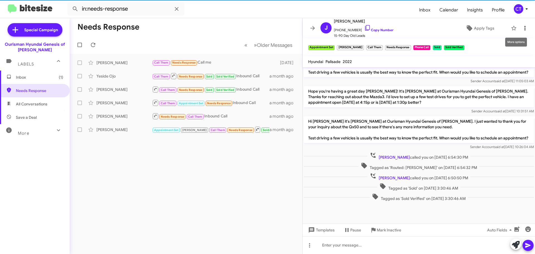
click at [523, 28] on icon at bounding box center [524, 28] width 7 height 7
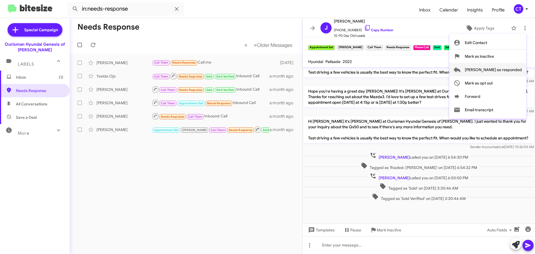
click at [504, 71] on span "[PERSON_NAME] as responded" at bounding box center [493, 69] width 57 height 13
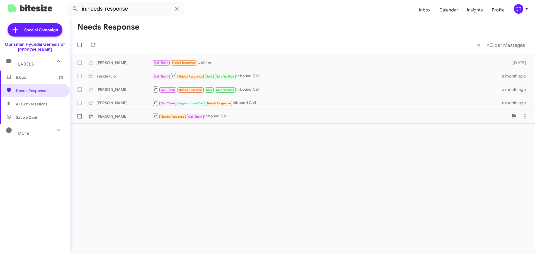
click at [232, 113] on div "Needs Response Call Them Inbound Call" at bounding box center [330, 116] width 356 height 7
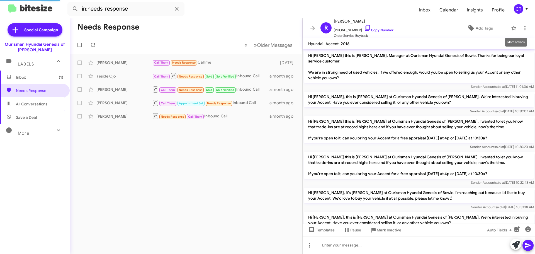
scroll to position [21, 0]
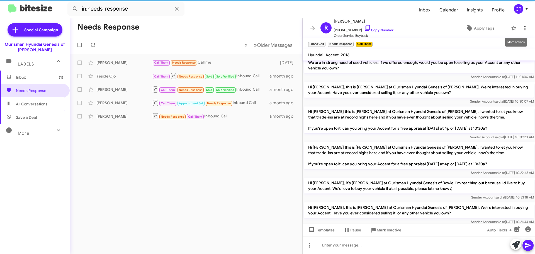
click at [521, 28] on icon at bounding box center [524, 28] width 7 height 7
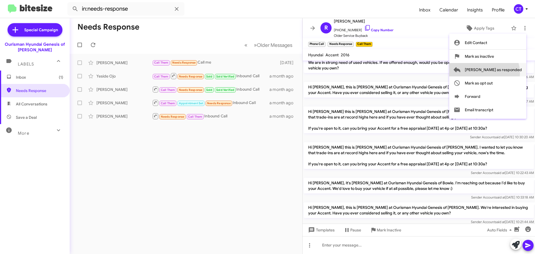
click at [506, 73] on span "[PERSON_NAME] as responded" at bounding box center [493, 69] width 57 height 13
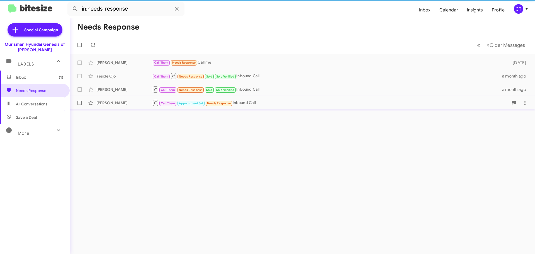
click at [253, 104] on div "Call Them Appointment Set Needs Response Inbound Call" at bounding box center [330, 102] width 356 height 7
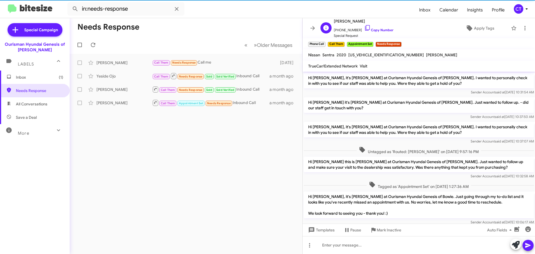
scroll to position [469, 0]
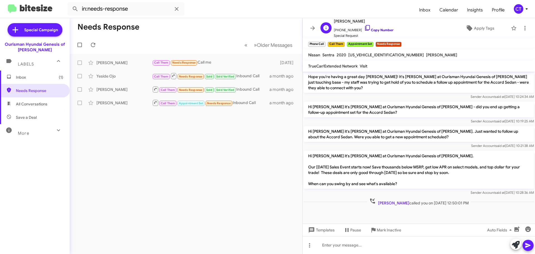
click at [364, 26] on icon at bounding box center [367, 28] width 7 height 7
click at [521, 29] on icon at bounding box center [524, 28] width 7 height 7
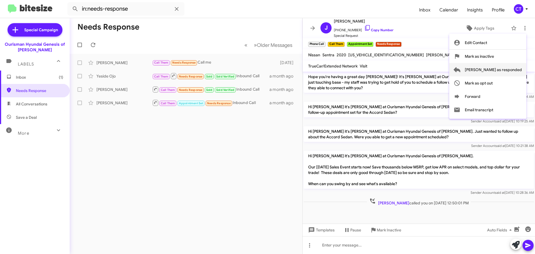
click at [510, 67] on span "[PERSON_NAME] as responded" at bounding box center [493, 69] width 57 height 13
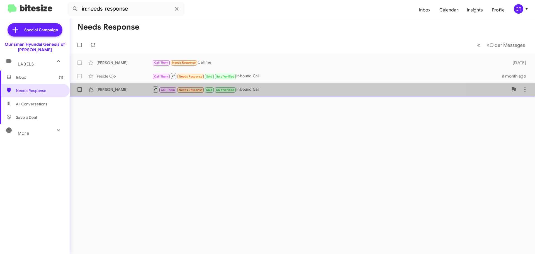
click at [253, 92] on div "Call Them Needs Response Sold Sold Verified Inbound Call" at bounding box center [330, 89] width 356 height 7
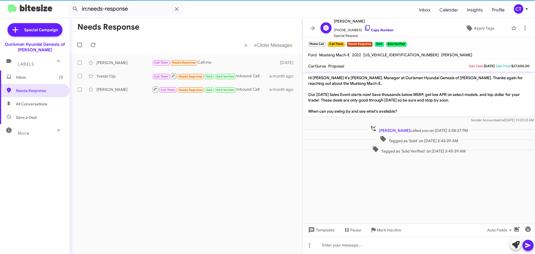
click at [364, 26] on icon at bounding box center [367, 28] width 7 height 7
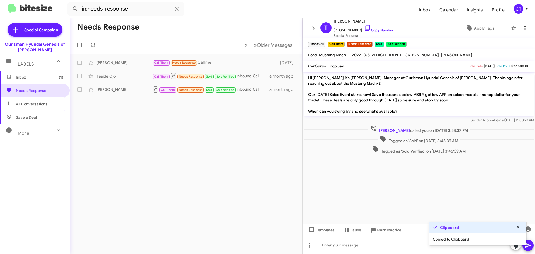
click at [521, 28] on icon at bounding box center [524, 28] width 7 height 7
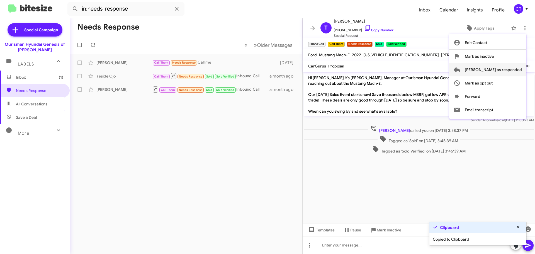
click at [498, 70] on span "[PERSON_NAME] as responded" at bounding box center [493, 69] width 57 height 13
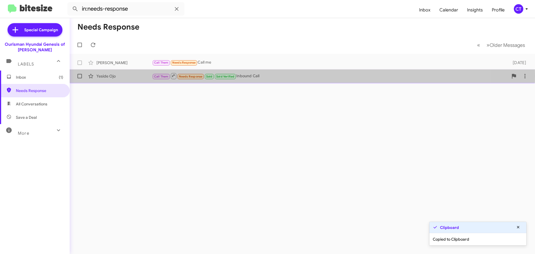
click at [265, 75] on div "Call Them Needs Response Sold Sold Verified Inbound Call" at bounding box center [330, 75] width 356 height 7
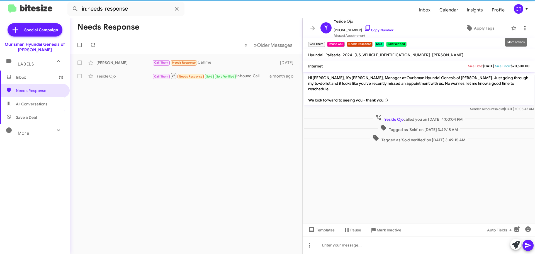
click at [521, 26] on icon at bounding box center [524, 28] width 7 height 7
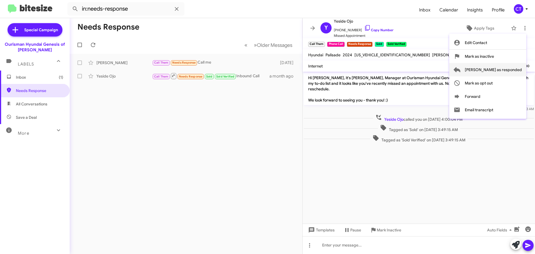
click at [515, 67] on span "[PERSON_NAME] as responded" at bounding box center [493, 69] width 57 height 13
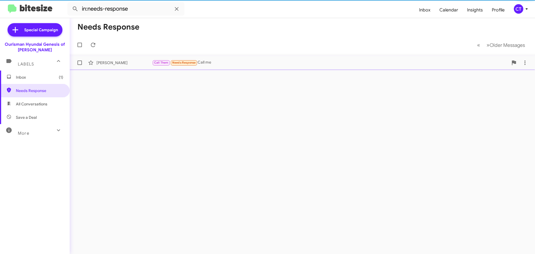
click at [244, 64] on div "Call Them Needs Response Call me" at bounding box center [330, 62] width 356 height 6
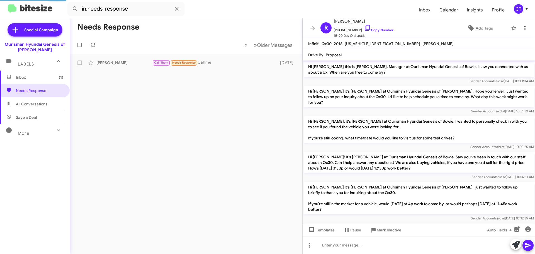
scroll to position [220, 0]
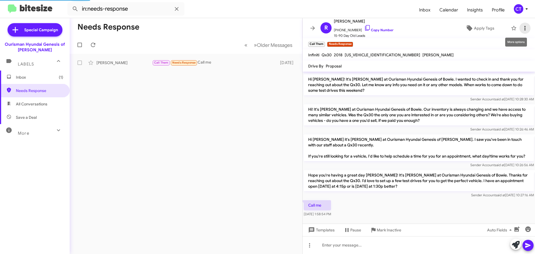
click at [524, 30] on icon at bounding box center [524, 28] width 1 height 4
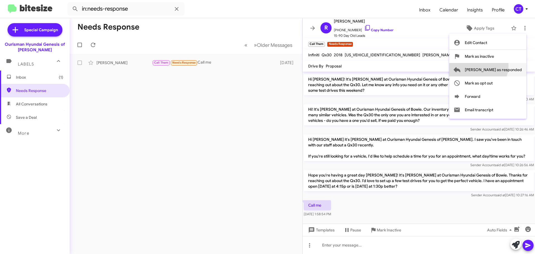
click at [500, 66] on span "[PERSON_NAME] as responded" at bounding box center [493, 69] width 57 height 13
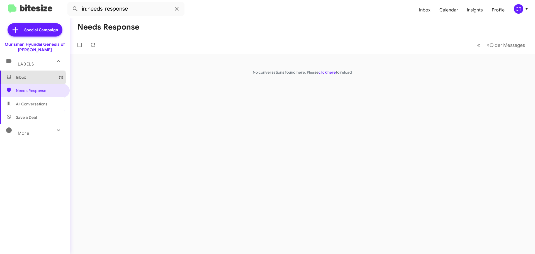
click at [24, 78] on span "Inbox (1)" at bounding box center [39, 77] width 47 height 6
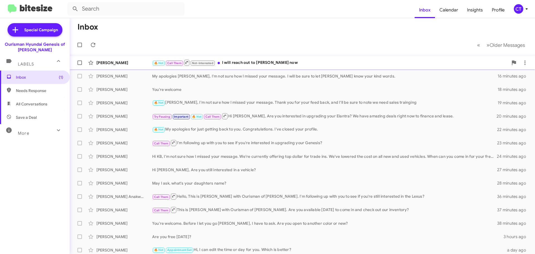
click at [226, 64] on div "🔥 Hot Call Them Not-Interested I will reach out to Emmanuel now" at bounding box center [330, 62] width 356 height 7
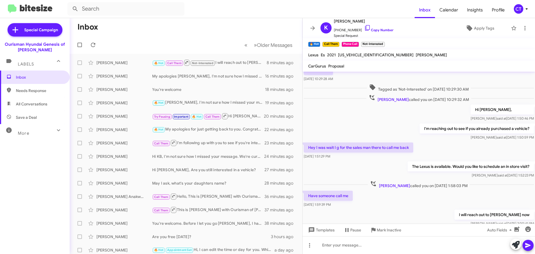
scroll to position [243, 0]
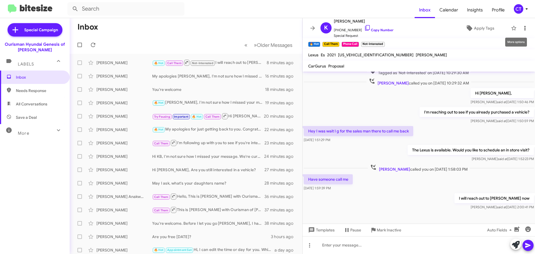
click at [520, 25] on button at bounding box center [524, 28] width 11 height 11
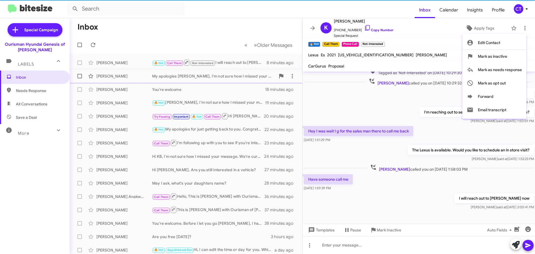
click at [514, 71] on span "Mark as needs response" at bounding box center [500, 69] width 44 height 13
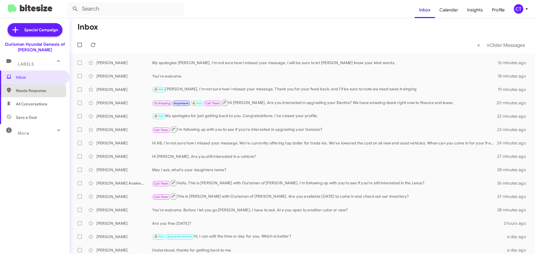
click at [31, 92] on span "Needs Response" at bounding box center [39, 91] width 47 height 6
type input "in:needs-response"
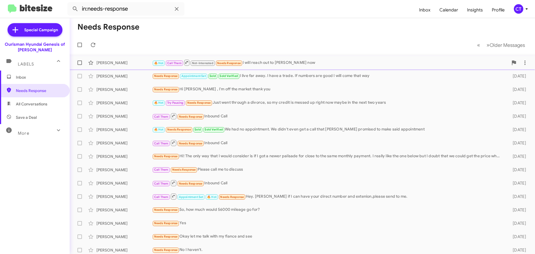
click at [294, 64] on div "🔥 Hot Call Them Not-Interested Needs Response I will reach out to Emmanuel now" at bounding box center [330, 62] width 356 height 7
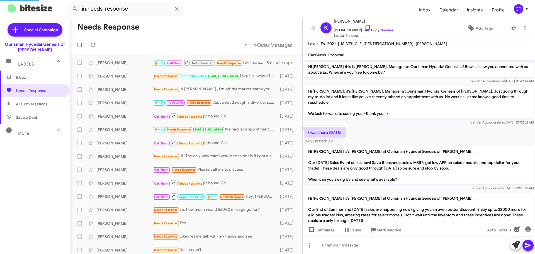
scroll to position [232, 0]
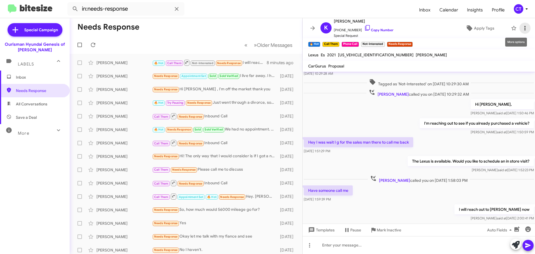
click at [522, 28] on icon at bounding box center [524, 28] width 7 height 7
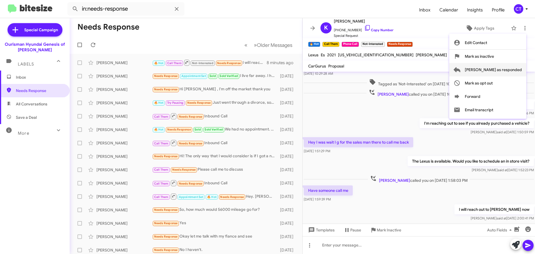
click at [519, 71] on span "[PERSON_NAME] as responded" at bounding box center [493, 69] width 57 height 13
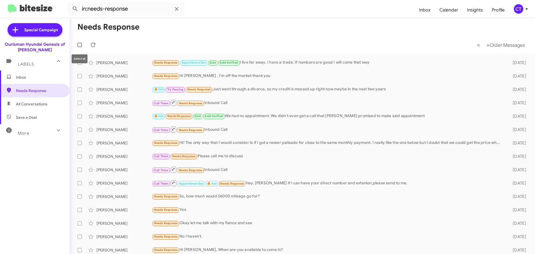
click at [80, 46] on span at bounding box center [79, 45] width 4 height 4
click at [80, 47] on input "checkbox" at bounding box center [79, 47] width 0 height 0
checkbox input "true"
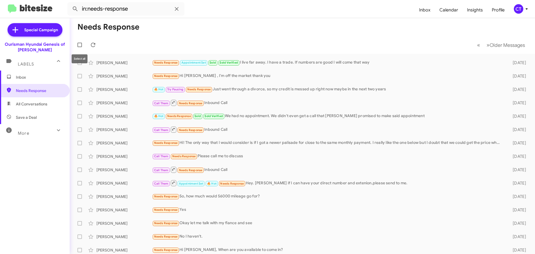
checkbox input "true"
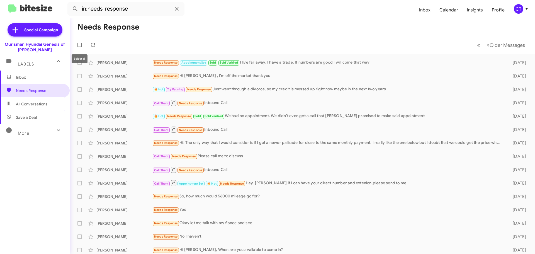
checkbox input "true"
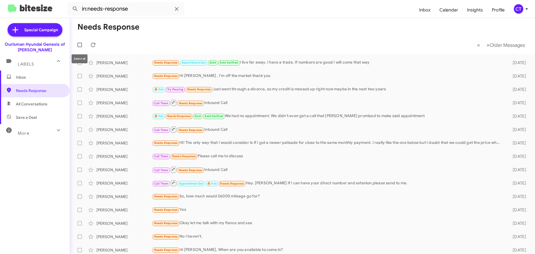
checkbox input "true"
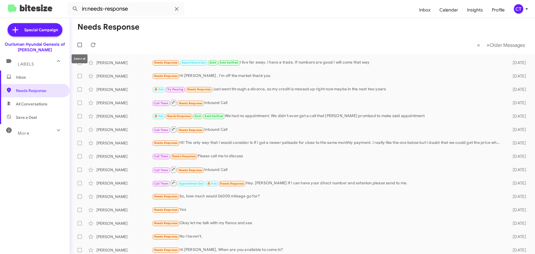
checkbox input "true"
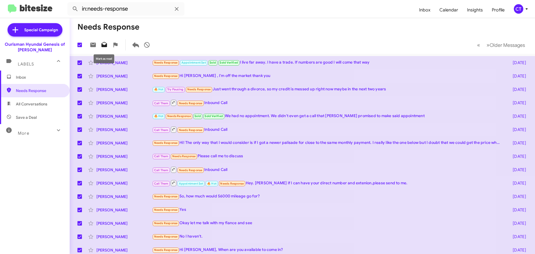
click at [106, 45] on icon at bounding box center [104, 44] width 6 height 5
click at [105, 47] on icon at bounding box center [104, 44] width 6 height 5
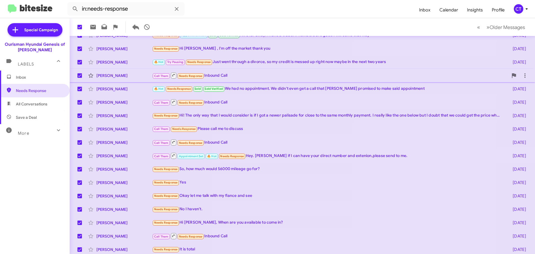
scroll to position [56, 0]
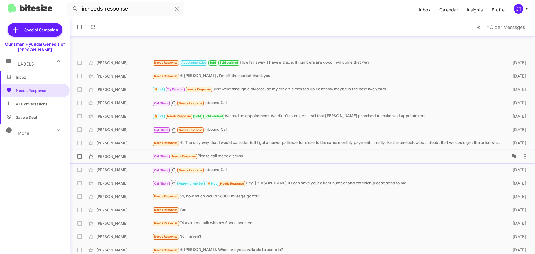
scroll to position [70, 0]
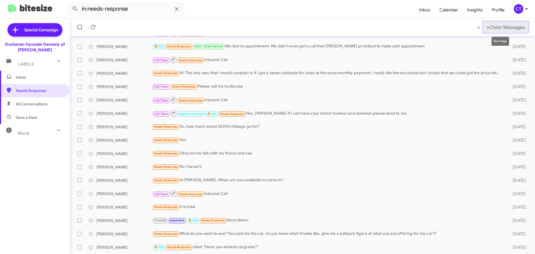
click at [489, 26] on span "Older Messages" at bounding box center [506, 27] width 35 height 6
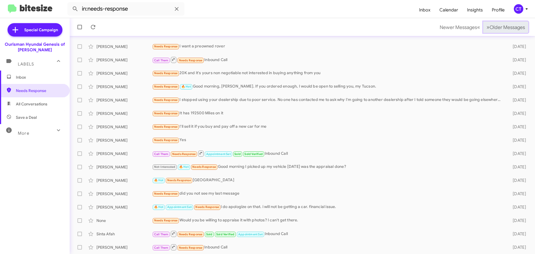
click at [489, 26] on span "Older Messages" at bounding box center [506, 27] width 35 height 6
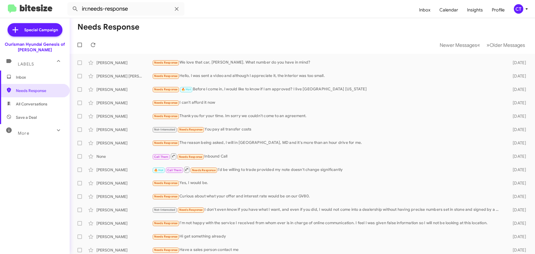
click at [35, 137] on div "Inbox Needs Response All Conversations Save a Deal More Important 🔥 Hot Appoint…" at bounding box center [35, 146] width 70 height 152
click at [33, 134] on div "More" at bounding box center [29, 131] width 50 height 10
click at [169, 38] on mat-toolbar-row "Newer Messages « Previous » Next Older Messages" at bounding box center [302, 45] width 465 height 18
click at [163, 36] on mat-toolbar-row "Needs Response" at bounding box center [302, 27] width 465 height 18
click at [81, 46] on span at bounding box center [79, 45] width 4 height 4
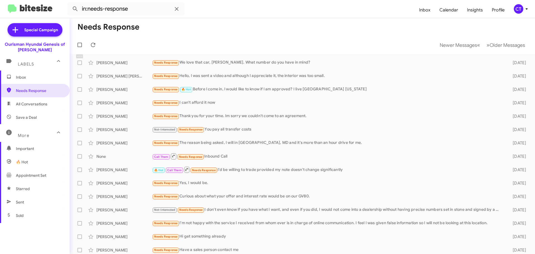
click at [80, 47] on input "checkbox" at bounding box center [79, 47] width 0 height 0
checkbox input "true"
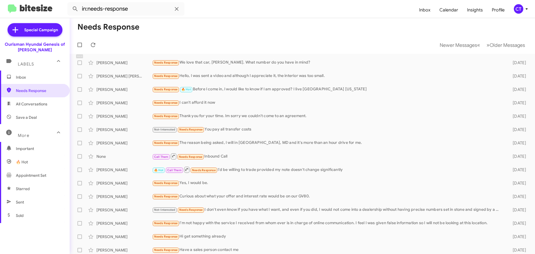
checkbox input "true"
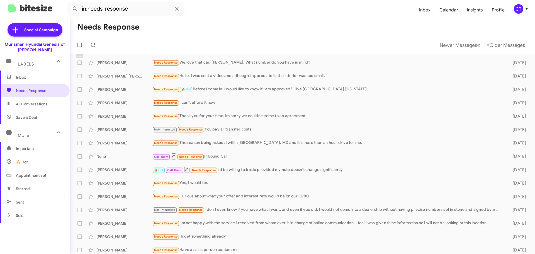
checkbox input "true"
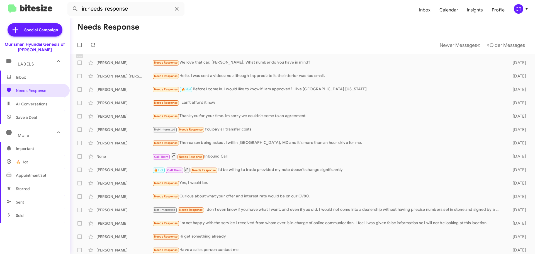
checkbox input "true"
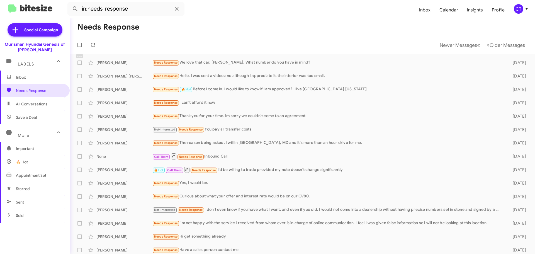
checkbox input "true"
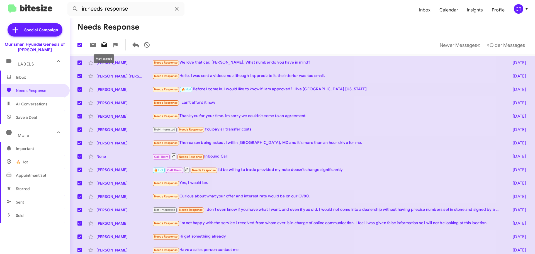
click at [105, 44] on icon at bounding box center [104, 45] width 7 height 7
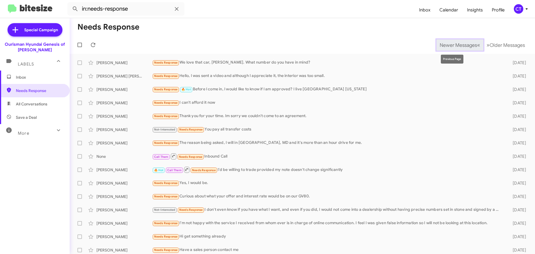
click at [477, 46] on span "«" at bounding box center [478, 45] width 3 height 7
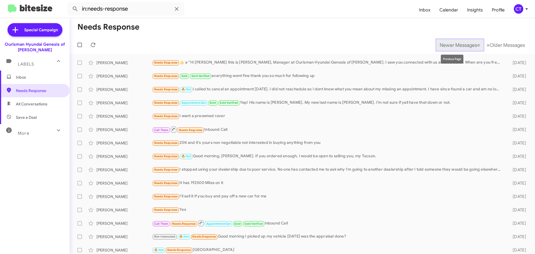
click at [477, 46] on span "«" at bounding box center [478, 45] width 3 height 7
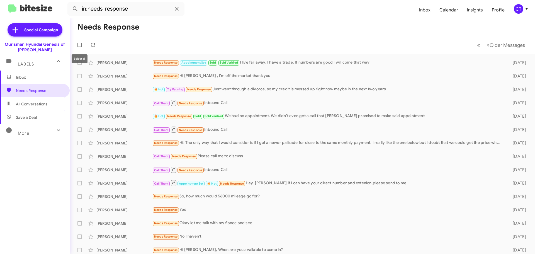
click at [81, 44] on span at bounding box center [79, 45] width 4 height 4
click at [80, 47] on input "checkbox" at bounding box center [79, 47] width 0 height 0
checkbox input "true"
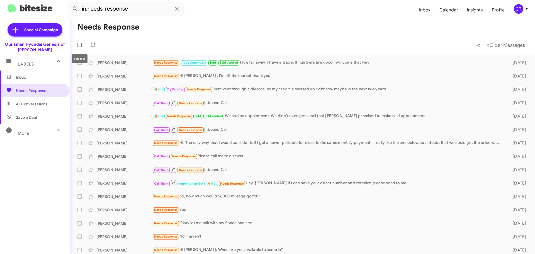
checkbox input "true"
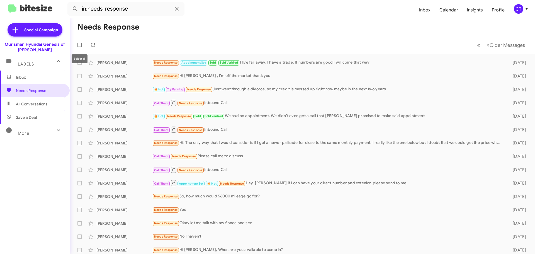
checkbox input "true"
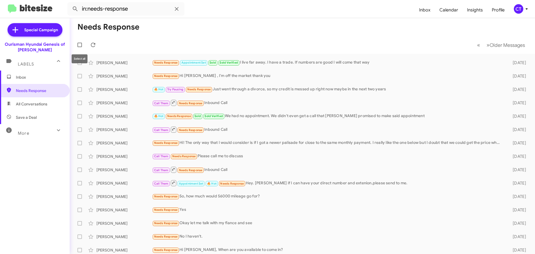
checkbox input "true"
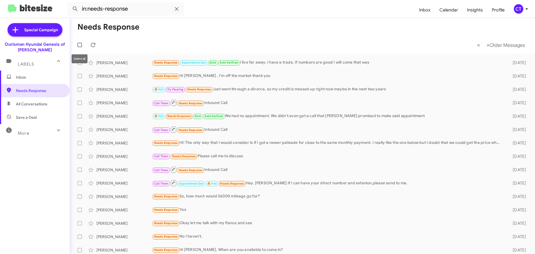
checkbox input "true"
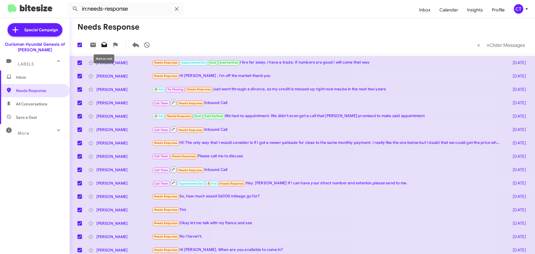
click at [105, 45] on icon at bounding box center [104, 44] width 6 height 5
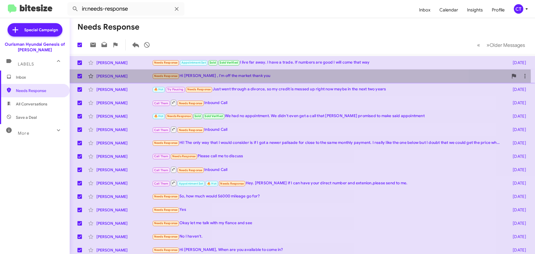
click at [216, 78] on div "Needs Response Hi Ciara , I'm off the market thank you" at bounding box center [330, 76] width 356 height 6
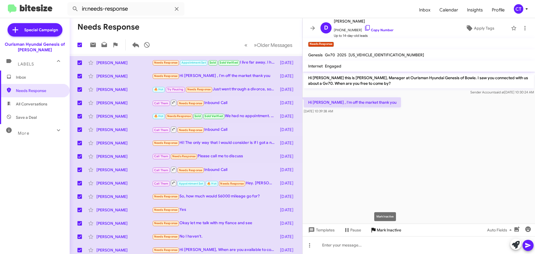
click at [394, 233] on span "Mark Inactive" at bounding box center [389, 230] width 25 height 10
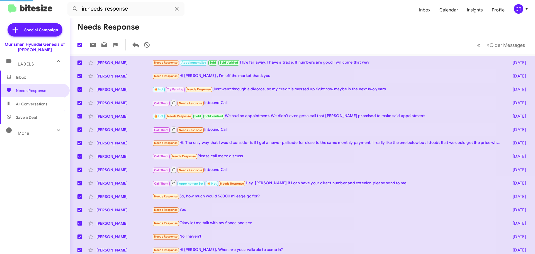
checkbox input "false"
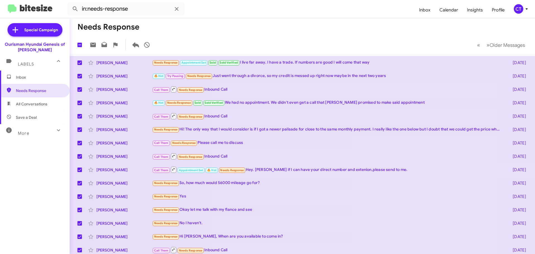
click at [524, 7] on icon at bounding box center [526, 9] width 7 height 7
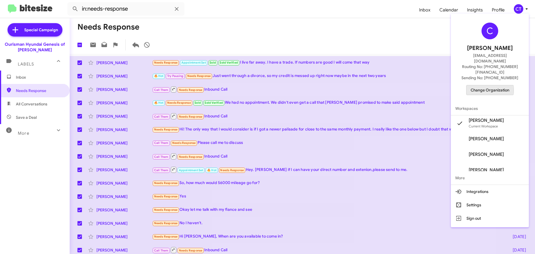
click at [494, 85] on span "Change Organization" at bounding box center [489, 89] width 39 height 9
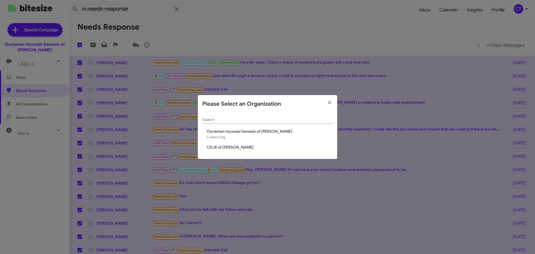
click at [225, 149] on span "CDJR of [PERSON_NAME]" at bounding box center [270, 147] width 126 height 6
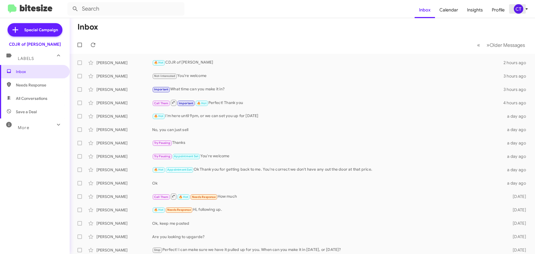
click at [522, 9] on div "CT" at bounding box center [518, 8] width 9 height 9
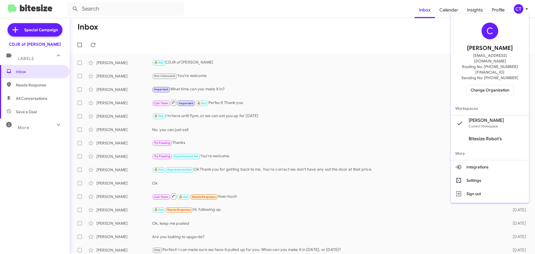
click at [397, 13] on div at bounding box center [267, 127] width 535 height 254
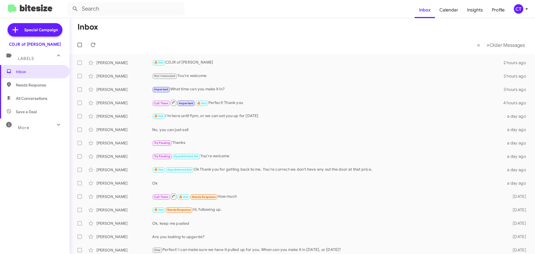
click at [36, 89] on span "Needs Response" at bounding box center [35, 84] width 70 height 13
type input "in:needs-response"
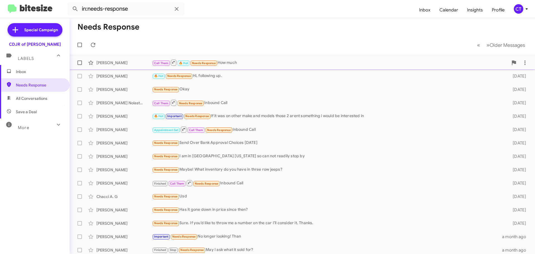
click at [306, 62] on div "Call Them 🔥 Hot Needs Response How much" at bounding box center [330, 62] width 356 height 7
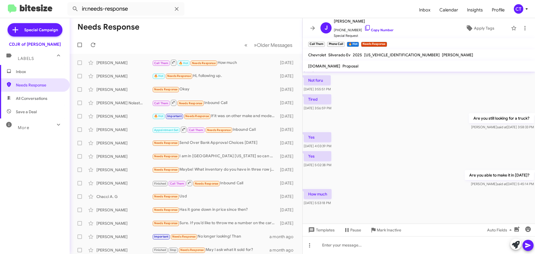
scroll to position [319, 0]
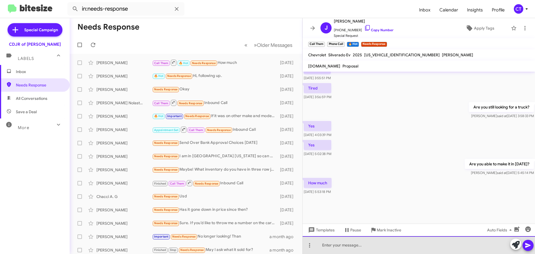
click at [333, 249] on div at bounding box center [419, 245] width 232 height 18
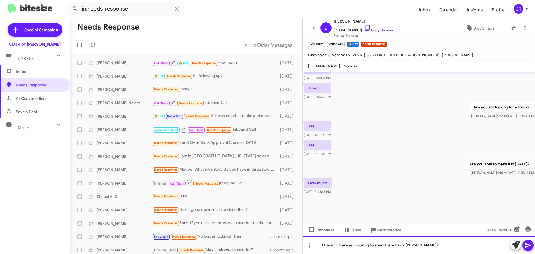
click at [411, 247] on div "How much are you looking to spend on a truck [PERSON_NAME]?" at bounding box center [419, 245] width 232 height 18
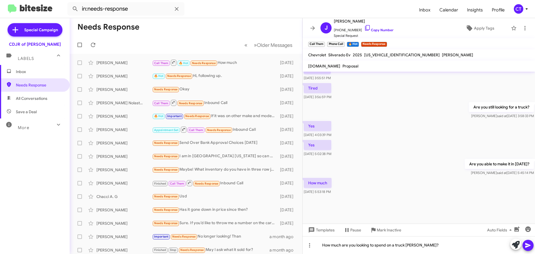
click at [528, 248] on icon at bounding box center [528, 245] width 7 height 7
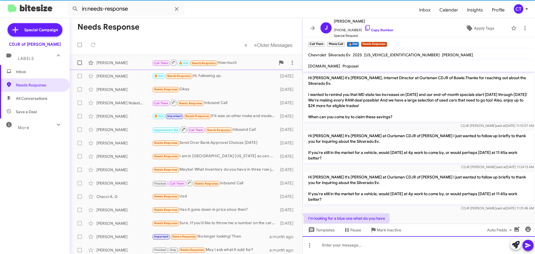
scroll to position [0, 0]
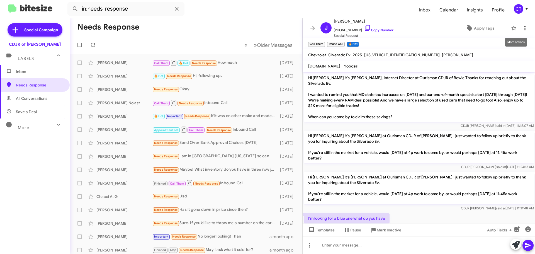
click at [521, 29] on icon at bounding box center [524, 28] width 7 height 7
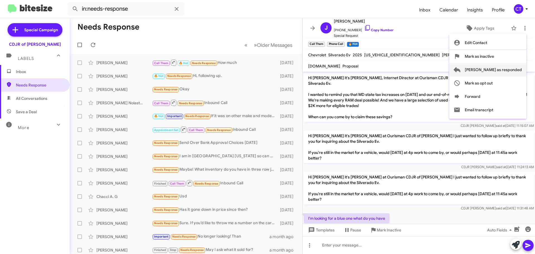
click at [508, 72] on span "[PERSON_NAME] as responded" at bounding box center [493, 69] width 57 height 13
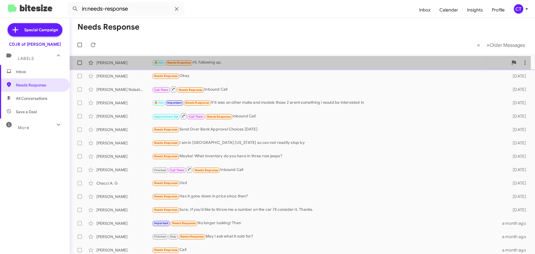
click at [224, 65] on div "🔥 Hot Needs Response Hi, following up." at bounding box center [330, 62] width 356 height 6
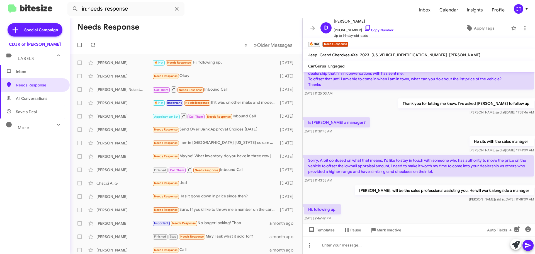
scroll to position [104, 0]
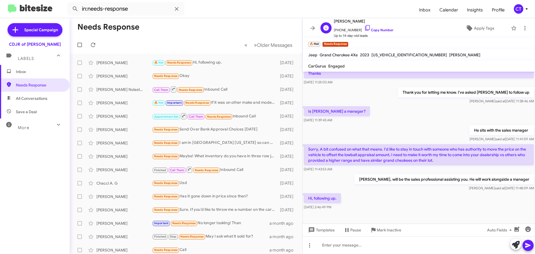
drag, startPoint x: 362, startPoint y: 28, endPoint x: 339, endPoint y: 36, distance: 24.2
click at [364, 28] on icon at bounding box center [367, 28] width 7 height 7
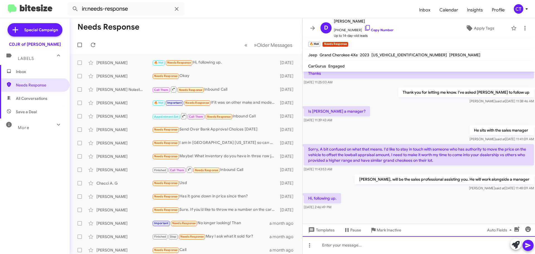
click at [346, 249] on div at bounding box center [419, 245] width 232 height 18
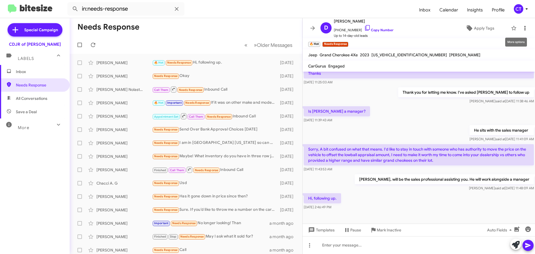
click at [521, 28] on icon at bounding box center [524, 28] width 7 height 7
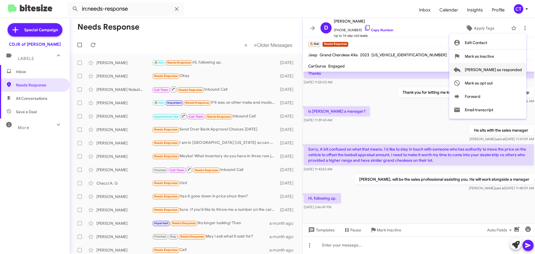
click at [501, 71] on span "[PERSON_NAME] as responded" at bounding box center [493, 69] width 57 height 13
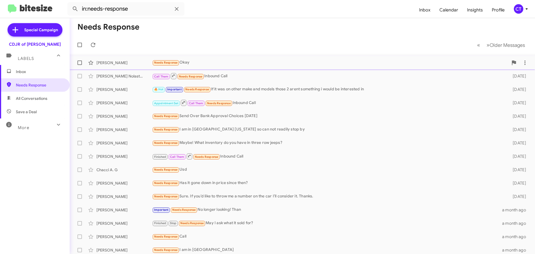
click at [240, 65] on div "Needs Response Okay" at bounding box center [330, 62] width 356 height 6
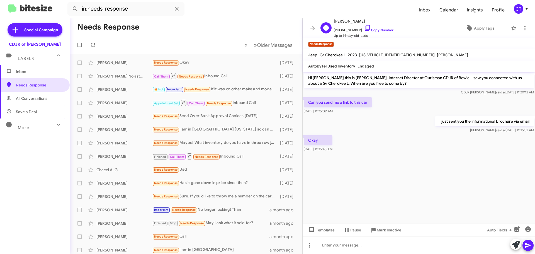
drag, startPoint x: 362, startPoint y: 27, endPoint x: 358, endPoint y: 29, distance: 4.4
click at [364, 27] on icon at bounding box center [367, 28] width 7 height 7
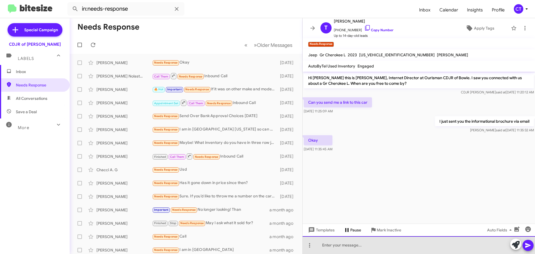
drag, startPoint x: 329, startPoint y: 245, endPoint x: 359, endPoint y: 229, distance: 33.9
click at [329, 245] on div at bounding box center [419, 245] width 232 height 18
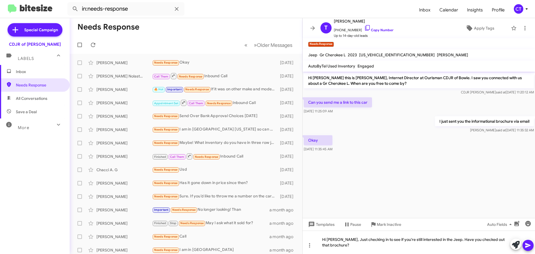
click at [528, 247] on icon at bounding box center [528, 245] width 7 height 7
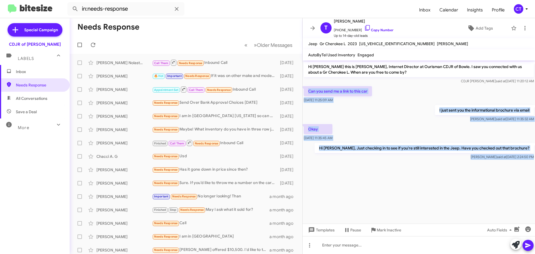
drag, startPoint x: 306, startPoint y: 87, endPoint x: 502, endPoint y: 170, distance: 213.2
click at [502, 170] on cdk-virtual-scroll-viewport "Hi [PERSON_NAME] this is [PERSON_NAME], Internet Director at Ourisman CDJR of B…" at bounding box center [419, 141] width 232 height 163
copy div "Can you send me a link to this car [DATE] 11:25:09 AM I just sent you the infor…"
click at [524, 10] on icon at bounding box center [526, 9] width 7 height 7
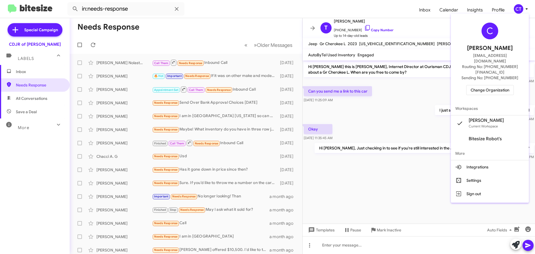
click at [430, 99] on div at bounding box center [267, 127] width 535 height 254
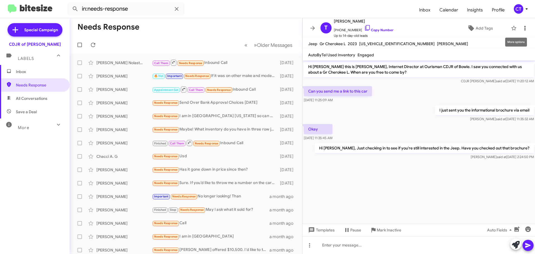
click at [522, 29] on icon at bounding box center [524, 28] width 7 height 7
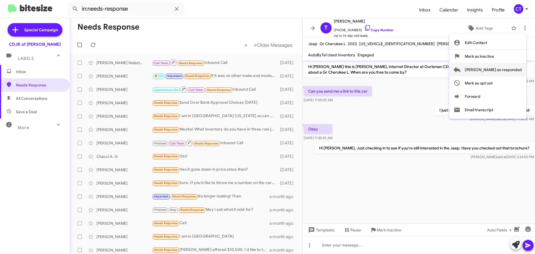
click at [506, 67] on span "[PERSON_NAME] as responded" at bounding box center [493, 69] width 57 height 13
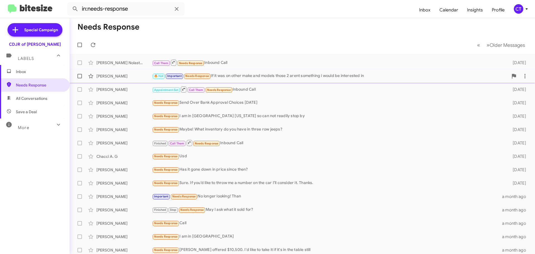
click at [296, 77] on div "🔥 Hot Important Needs Response If it was on other make and models those 2 arent…" at bounding box center [330, 76] width 356 height 6
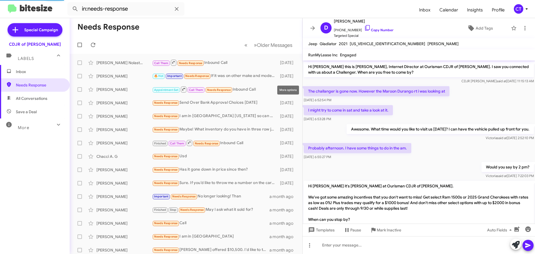
scroll to position [39, 0]
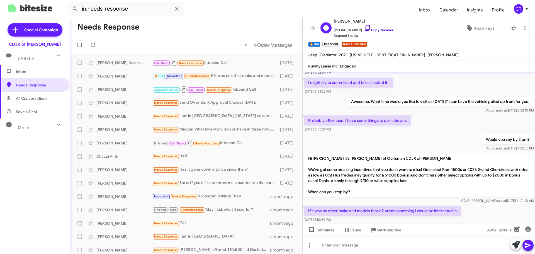
click at [364, 27] on icon at bounding box center [367, 28] width 7 height 7
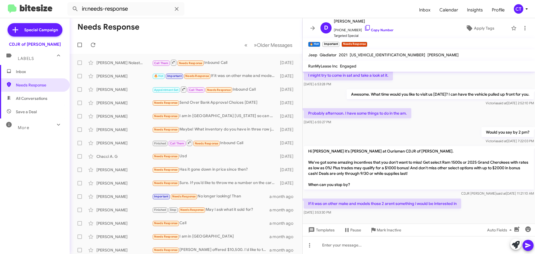
scroll to position [50, 0]
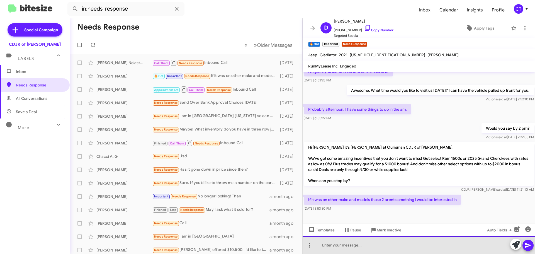
click at [358, 245] on div at bounding box center [419, 245] width 232 height 18
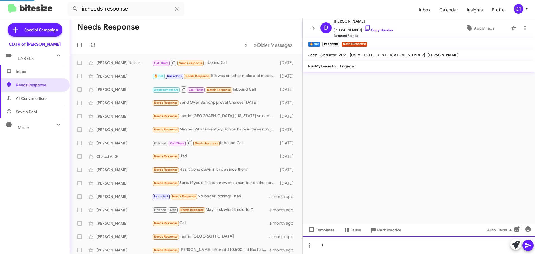
scroll to position [0, 0]
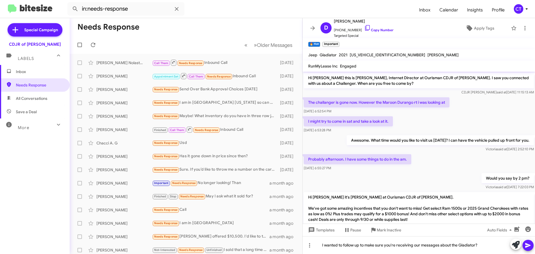
click at [528, 245] on icon at bounding box center [527, 245] width 5 height 5
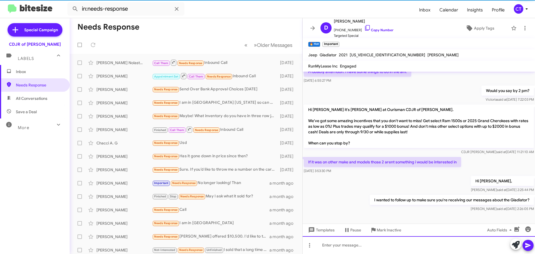
scroll to position [91, 0]
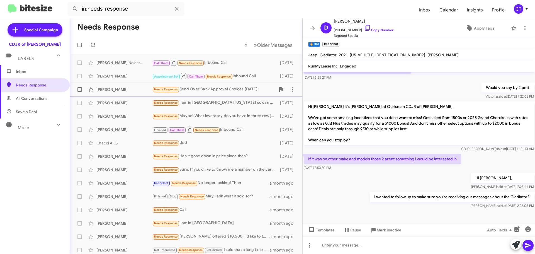
click at [233, 90] on div "Needs Response Send Over Bank Approval Choices [DATE]" at bounding box center [213, 89] width 123 height 6
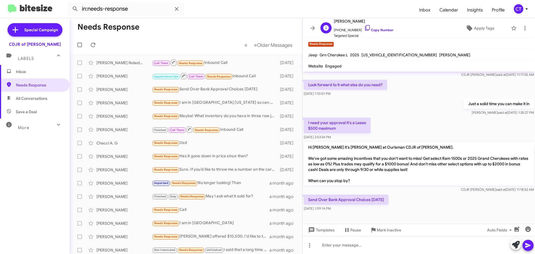
drag, startPoint x: 363, startPoint y: 27, endPoint x: 354, endPoint y: 27, distance: 9.2
click at [364, 27] on icon at bounding box center [367, 28] width 7 height 7
drag, startPoint x: 361, startPoint y: 26, endPoint x: 317, endPoint y: 49, distance: 49.7
click at [364, 26] on icon at bounding box center [367, 28] width 7 height 7
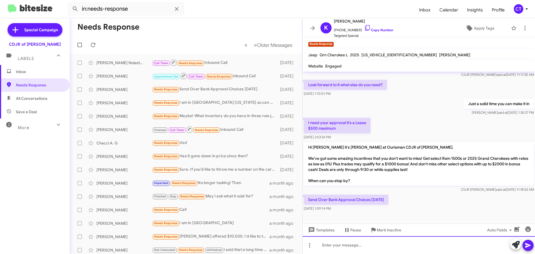
click at [375, 243] on div at bounding box center [419, 245] width 232 height 18
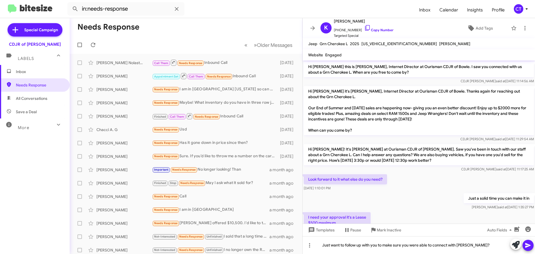
click at [527, 246] on icon at bounding box center [527, 245] width 5 height 5
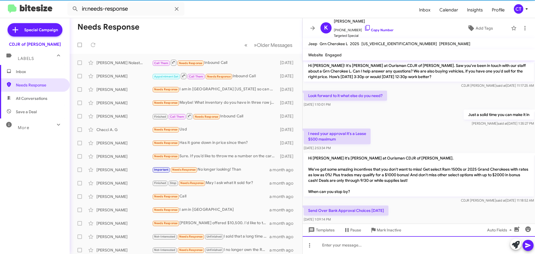
scroll to position [135, 0]
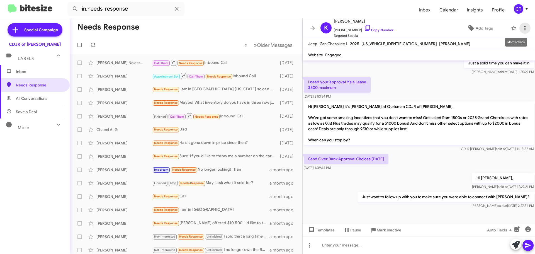
click at [521, 28] on icon at bounding box center [524, 28] width 7 height 7
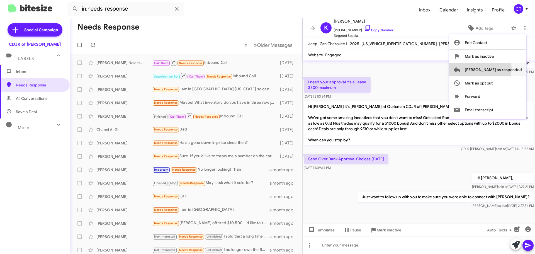
click at [502, 69] on span "[PERSON_NAME] as responded" at bounding box center [493, 69] width 57 height 13
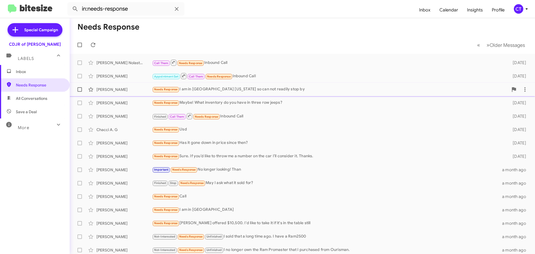
click at [239, 93] on div "[PERSON_NAME] Needs Response I am in [GEOGRAPHIC_DATA] [US_STATE] so can not re…" at bounding box center [302, 89] width 456 height 11
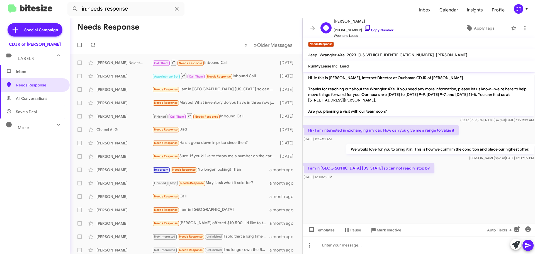
click at [364, 27] on icon at bounding box center [367, 28] width 7 height 7
drag, startPoint x: 306, startPoint y: 165, endPoint x: 353, endPoint y: 179, distance: 49.4
click at [353, 179] on div "I am in [GEOGRAPHIC_DATA] [US_STATE] so can not readily stop by [DATE] 12:10:25…" at bounding box center [369, 171] width 131 height 17
copy div "I am in [GEOGRAPHIC_DATA] [US_STATE] so can not readily stop by [DATE] 12:10:25…"
click at [522, 28] on icon at bounding box center [524, 28] width 7 height 7
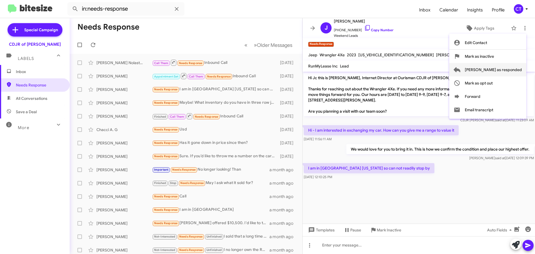
click at [492, 68] on span "[PERSON_NAME] as responded" at bounding box center [493, 69] width 57 height 13
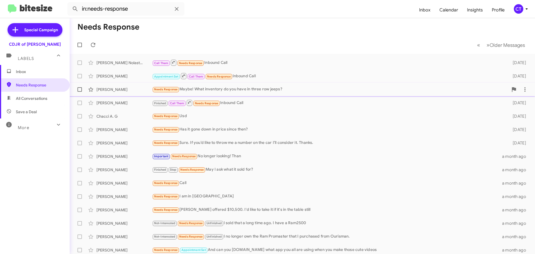
drag, startPoint x: 250, startPoint y: 90, endPoint x: 248, endPoint y: 93, distance: 4.1
click at [250, 90] on div "Needs Response Maybe! What inventory do you have in three row jeeps?" at bounding box center [330, 89] width 356 height 6
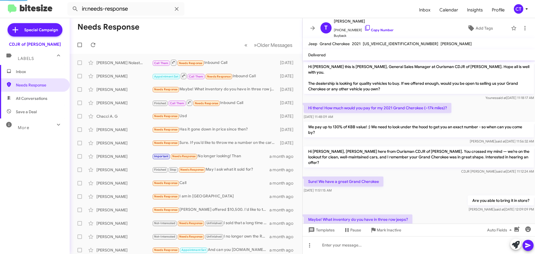
scroll to position [7, 0]
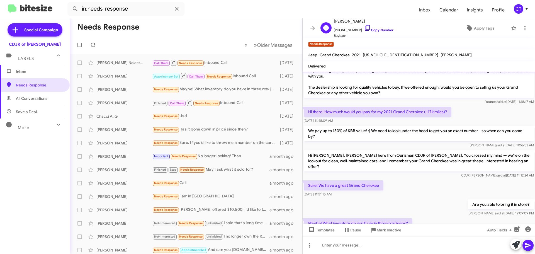
click at [364, 27] on icon at bounding box center [367, 28] width 7 height 7
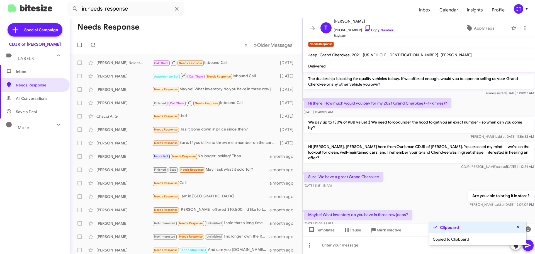
scroll to position [18, 0]
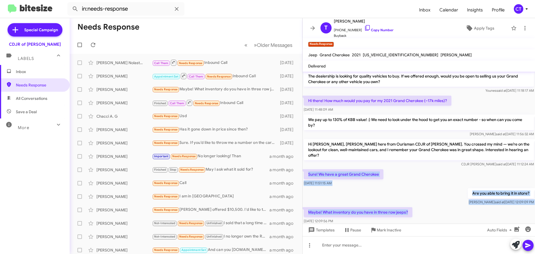
drag, startPoint x: 306, startPoint y: 161, endPoint x: 428, endPoint y: 204, distance: 129.6
click at [428, 204] on div "Hi [PERSON_NAME] this is [PERSON_NAME], General Sales Manager at Ourisman CDJR …" at bounding box center [419, 139] width 232 height 172
copy div "Sure! We have a great Grand Cherokee [DATE] 11:51:15 AM Are you able to bring i…"
click at [392, 168] on div "Sure! We have a great Grand Cherokee [DATE] 11:51:15 AM" at bounding box center [419, 177] width 232 height 19
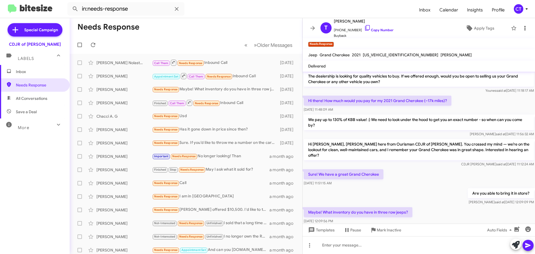
click at [524, 27] on span at bounding box center [524, 28] width 11 height 7
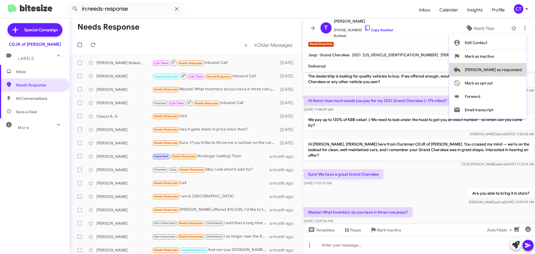
click at [517, 67] on span "[PERSON_NAME] as responded" at bounding box center [493, 69] width 57 height 13
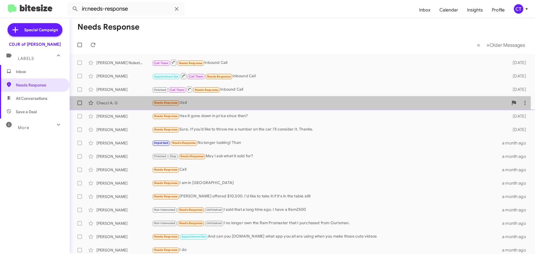
click at [203, 103] on div "Needs Response Usd" at bounding box center [330, 102] width 356 height 6
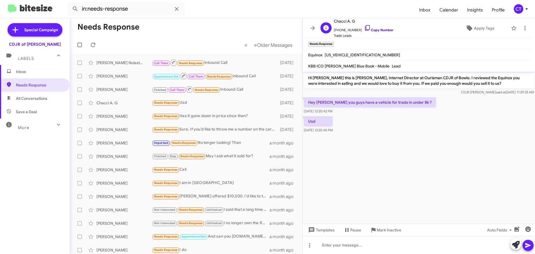
click at [364, 28] on icon at bounding box center [367, 28] width 7 height 7
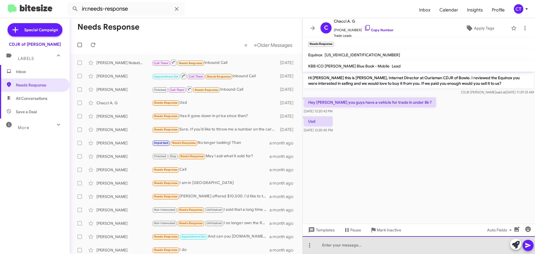
click at [352, 245] on div at bounding box center [419, 245] width 232 height 18
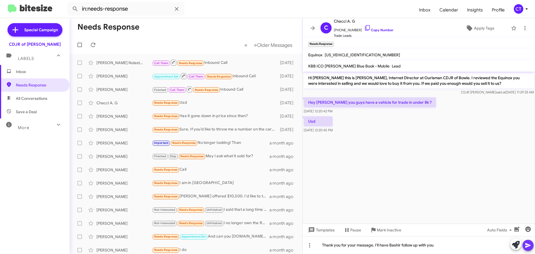
click at [531, 245] on button at bounding box center [527, 245] width 11 height 11
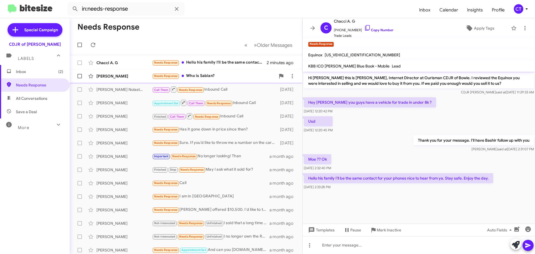
click at [203, 74] on div "Needs Response Who is Sabian?" at bounding box center [213, 76] width 123 height 6
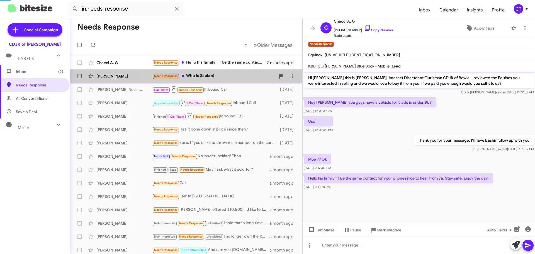
scroll to position [167, 0]
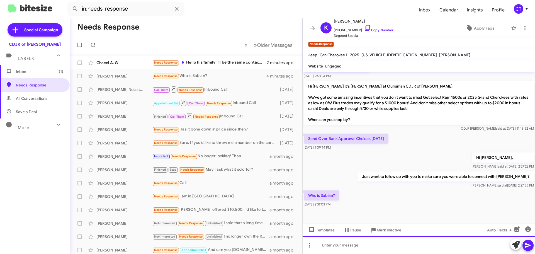
click at [349, 246] on div at bounding box center [419, 245] width 232 height 18
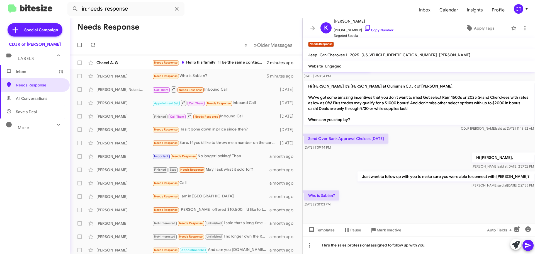
click at [526, 244] on icon at bounding box center [527, 245] width 5 height 5
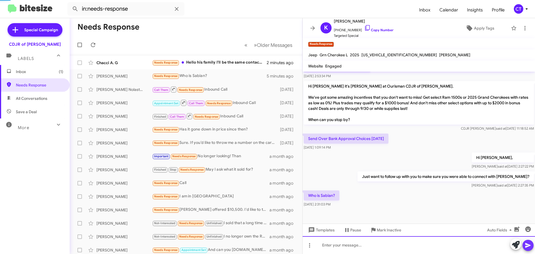
scroll to position [0, 0]
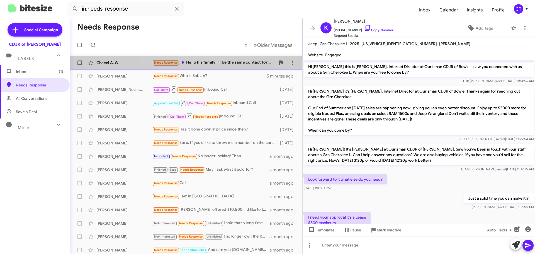
click at [231, 62] on div "Needs Response Hello his family I'll be the same contact for your phones nice t…" at bounding box center [213, 62] width 123 height 6
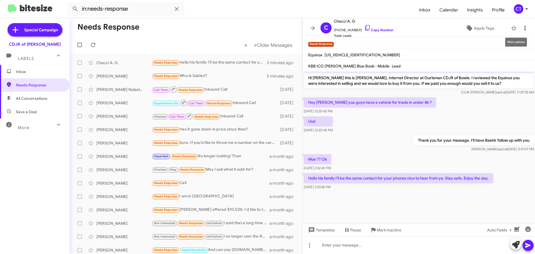
click at [522, 28] on icon at bounding box center [524, 28] width 7 height 7
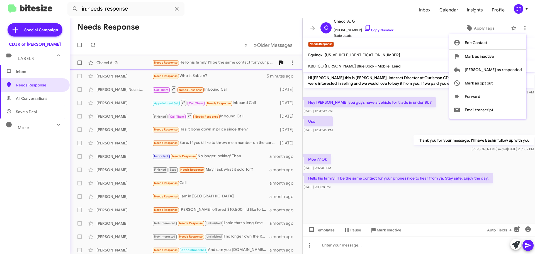
click at [508, 68] on span "[PERSON_NAME] as responded" at bounding box center [493, 69] width 57 height 13
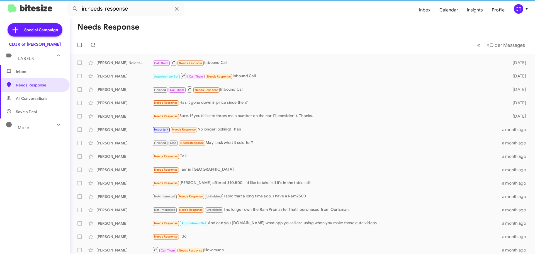
click at [24, 69] on span "Inbox" at bounding box center [39, 72] width 47 height 6
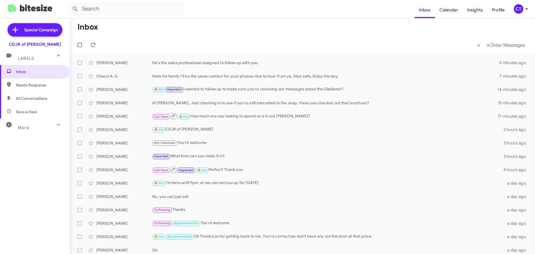
click at [35, 85] on span "Needs Response" at bounding box center [39, 85] width 47 height 6
type input "in:needs-response"
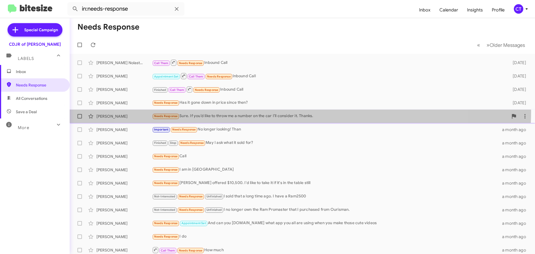
click at [287, 111] on div "[PERSON_NAME] Needs Response Sure. If you’d like to throw me a number on the ca…" at bounding box center [302, 116] width 456 height 11
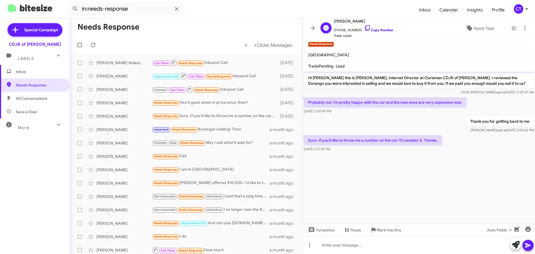
click at [364, 26] on icon at bounding box center [367, 28] width 7 height 7
click at [524, 27] on icon at bounding box center [524, 28] width 1 height 4
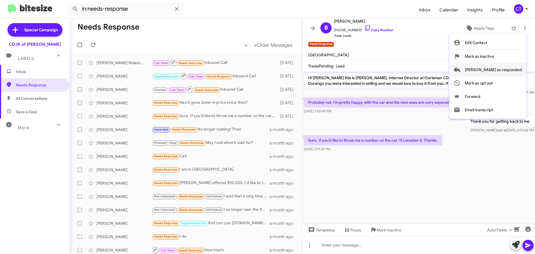
click at [513, 66] on span "[PERSON_NAME] as responded" at bounding box center [493, 69] width 57 height 13
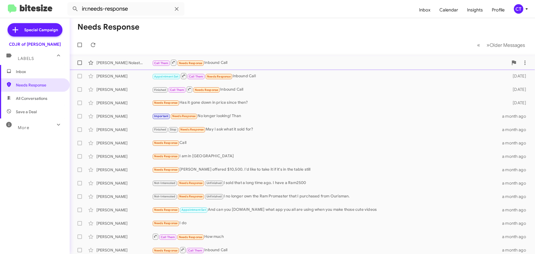
click at [250, 67] on div "[PERSON_NAME] Nolastname Call Them Needs Response Inbound Call [DATE]" at bounding box center [302, 62] width 456 height 11
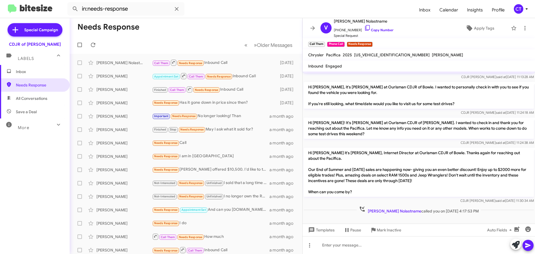
scroll to position [167, 0]
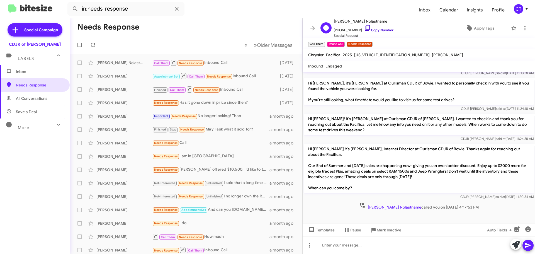
click at [364, 27] on icon at bounding box center [367, 28] width 7 height 7
click at [521, 30] on icon at bounding box center [524, 28] width 7 height 7
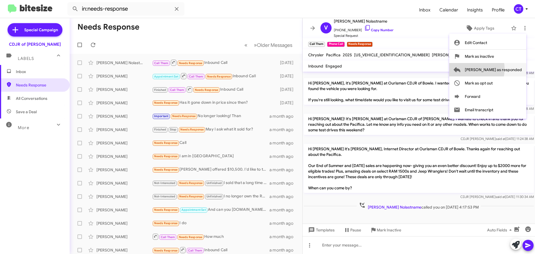
click at [491, 69] on span "[PERSON_NAME] as responded" at bounding box center [493, 69] width 57 height 13
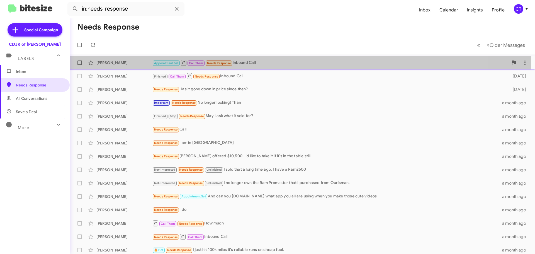
click at [262, 66] on div "Appointment Set Call Them Needs Response Inbound Call" at bounding box center [330, 62] width 356 height 7
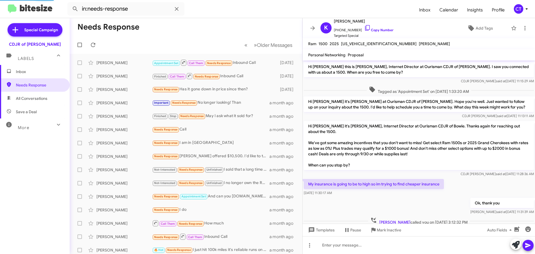
scroll to position [7, 0]
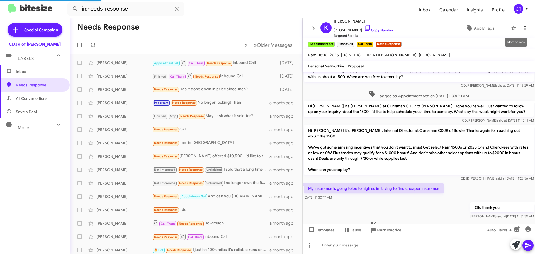
click at [521, 30] on icon at bounding box center [524, 28] width 7 height 7
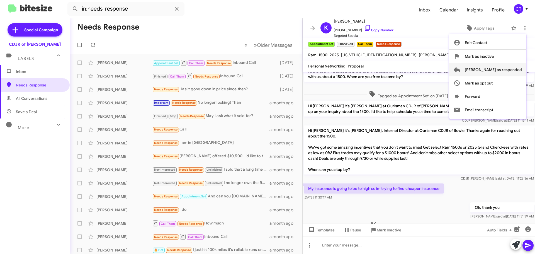
click at [502, 70] on span "[PERSON_NAME] as responded" at bounding box center [493, 69] width 57 height 13
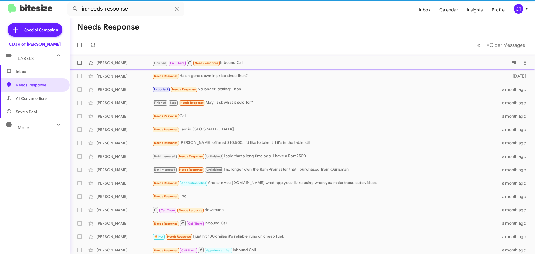
click at [273, 60] on div "Finished Call Them Needs Response Inbound Call" at bounding box center [330, 62] width 356 height 7
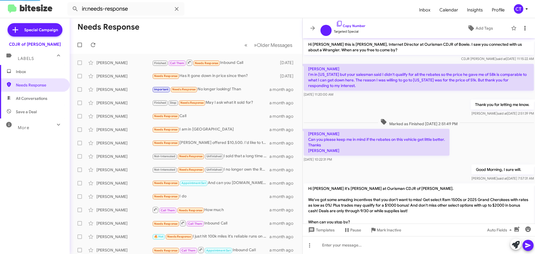
scroll to position [33, 0]
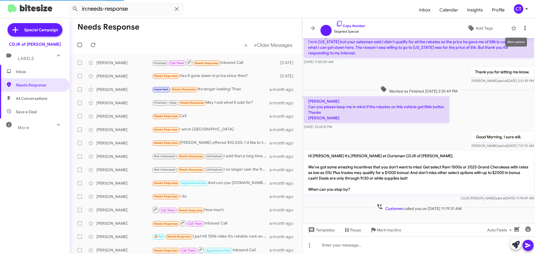
click at [528, 29] on mat-toolbar "Copy Number Targeted Special Add Tags" at bounding box center [419, 28] width 232 height 20
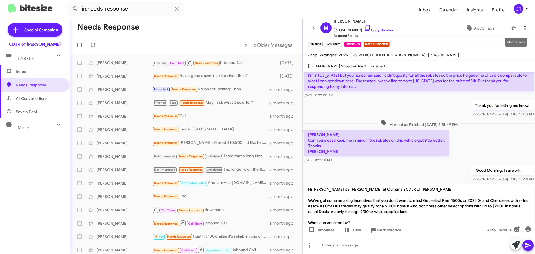
click at [522, 28] on icon at bounding box center [524, 28] width 7 height 7
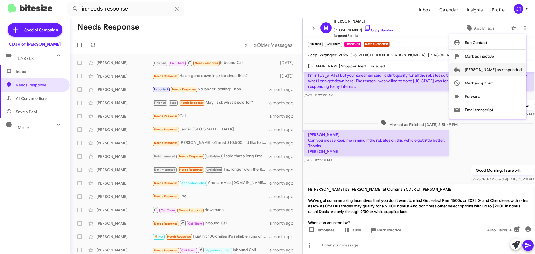
click at [492, 70] on span "[PERSON_NAME] as responded" at bounding box center [493, 69] width 57 height 13
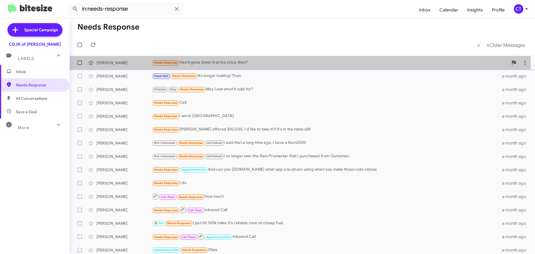
click at [259, 64] on div "Needs Response Has it gone down in price since then?" at bounding box center [330, 62] width 356 height 6
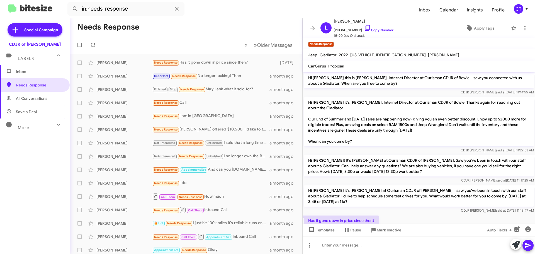
scroll to position [6, 0]
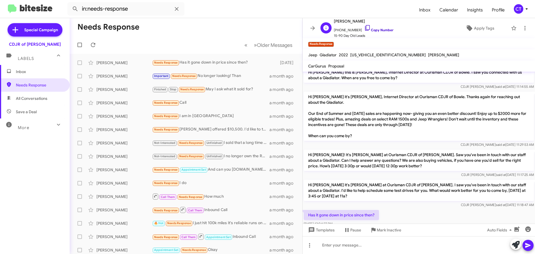
click at [364, 26] on icon at bounding box center [367, 28] width 7 height 7
click at [521, 26] on icon at bounding box center [524, 28] width 7 height 7
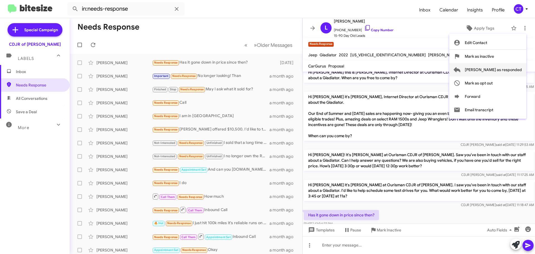
click at [512, 66] on span "[PERSON_NAME] as responded" at bounding box center [493, 69] width 57 height 13
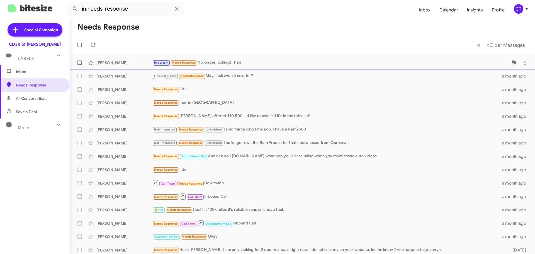
click at [278, 64] on div "Important Needs Response No longer looking! Than" at bounding box center [330, 62] width 356 height 6
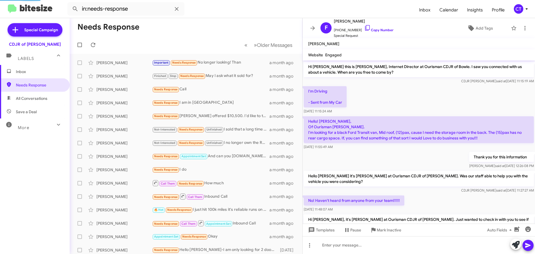
scroll to position [150, 0]
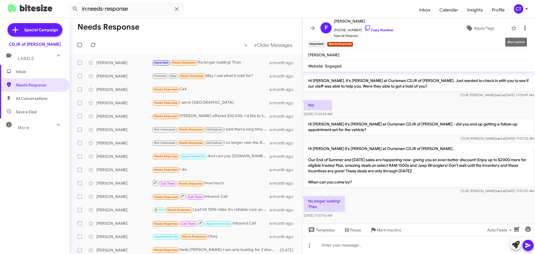
click at [521, 30] on icon at bounding box center [524, 28] width 7 height 7
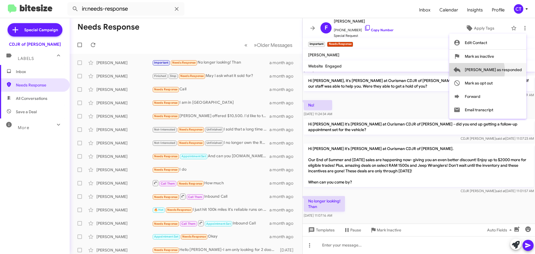
click at [495, 71] on span "[PERSON_NAME] as responded" at bounding box center [493, 69] width 57 height 13
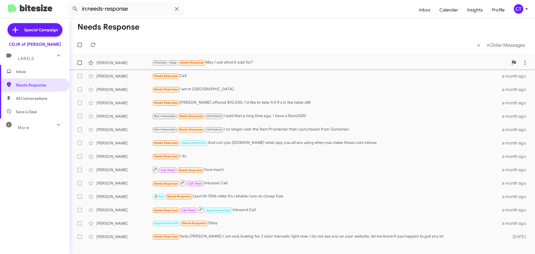
click at [362, 60] on div "Finished Stop Needs Response May I ask what it sold for?" at bounding box center [330, 62] width 356 height 6
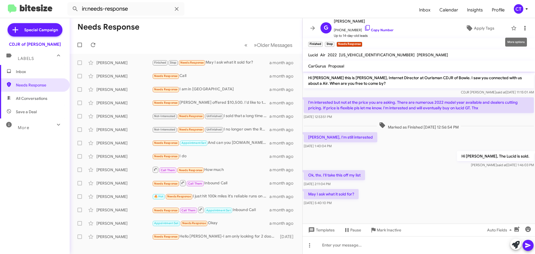
click at [522, 26] on icon at bounding box center [524, 28] width 7 height 7
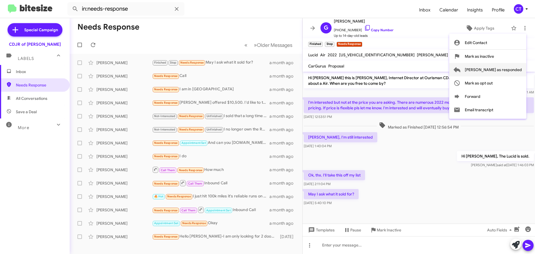
click at [503, 72] on span "[PERSON_NAME] as responded" at bounding box center [493, 69] width 57 height 13
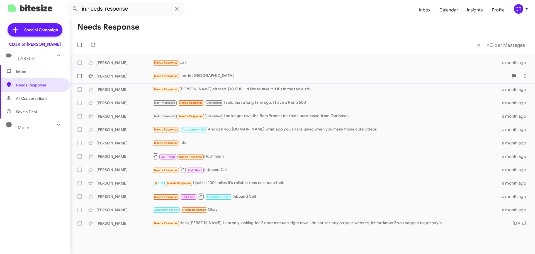
click at [227, 73] on div "Needs Response I am in [GEOGRAPHIC_DATA]" at bounding box center [330, 76] width 356 height 6
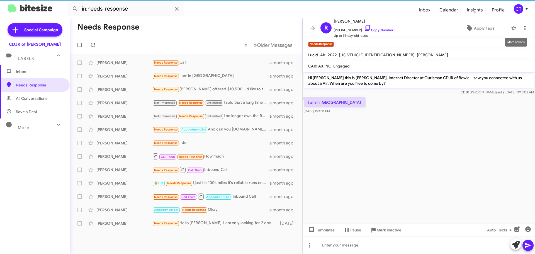
click at [522, 26] on icon at bounding box center [524, 28] width 7 height 7
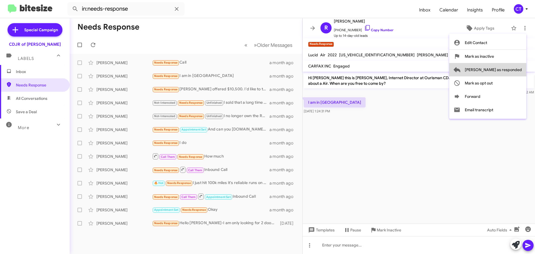
click at [512, 69] on span "[PERSON_NAME] as responded" at bounding box center [493, 69] width 57 height 13
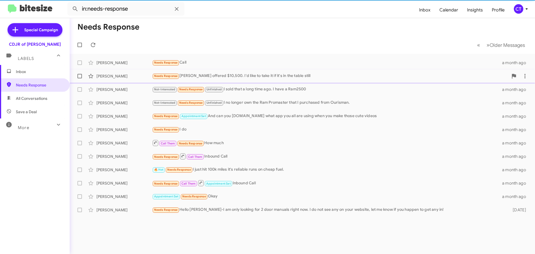
click at [266, 77] on div "Needs Response [PERSON_NAME] offered $10,500. I'd like to take it if it's in th…" at bounding box center [330, 76] width 356 height 6
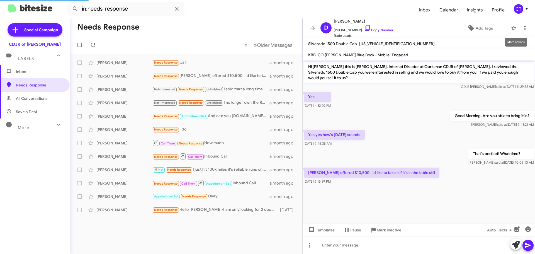
click at [521, 29] on icon at bounding box center [524, 28] width 7 height 7
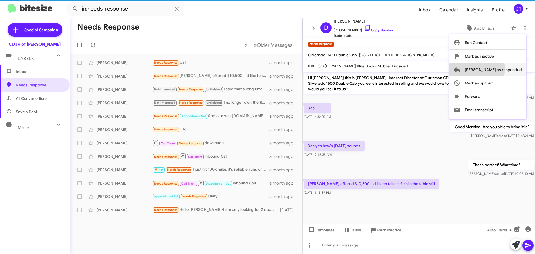
click at [498, 69] on span "[PERSON_NAME] as responded" at bounding box center [493, 69] width 57 height 13
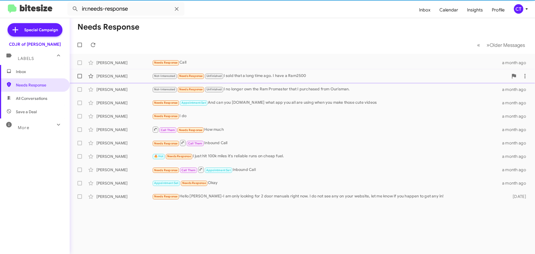
click at [257, 77] on div "Not-Interested Needs Response Unfinished I sold that a long time ago. I have a …" at bounding box center [330, 76] width 356 height 6
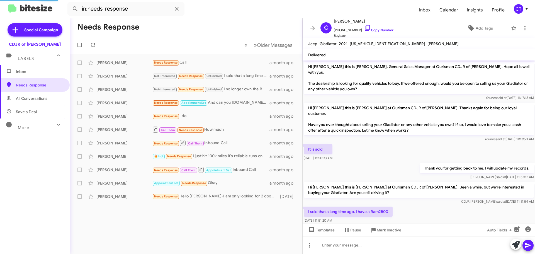
scroll to position [21, 0]
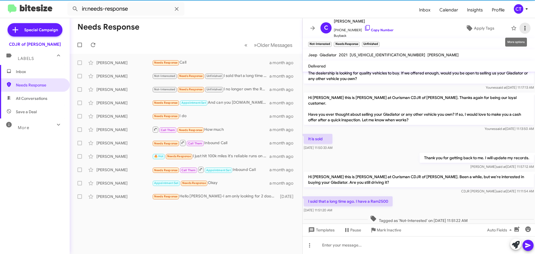
click at [521, 28] on icon at bounding box center [524, 28] width 7 height 7
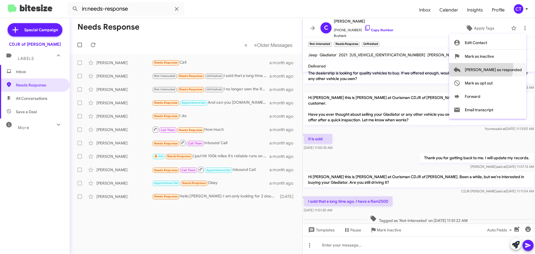
click at [503, 67] on span "[PERSON_NAME] as responded" at bounding box center [493, 69] width 57 height 13
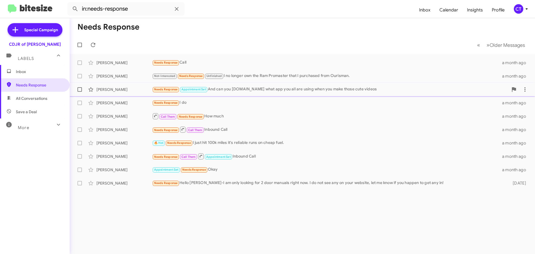
click at [285, 89] on div "Needs Response Appointment Set And can you [DOMAIN_NAME] what app you all are u…" at bounding box center [330, 89] width 356 height 6
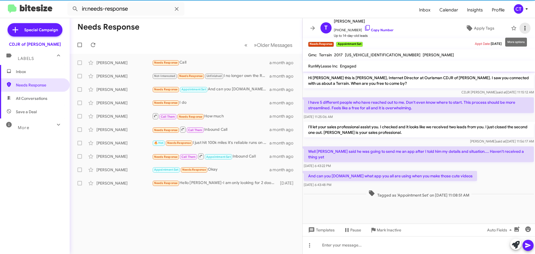
click at [521, 30] on icon at bounding box center [524, 28] width 7 height 7
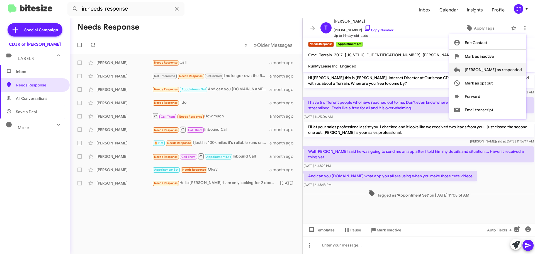
click at [495, 70] on span "[PERSON_NAME] as responded" at bounding box center [493, 69] width 57 height 13
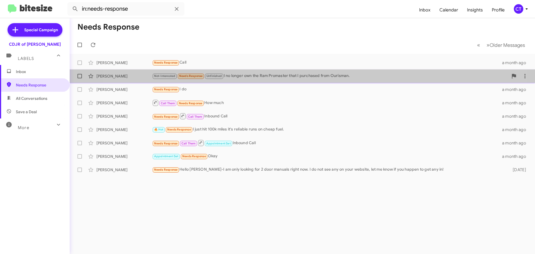
click at [283, 78] on div "Not-Interested Needs Response Unfinished I no longer own the Ram Promaster that…" at bounding box center [330, 76] width 356 height 6
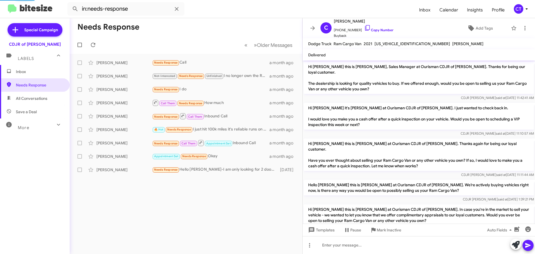
scroll to position [58, 0]
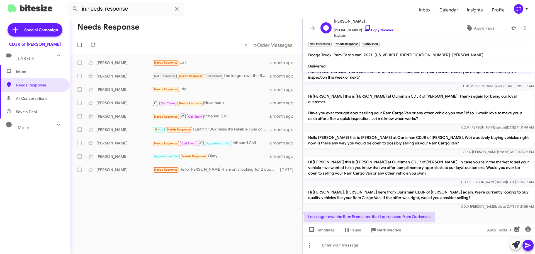
click at [364, 27] on icon at bounding box center [367, 28] width 7 height 7
click at [522, 27] on icon at bounding box center [524, 28] width 7 height 7
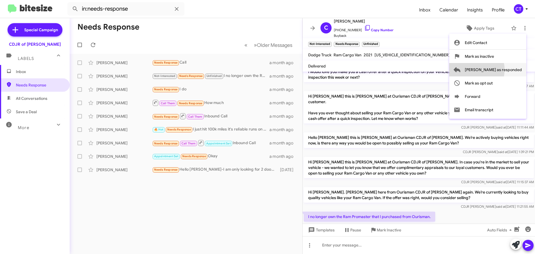
click at [497, 70] on span "[PERSON_NAME] as responded" at bounding box center [493, 69] width 57 height 13
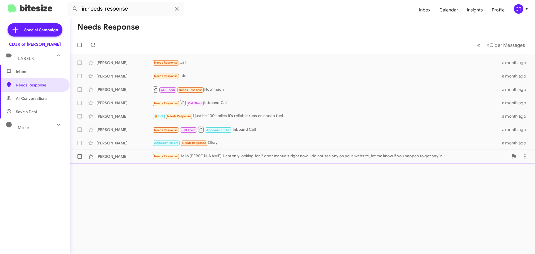
click at [248, 161] on div "[PERSON_NAME] Needs Response Hello [PERSON_NAME]-I am only looking for 2 door m…" at bounding box center [302, 156] width 456 height 11
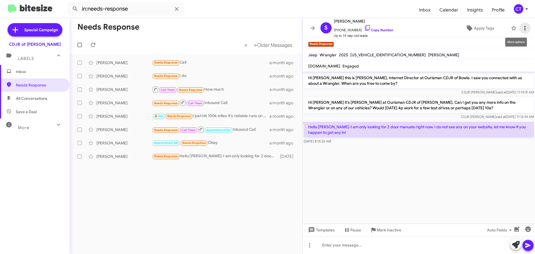
click at [523, 31] on button at bounding box center [524, 28] width 11 height 11
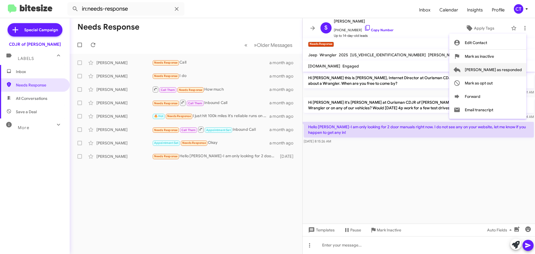
click at [505, 73] on span "[PERSON_NAME] as responded" at bounding box center [493, 69] width 57 height 13
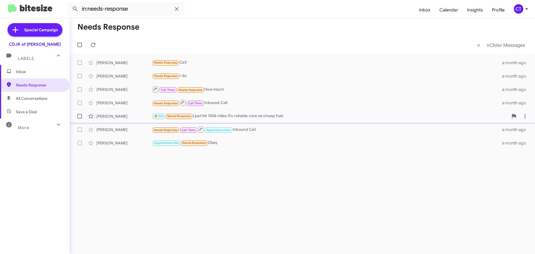
click at [259, 116] on div "🔥 Hot Needs Response I just hit 100k miles it's reliable runs on cheap fuel." at bounding box center [330, 116] width 356 height 6
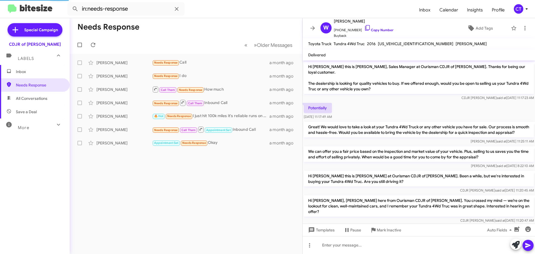
scroll to position [102, 0]
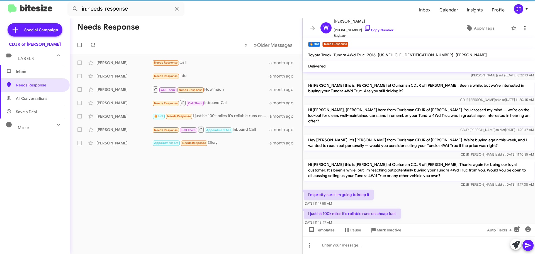
click at [521, 25] on icon at bounding box center [524, 28] width 7 height 7
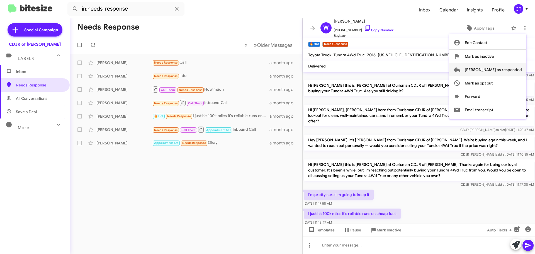
click at [508, 67] on span "[PERSON_NAME] as responded" at bounding box center [493, 69] width 57 height 13
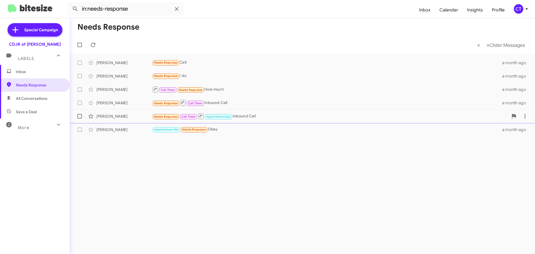
click at [253, 120] on div "[PERSON_NAME] Needs Response Call Them Appointment Set Inbound Call a month ago" at bounding box center [302, 116] width 456 height 11
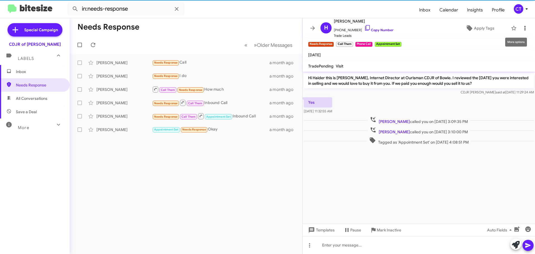
click at [524, 28] on span at bounding box center [524, 28] width 11 height 7
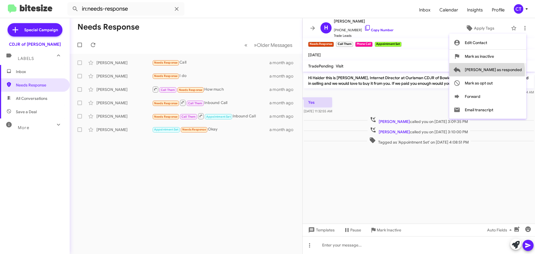
click at [509, 72] on span "[PERSON_NAME] as responded" at bounding box center [493, 69] width 57 height 13
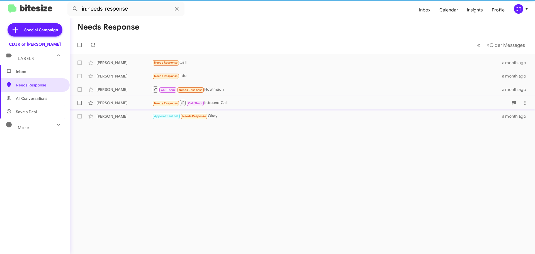
click at [230, 105] on div "Needs Response Call Them Inbound Call" at bounding box center [330, 102] width 356 height 7
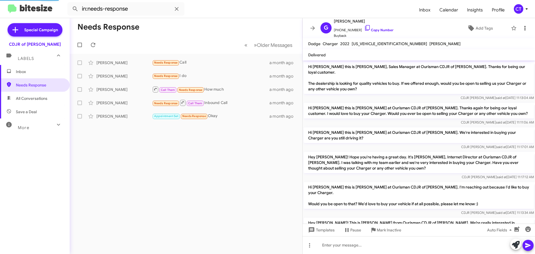
scroll to position [73, 0]
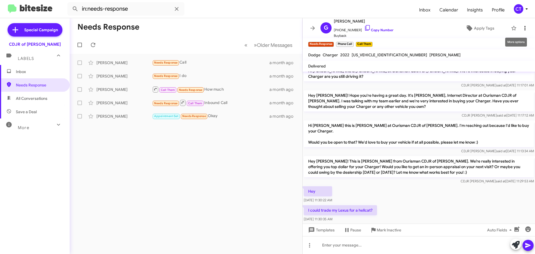
click at [521, 26] on icon at bounding box center [524, 28] width 7 height 7
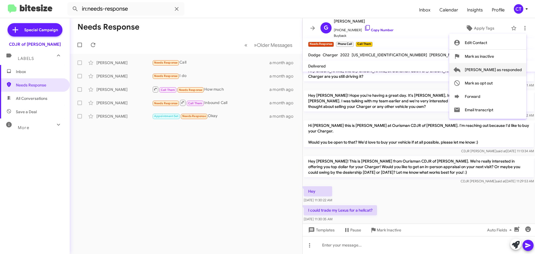
click at [499, 73] on span "[PERSON_NAME] as responded" at bounding box center [493, 69] width 57 height 13
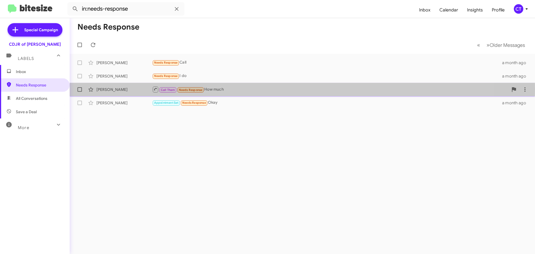
click at [231, 89] on div "Call Them Needs Response How much" at bounding box center [330, 89] width 356 height 7
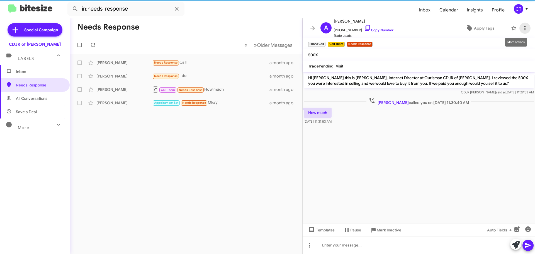
click at [525, 29] on span at bounding box center [524, 28] width 11 height 7
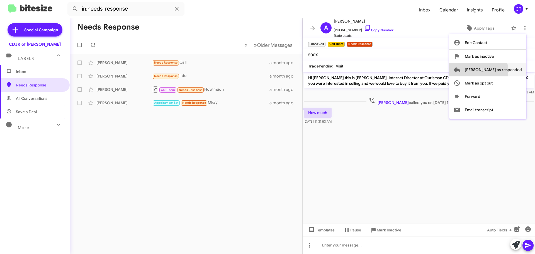
click at [501, 71] on span "[PERSON_NAME] as responded" at bounding box center [493, 69] width 57 height 13
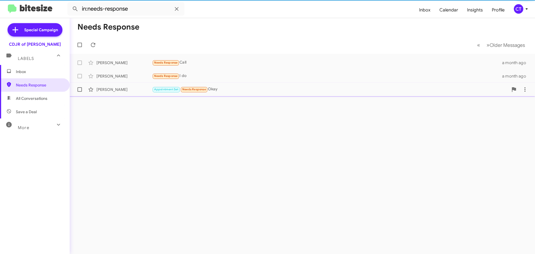
click at [219, 91] on div "Appointment Set Needs Response Okay" at bounding box center [330, 89] width 356 height 6
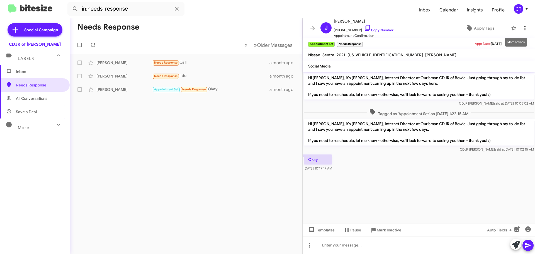
click at [523, 28] on icon at bounding box center [524, 28] width 7 height 7
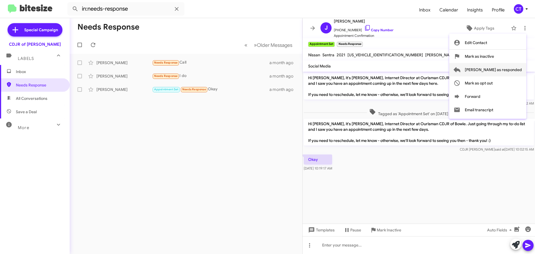
click at [509, 67] on span "[PERSON_NAME] as responded" at bounding box center [493, 69] width 57 height 13
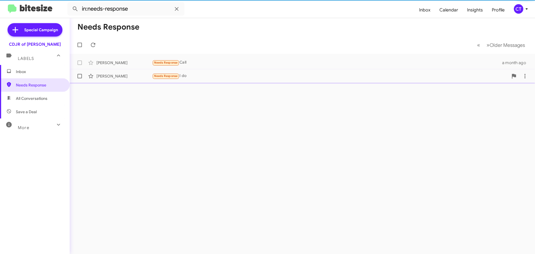
click at [206, 73] on div "Needs Response I do" at bounding box center [330, 76] width 356 height 6
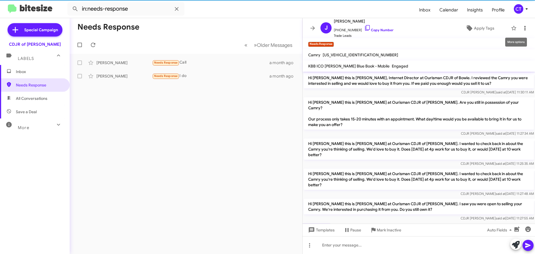
click at [524, 29] on span at bounding box center [524, 28] width 11 height 7
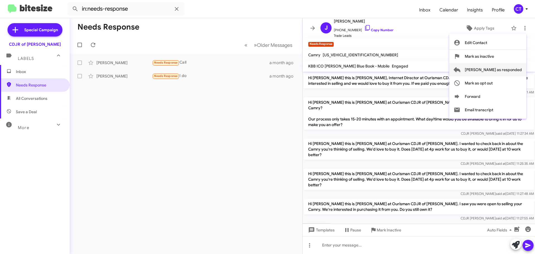
click at [509, 67] on span "[PERSON_NAME] as responded" at bounding box center [493, 69] width 57 height 13
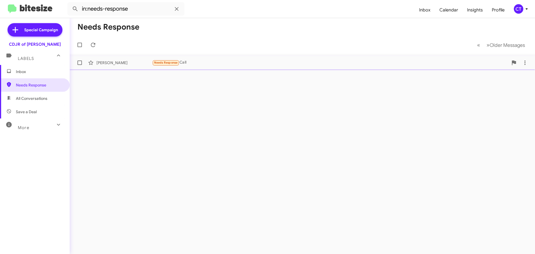
click at [204, 66] on div "Needs Response Call" at bounding box center [330, 62] width 356 height 6
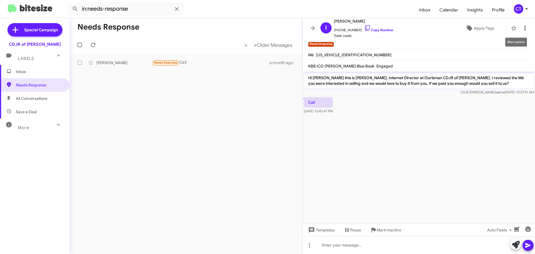
click at [521, 31] on icon at bounding box center [524, 28] width 7 height 7
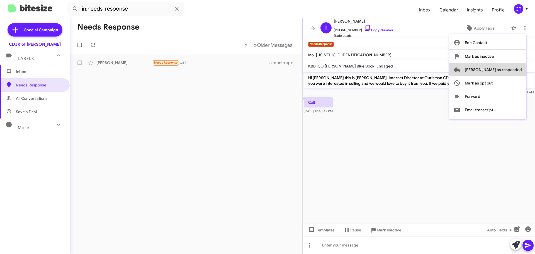
click at [512, 71] on span "[PERSON_NAME] as responded" at bounding box center [493, 69] width 57 height 13
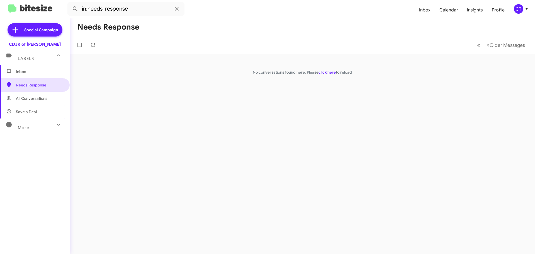
click at [21, 77] on span "Inbox" at bounding box center [35, 71] width 70 height 13
